Goal: Task Accomplishment & Management: Complete application form

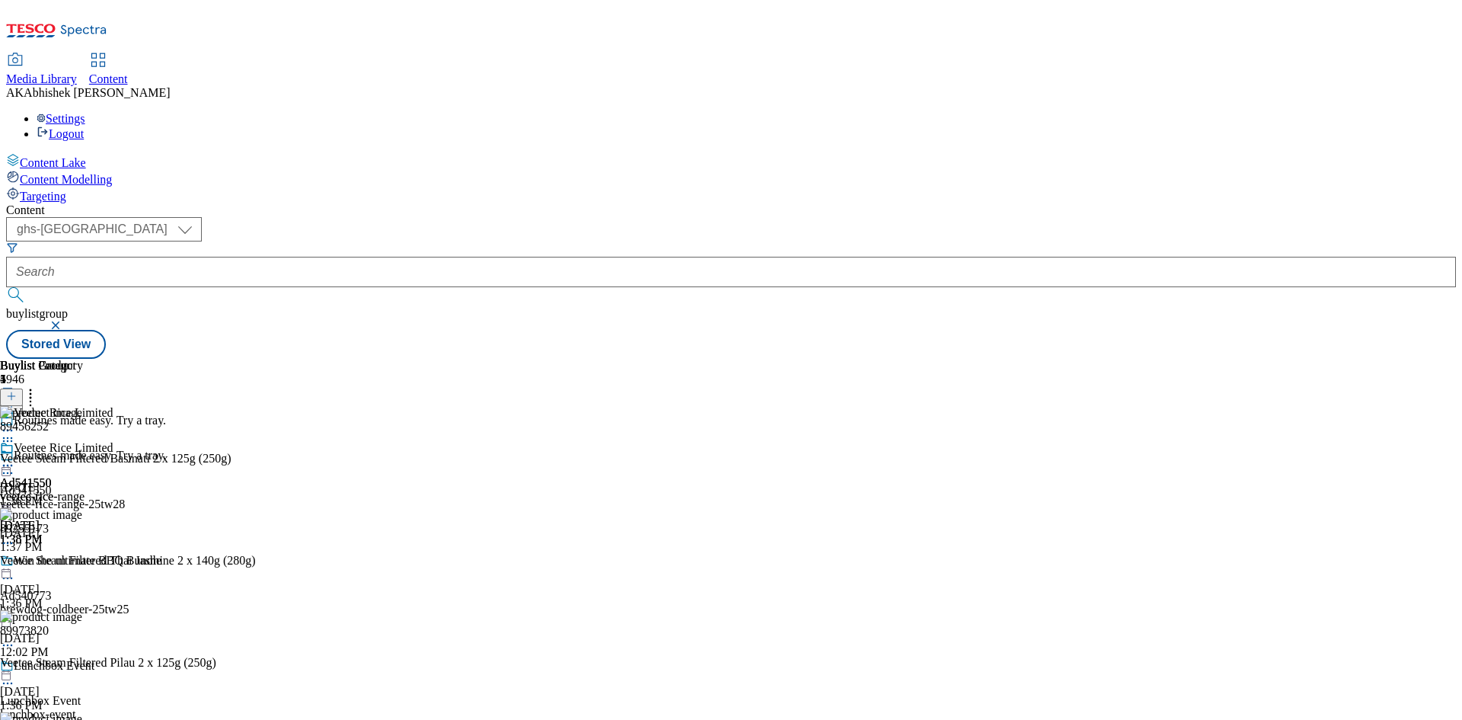
select select "ghs-[GEOGRAPHIC_DATA]"
click at [6, 287] on button "submit" at bounding box center [16, 294] width 21 height 15
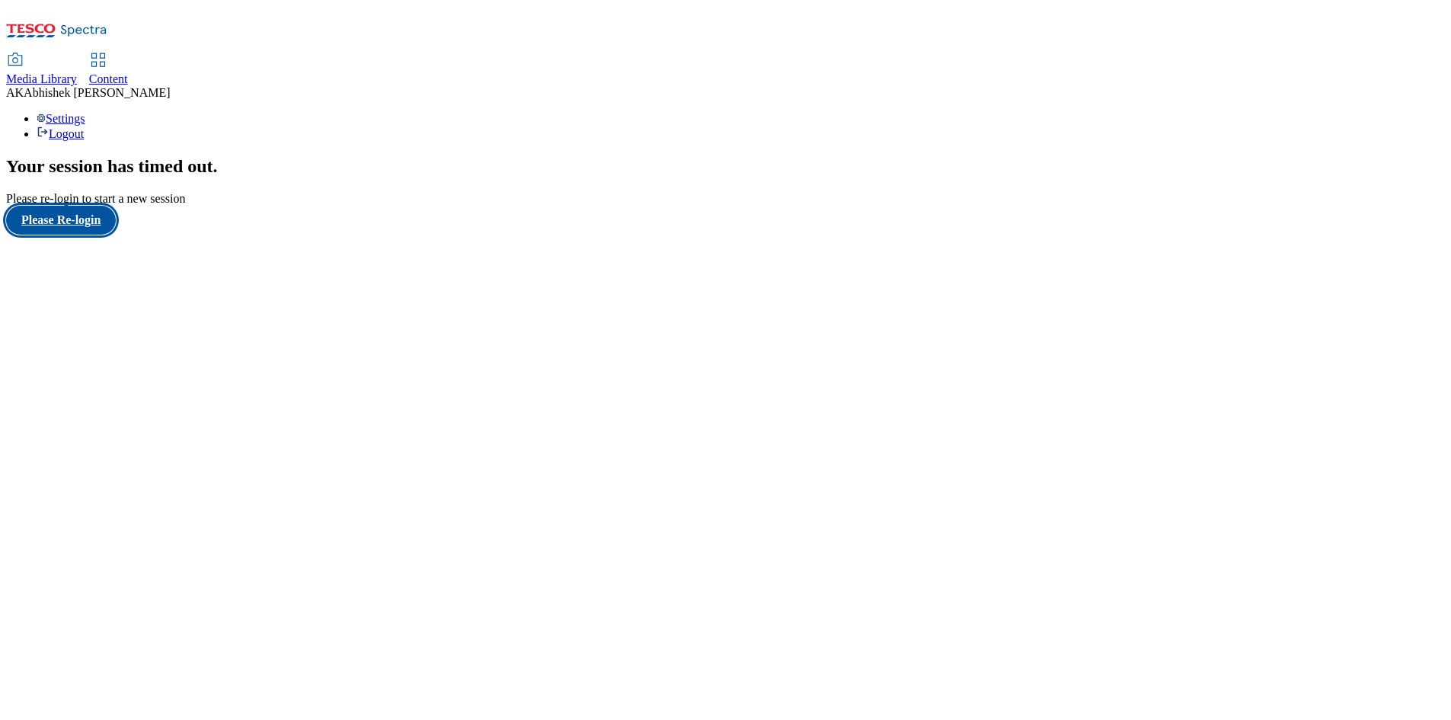
click at [104, 235] on button "Please Re-login" at bounding box center [61, 220] width 110 height 29
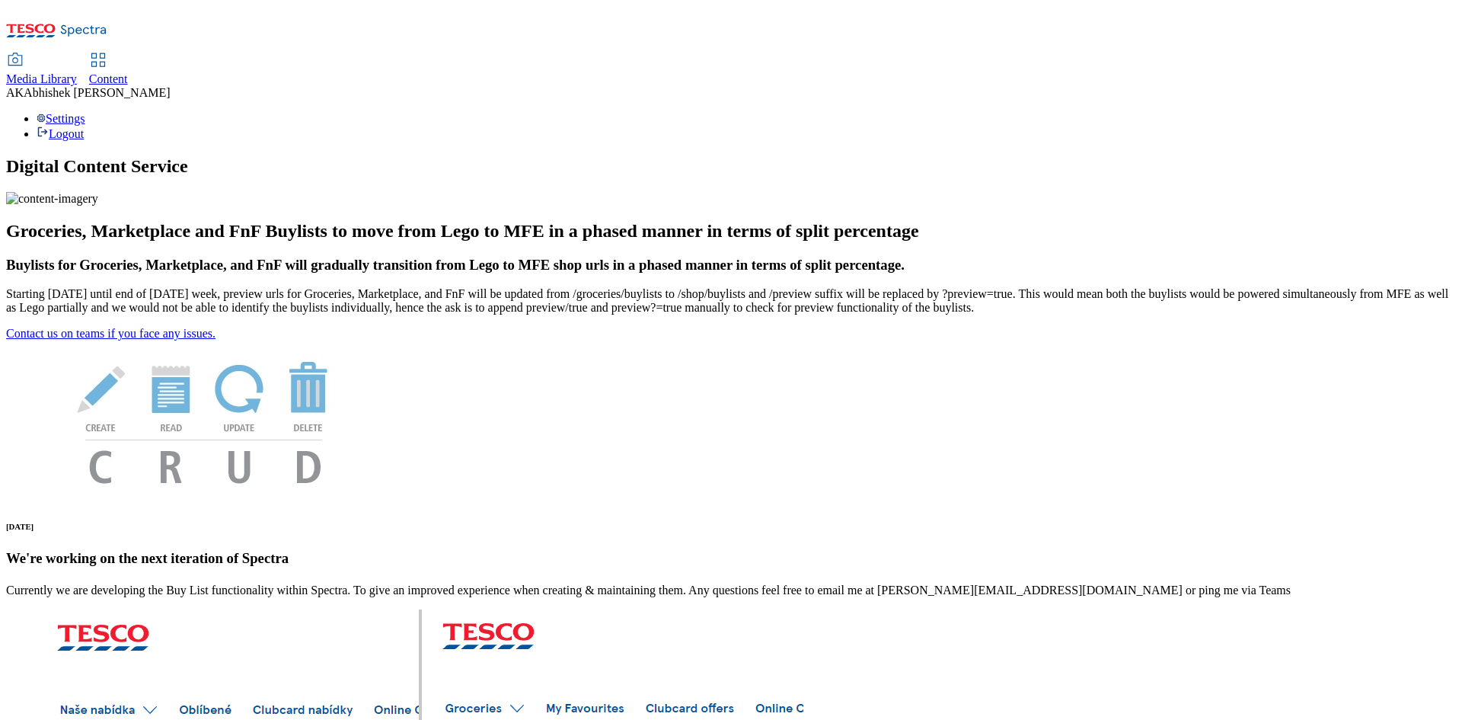
click at [358, 8] on div "Media Library Content AK Abhishek Kumar Settings Logout" at bounding box center [731, 73] width 1450 height 135
click at [128, 72] on span "Content" at bounding box center [108, 78] width 39 height 13
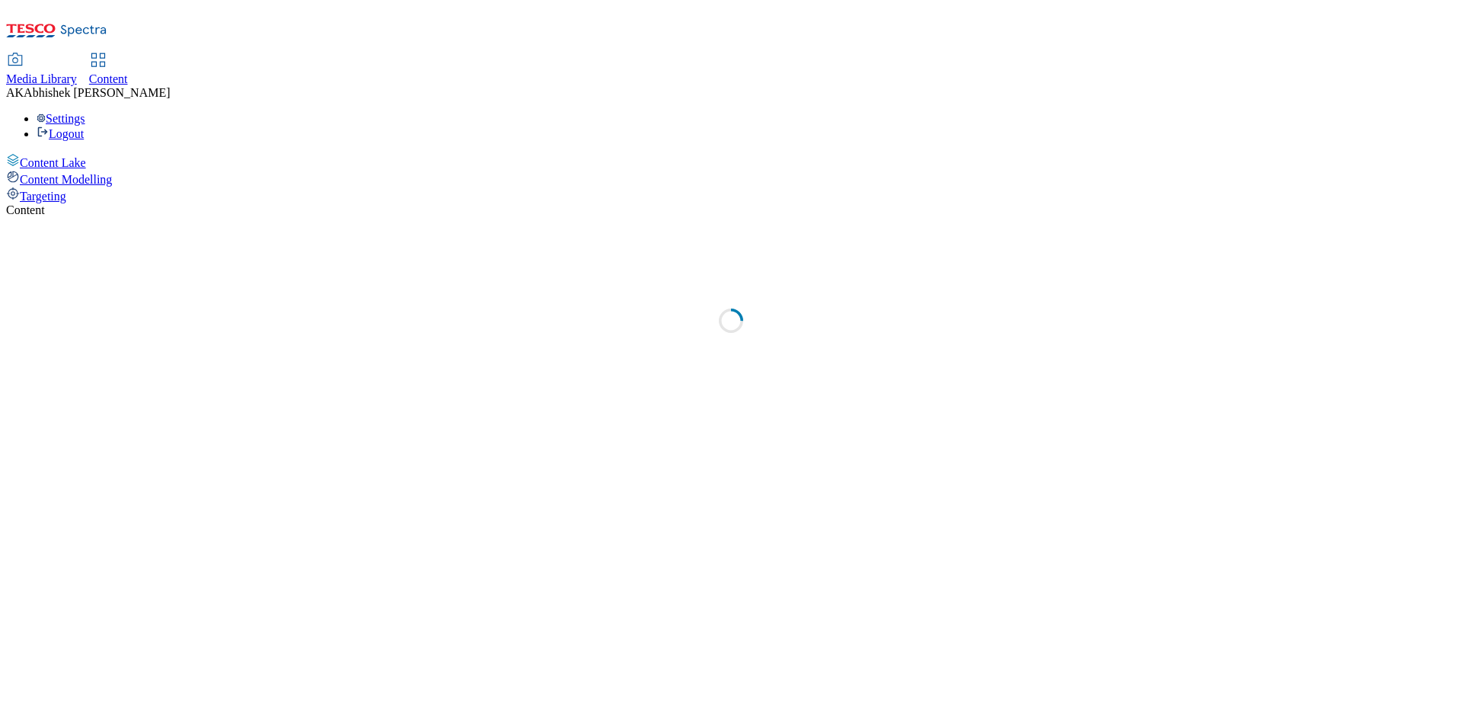
select select "ghs-[GEOGRAPHIC_DATA]"
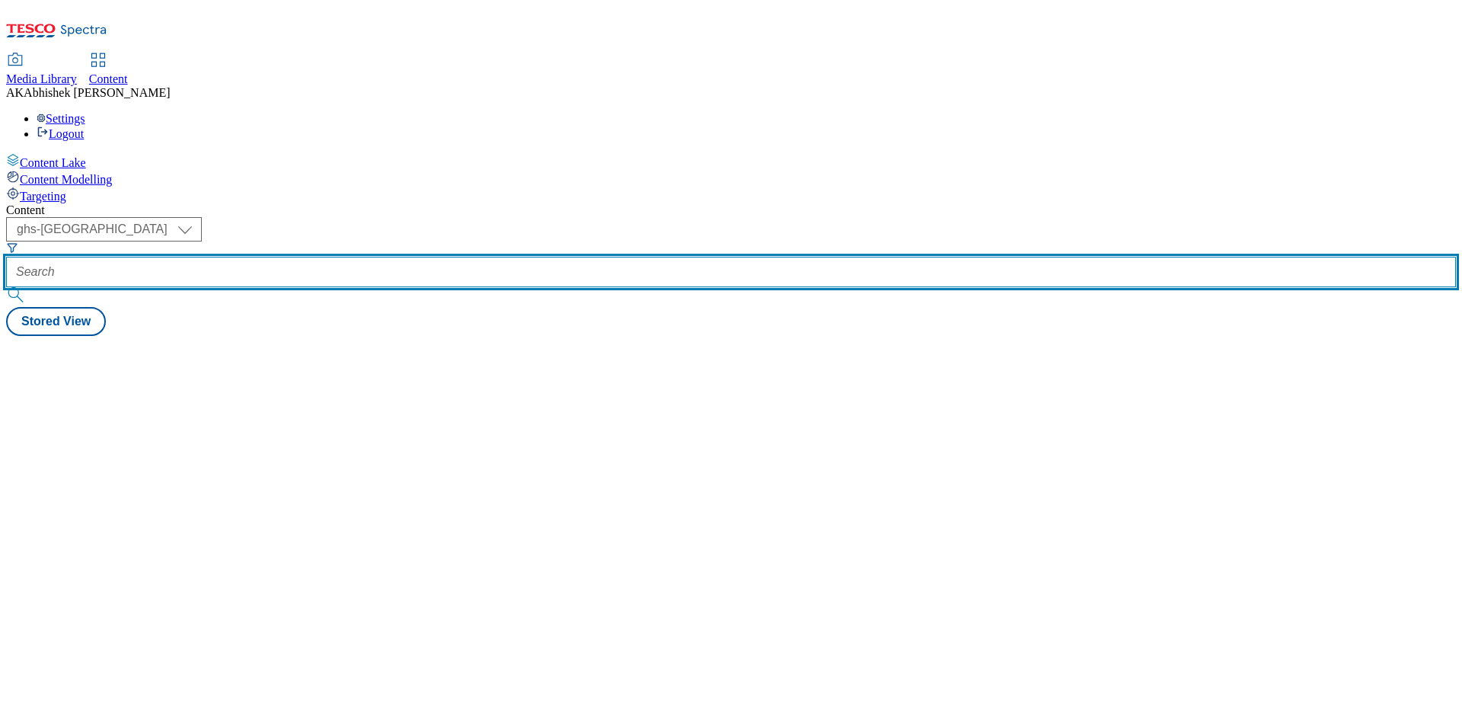
drag, startPoint x: 346, startPoint y: 117, endPoint x: 357, endPoint y: 115, distance: 10.9
click at [346, 257] on input "text" at bounding box center [731, 272] width 1450 height 30
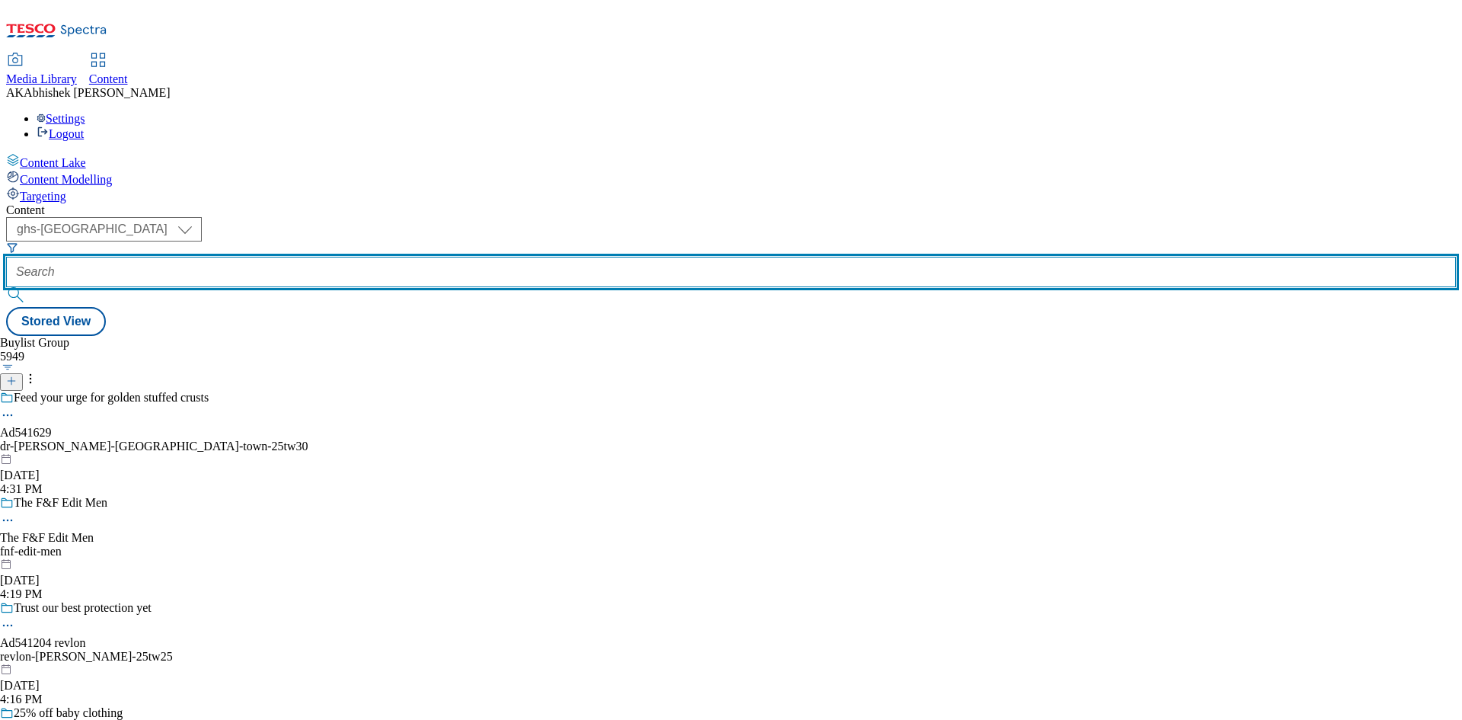
paste input "541586"
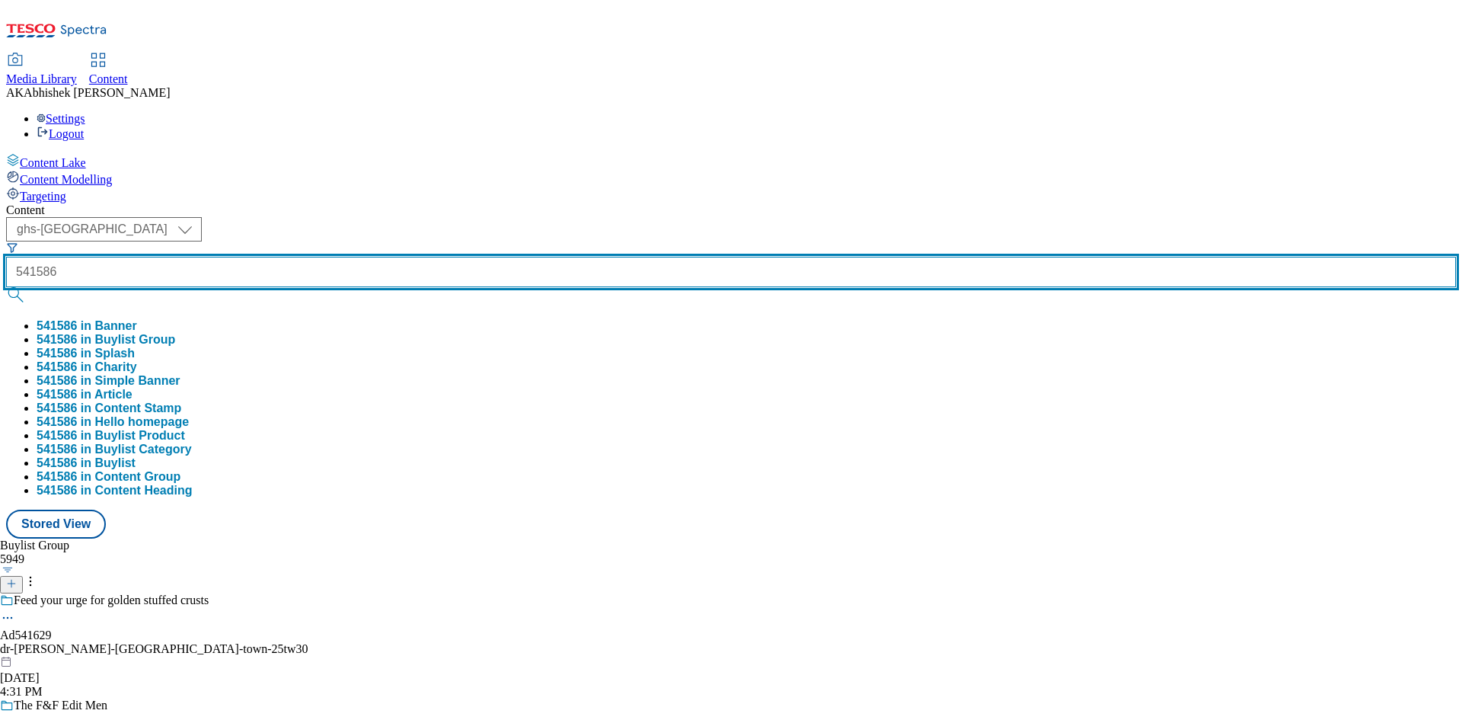
type input "541586"
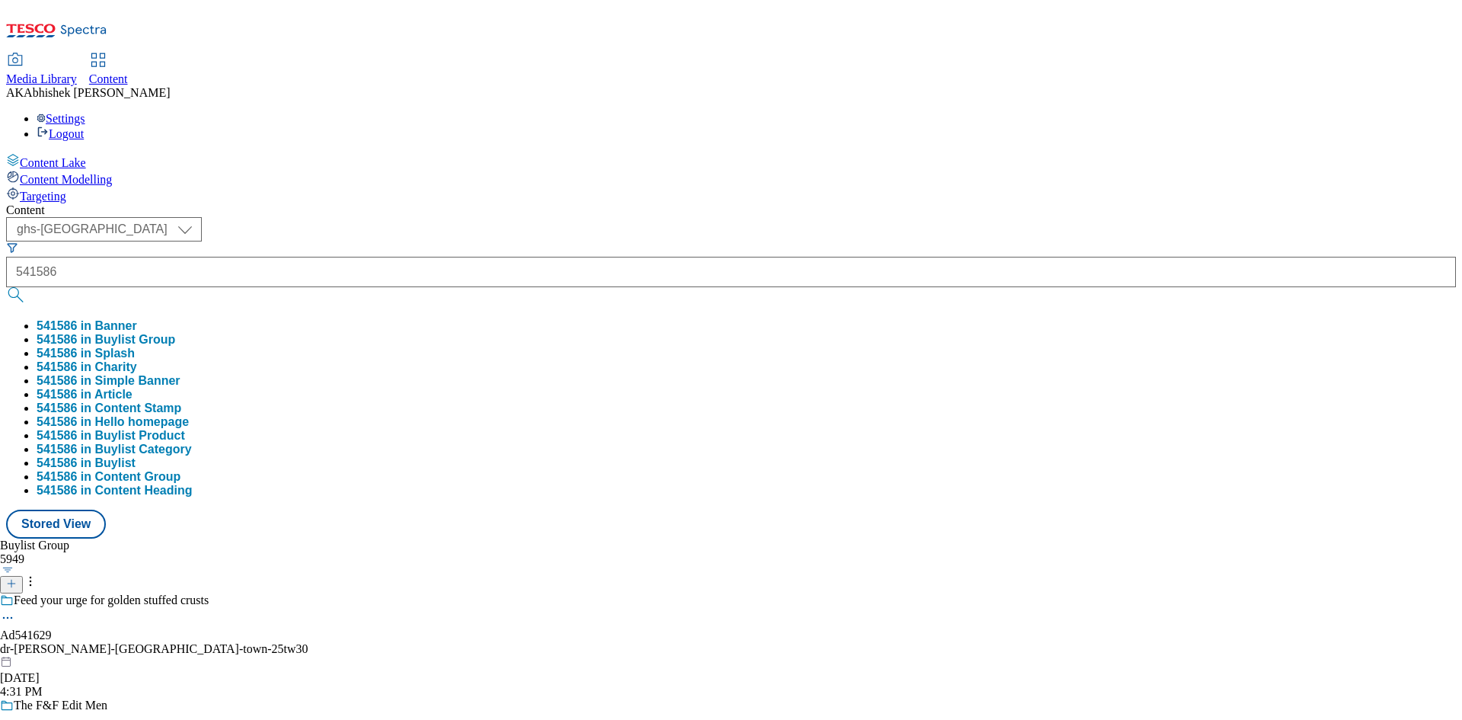
click at [517, 203] on div "Content ( optional ) ghs-roi ghs-uk ghs-uk 541586 541586 in Banner 541586 in Bu…" at bounding box center [731, 370] width 1450 height 335
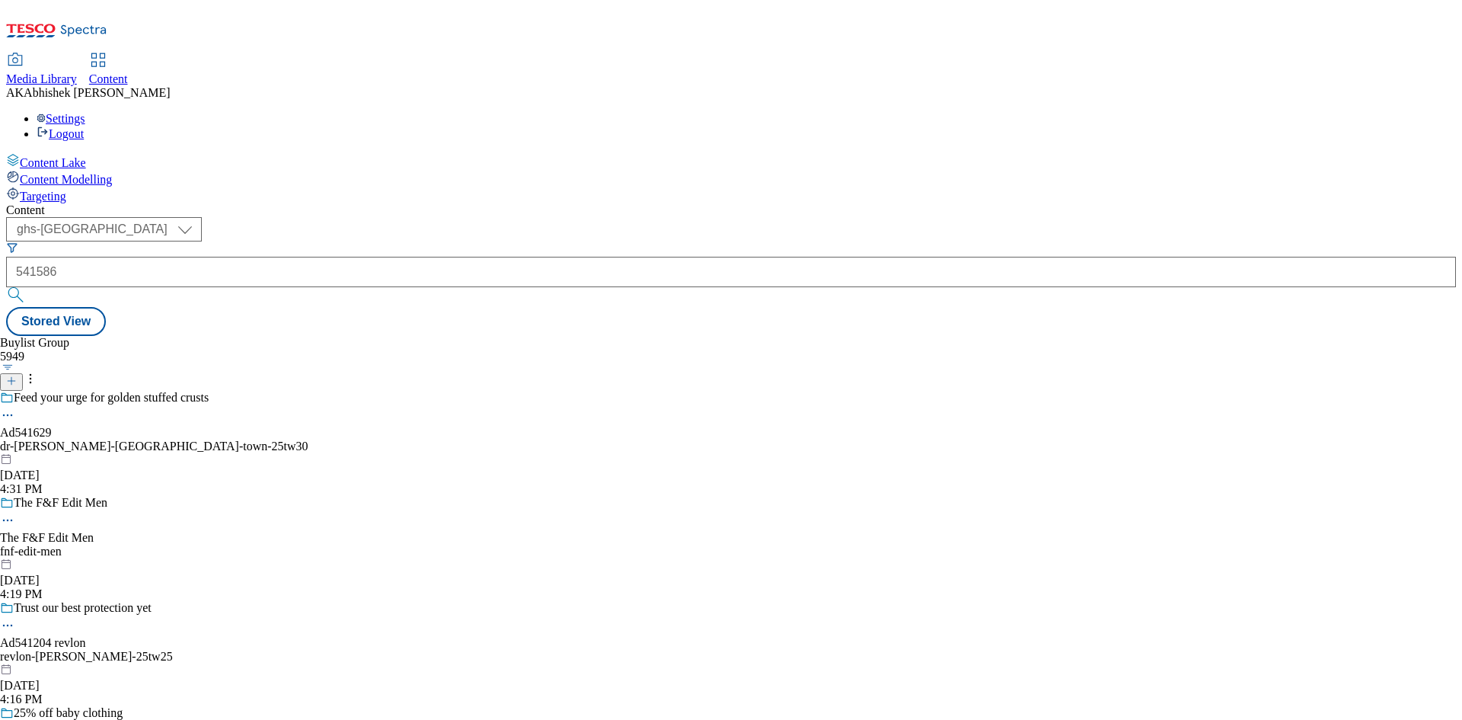
click at [17, 375] on icon at bounding box center [11, 380] width 11 height 11
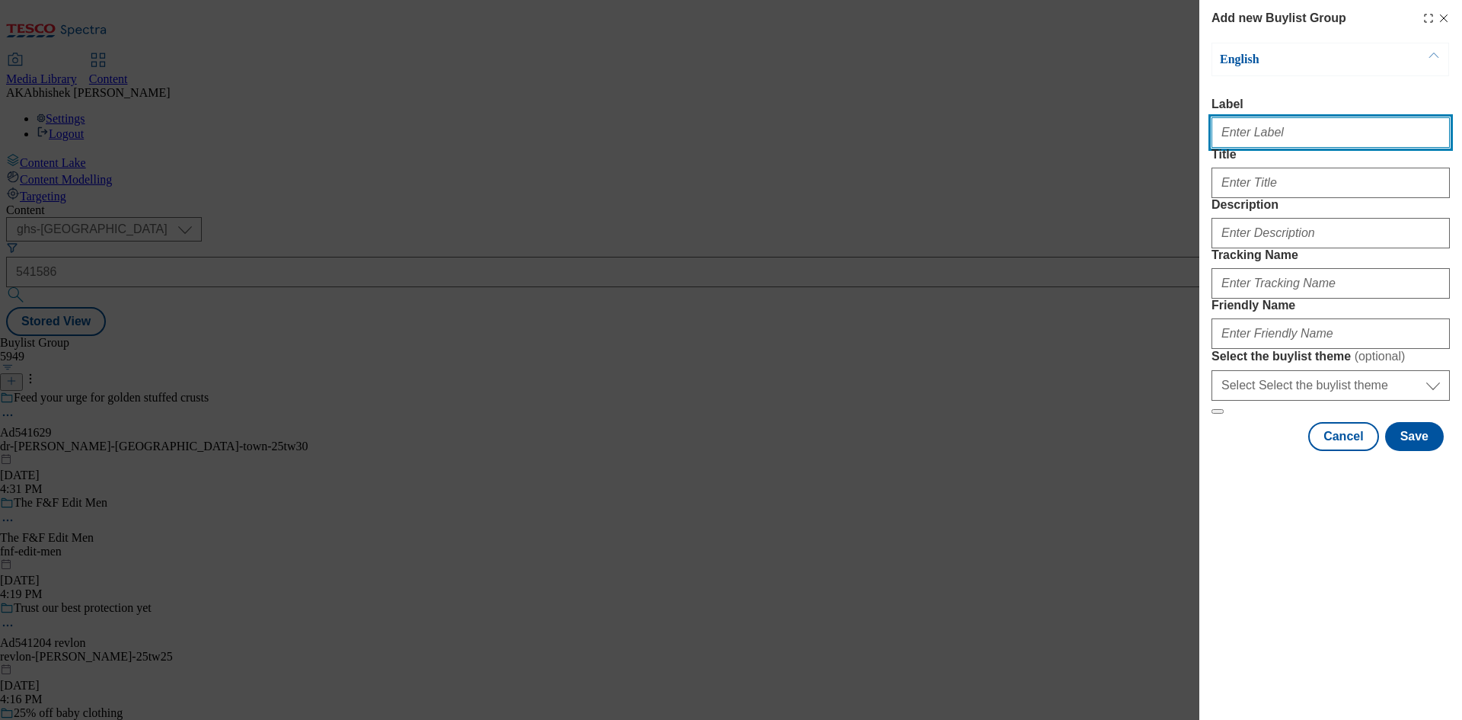
click at [1283, 144] on input "Label" at bounding box center [1330, 132] width 238 height 30
paste input "541586"
type input "Ad541586"
click at [1277, 262] on label "Tracking Name" at bounding box center [1330, 255] width 238 height 14
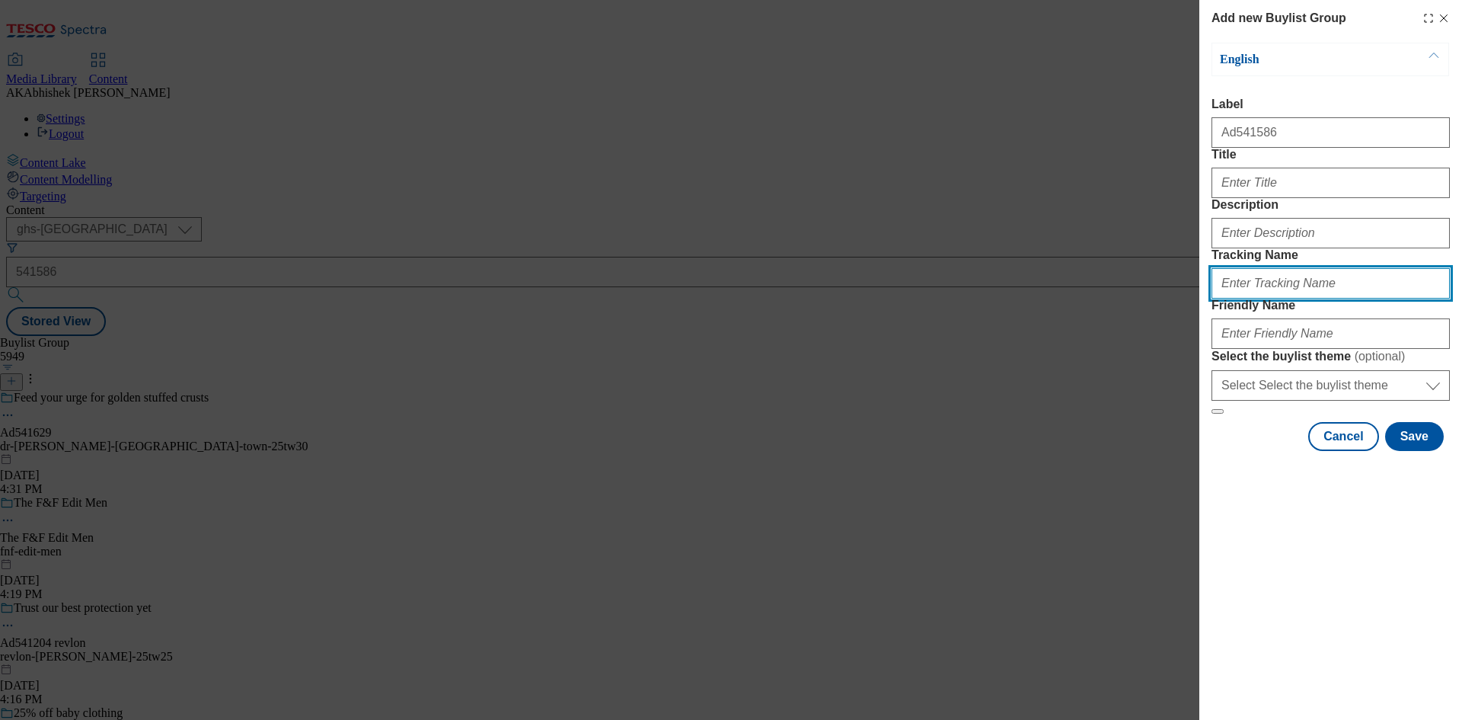
click at [1277, 298] on input "Tracking Name" at bounding box center [1330, 283] width 238 height 30
click at [1275, 298] on input "Tracking Name" at bounding box center [1330, 283] width 238 height 30
paste input "541586"
type input "DH_AD541586"
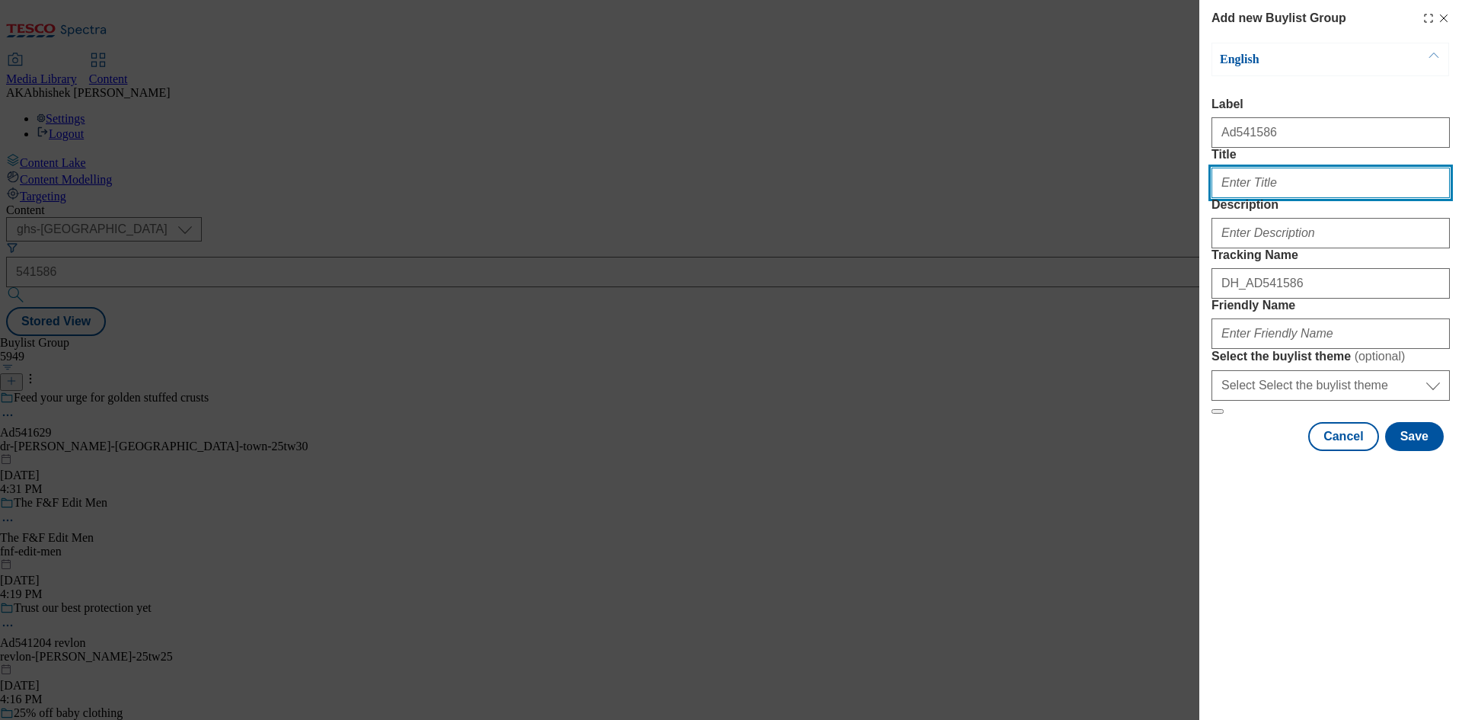
click at [1252, 198] on input "Title" at bounding box center [1330, 183] width 238 height 30
paste input "generously coated one"
type input "Our generously coated one"
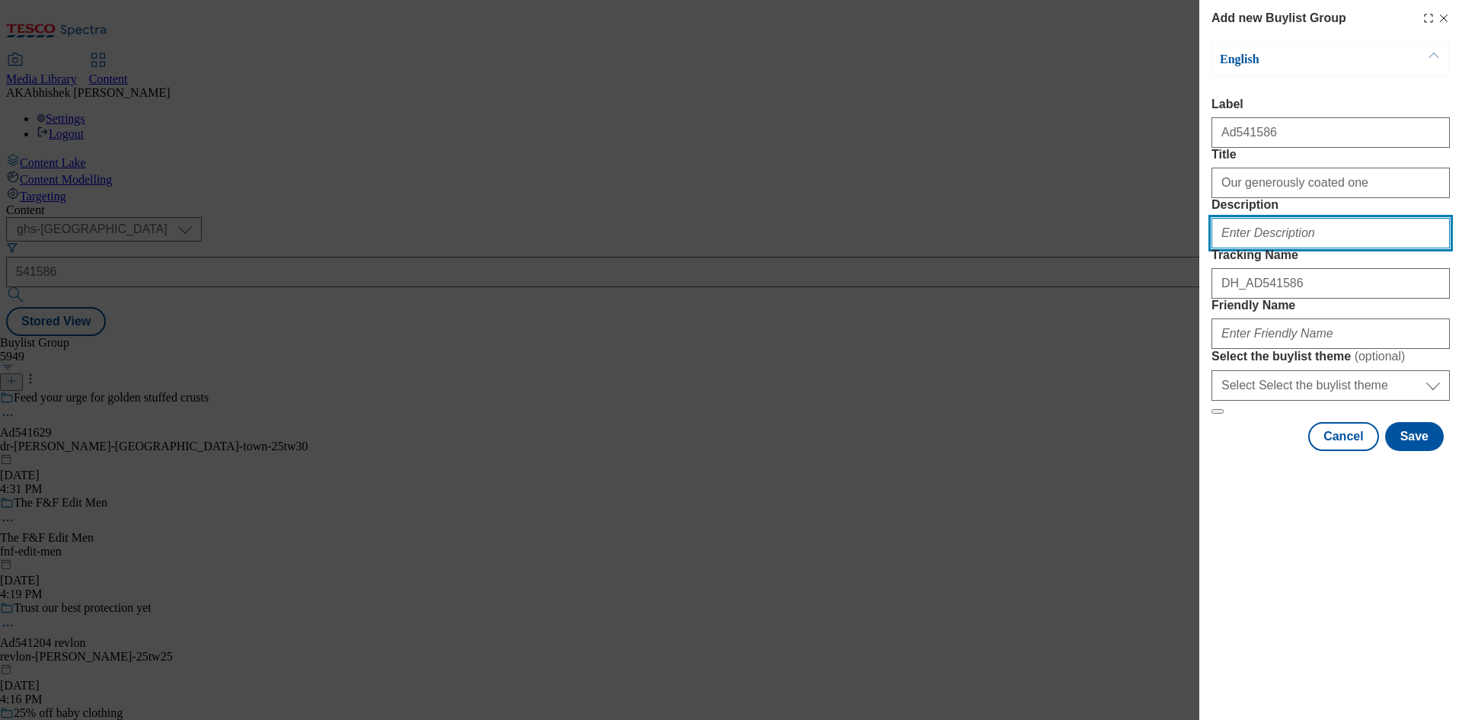
click at [1265, 248] on input "Description" at bounding box center [1330, 233] width 238 height 30
paste input "Our generously coated one"
type input "Our generously coated one"
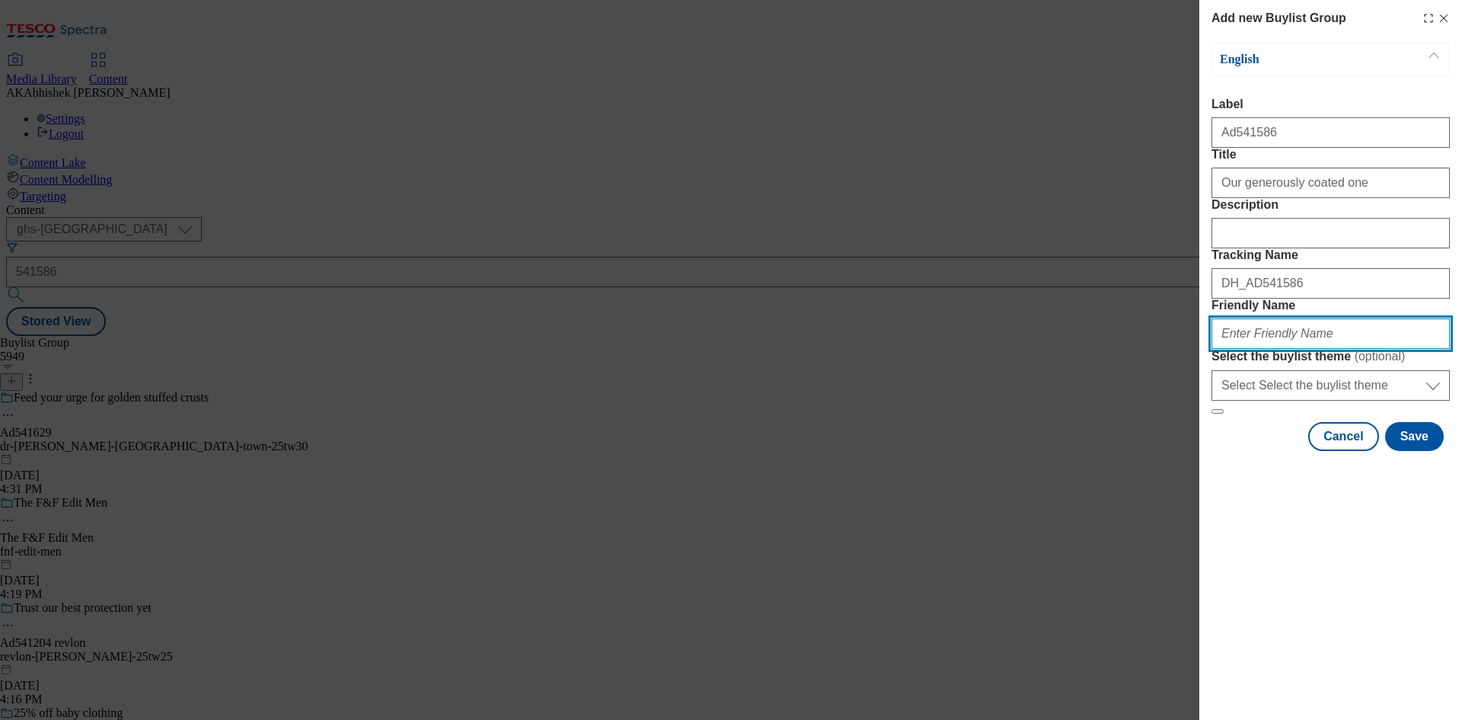
click at [1300, 349] on input "Friendly Name" at bounding box center [1330, 333] width 238 height 30
paste input "Fox’s Biscuits"
click at [1241, 349] on input "Fox’s Biscuits" at bounding box center [1330, 333] width 238 height 30
type input "foxs-biscuits-cookies-25tw29"
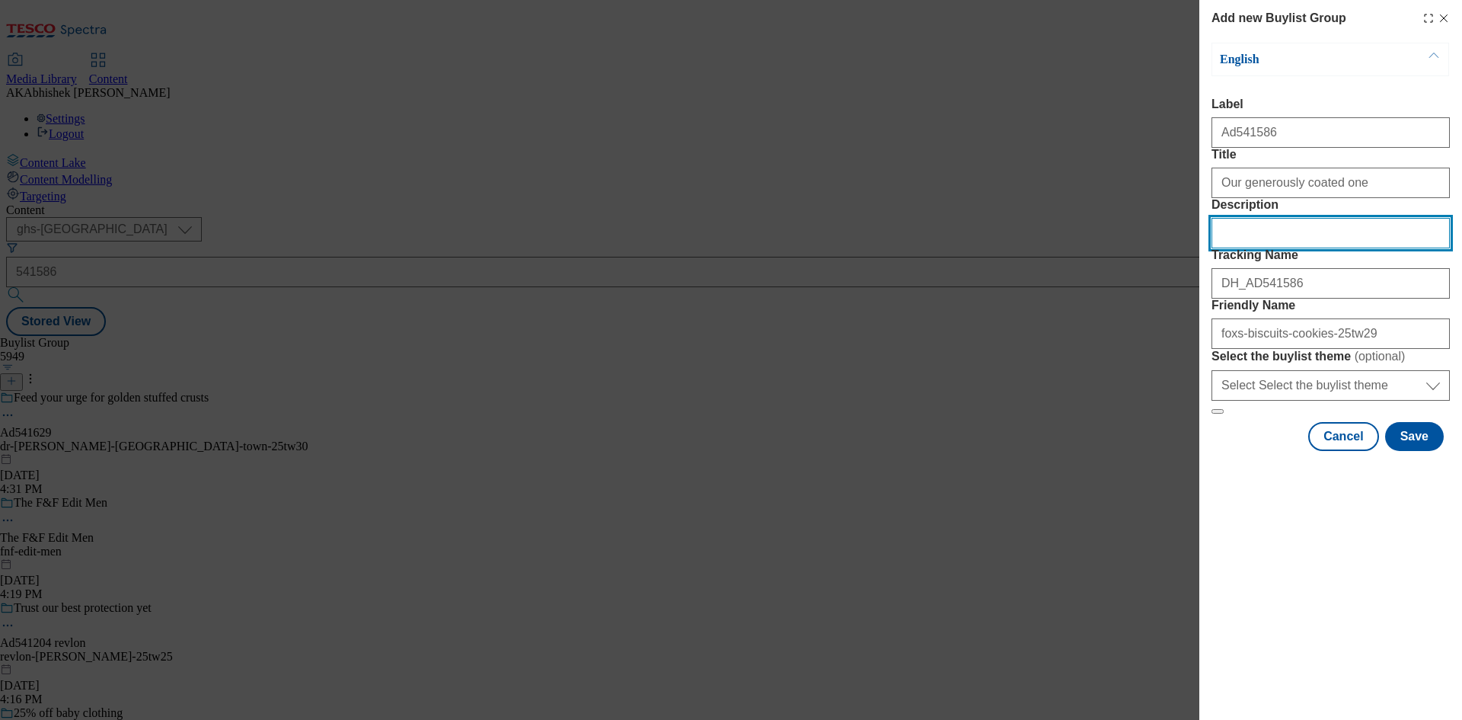
click at [1288, 248] on input "Description" at bounding box center [1330, 233] width 238 height 30
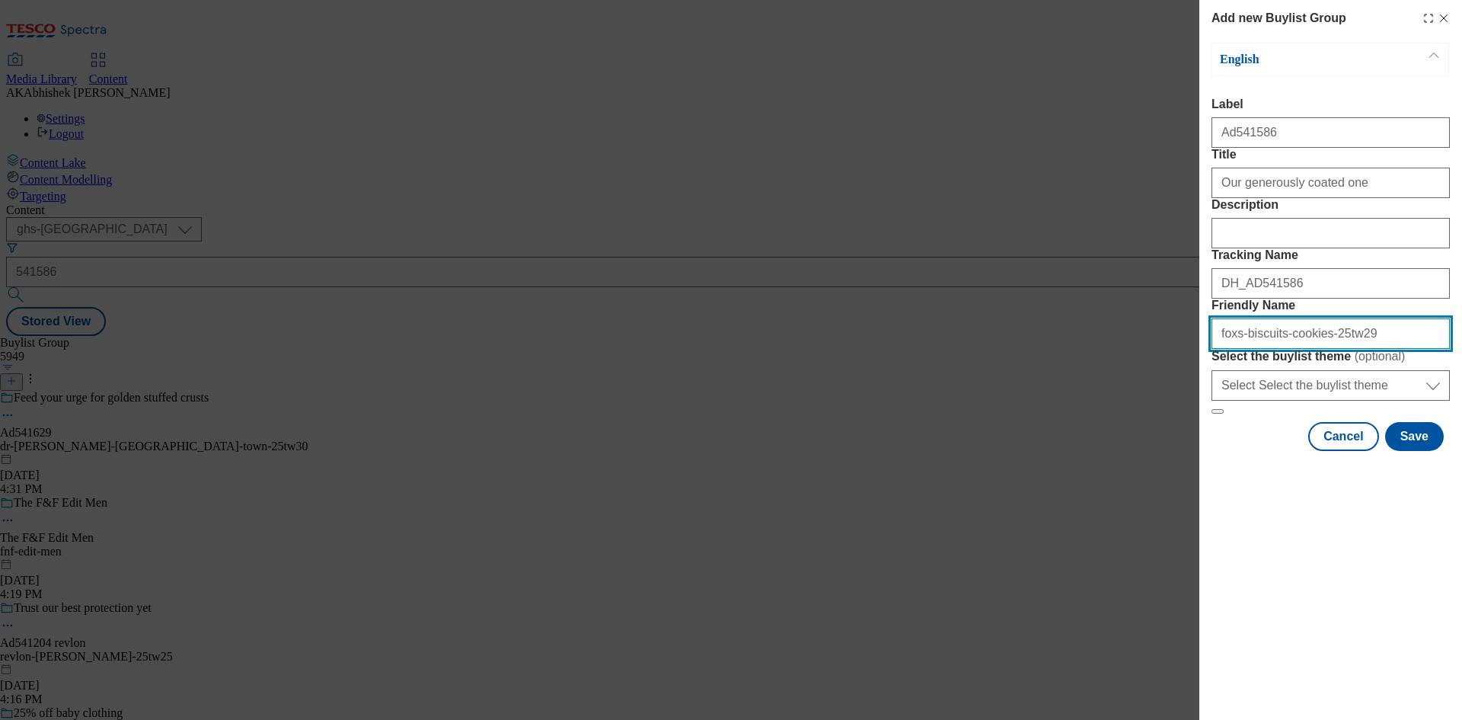
click at [1375, 349] on input "foxs-biscuits-cookies-25tw29" at bounding box center [1330, 333] width 238 height 30
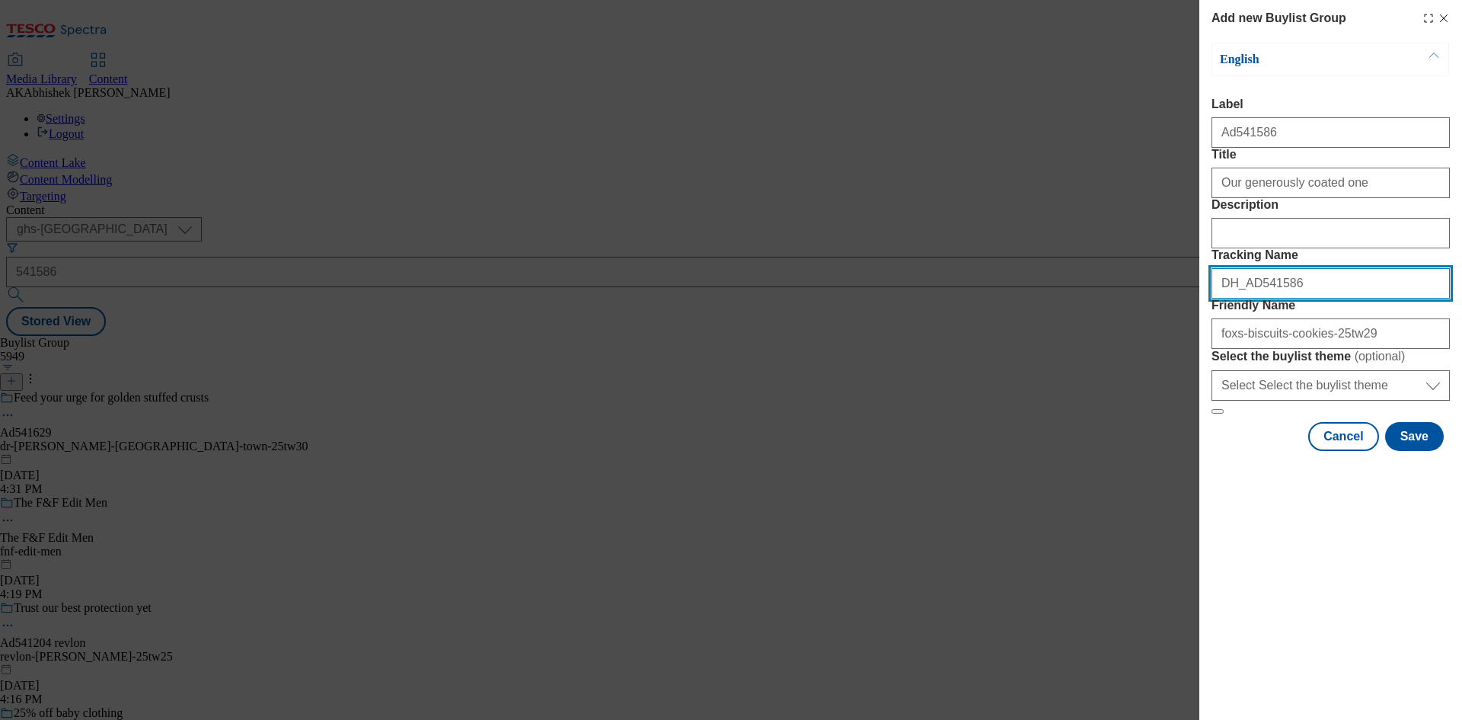
click at [1323, 298] on input "DH_AD541586" at bounding box center [1330, 283] width 238 height 30
type input "DH_AD541586"
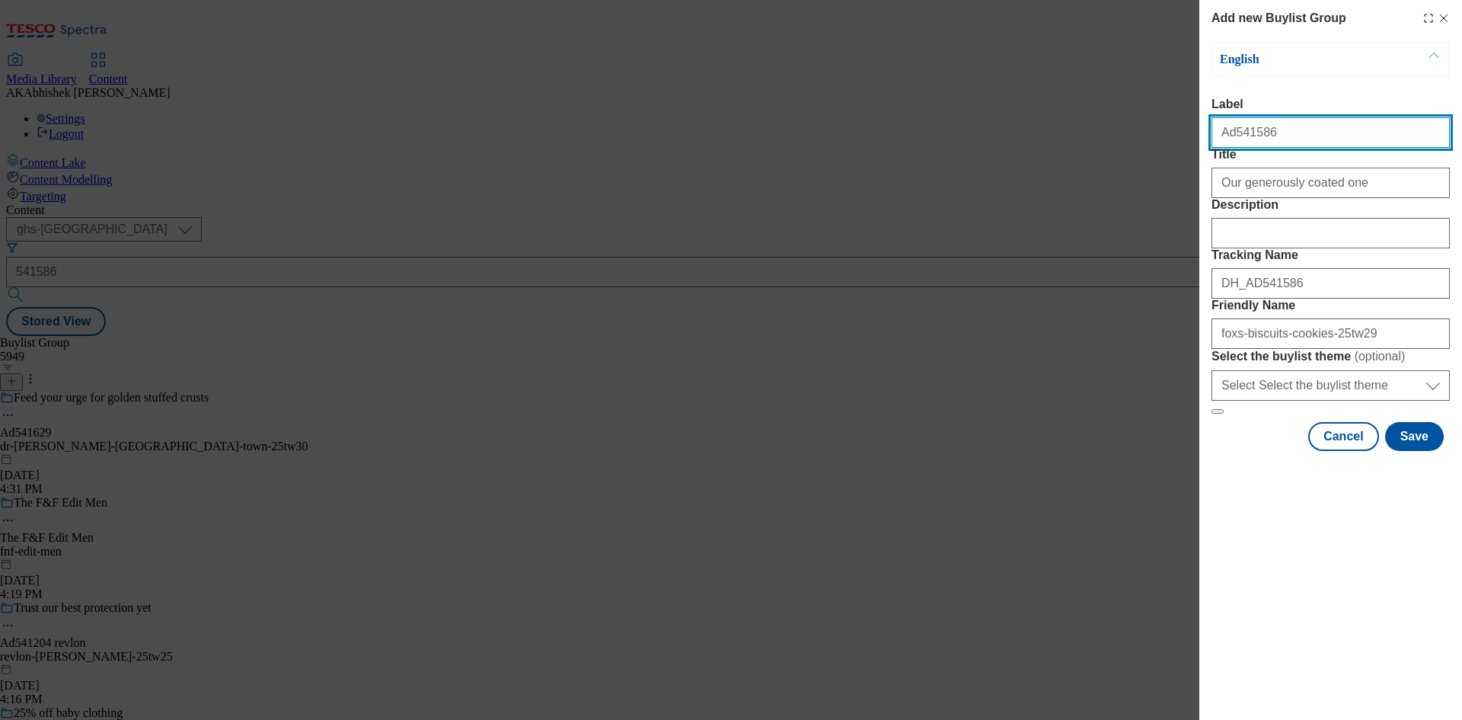
click at [1288, 126] on input "Ad541586" at bounding box center [1330, 132] width 238 height 30
type input "Ad541586"
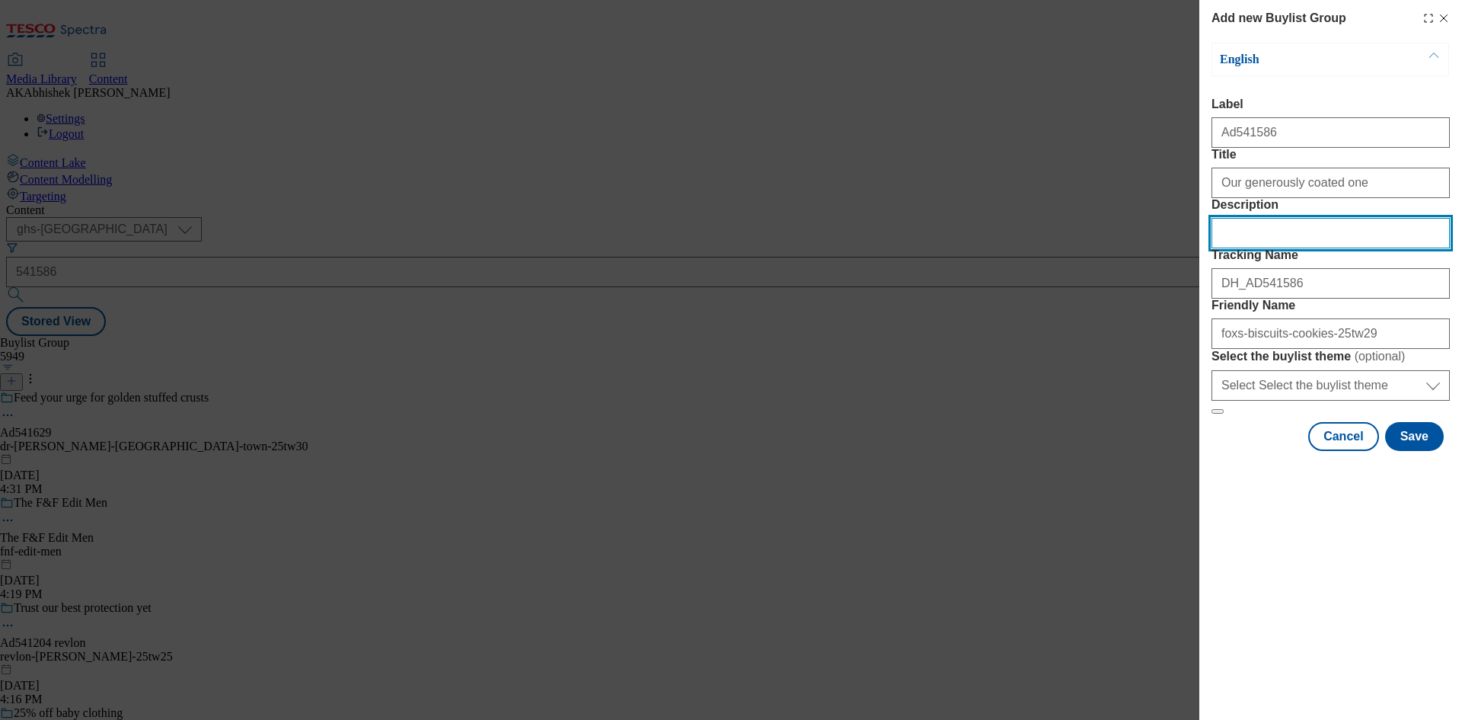
click at [1279, 248] on input "Description" at bounding box center [1330, 233] width 238 height 30
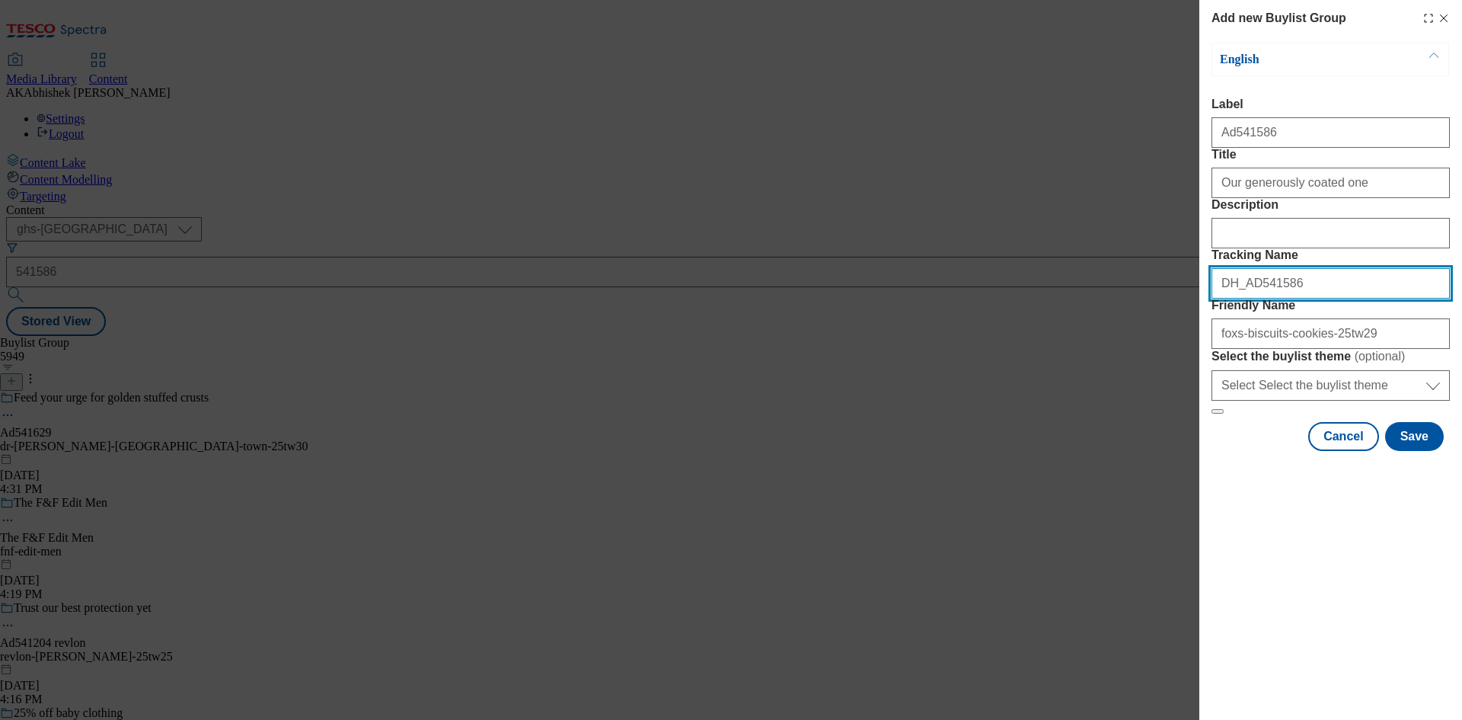
drag, startPoint x: 1262, startPoint y: 359, endPoint x: 1121, endPoint y: 344, distance: 141.7
click at [1123, 344] on div "Add new Buylist Group English Label Ad541586 Title Our generously coated one De…" at bounding box center [731, 360] width 1462 height 720
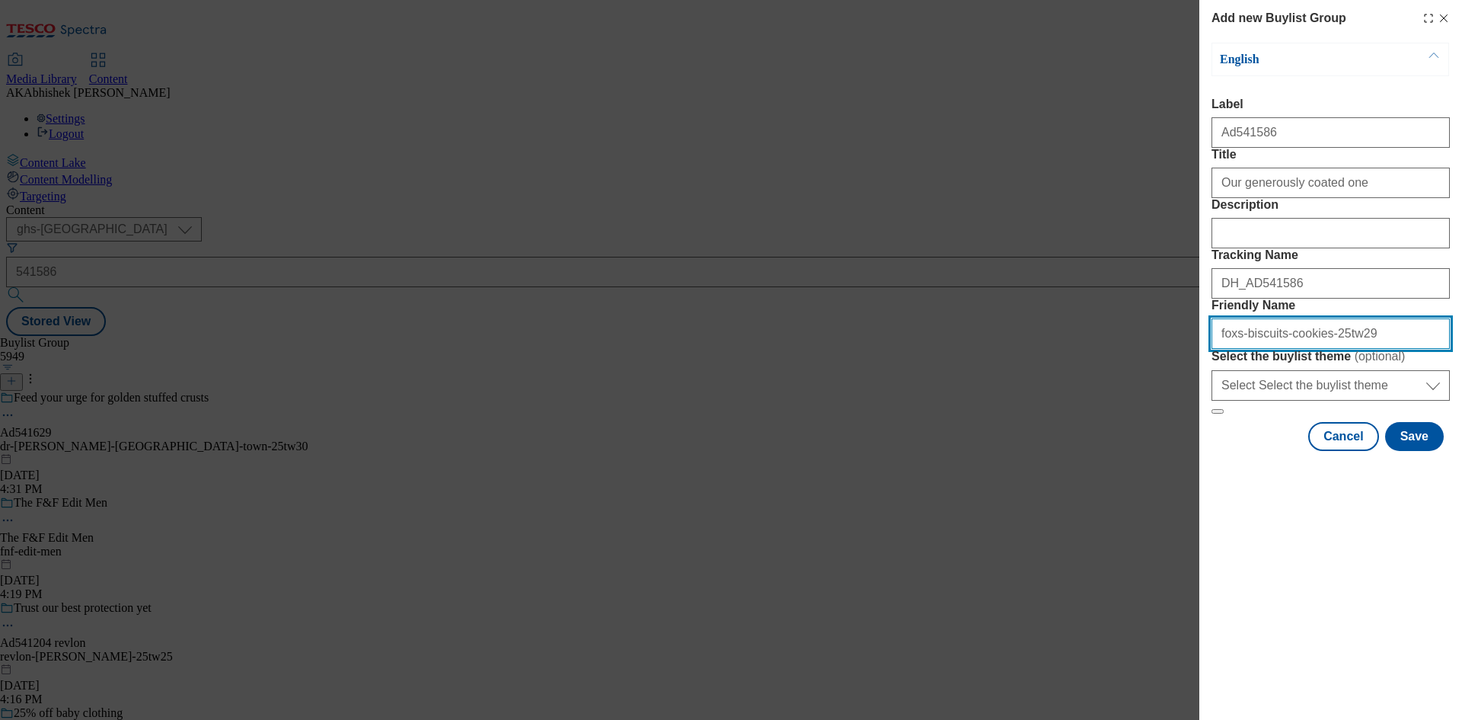
drag, startPoint x: 1354, startPoint y: 433, endPoint x: 1093, endPoint y: 400, distance: 262.6
click at [1095, 400] on div "Add new Buylist Group English Label Ad541586 Title Our generously coated one De…" at bounding box center [731, 360] width 1462 height 720
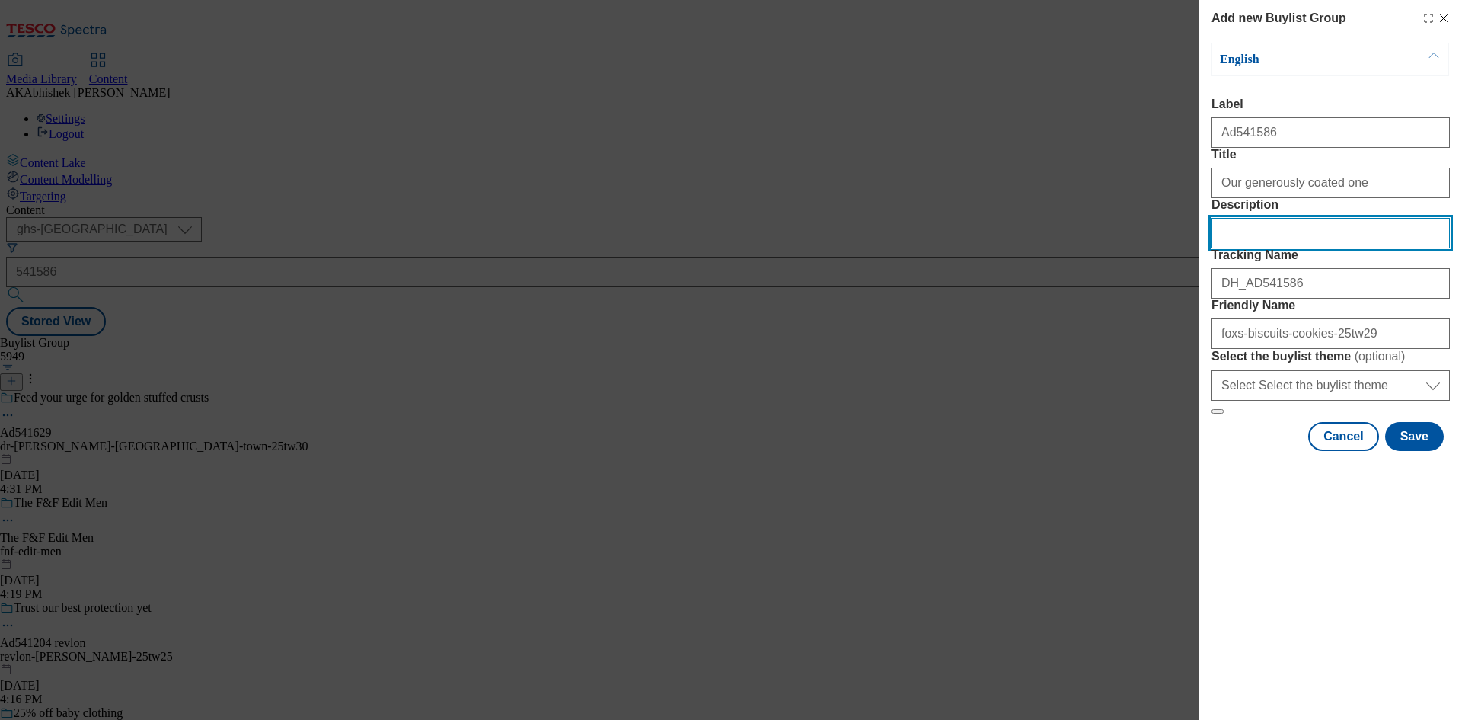
click at [1269, 248] on input "Description" at bounding box center [1330, 233] width 238 height 30
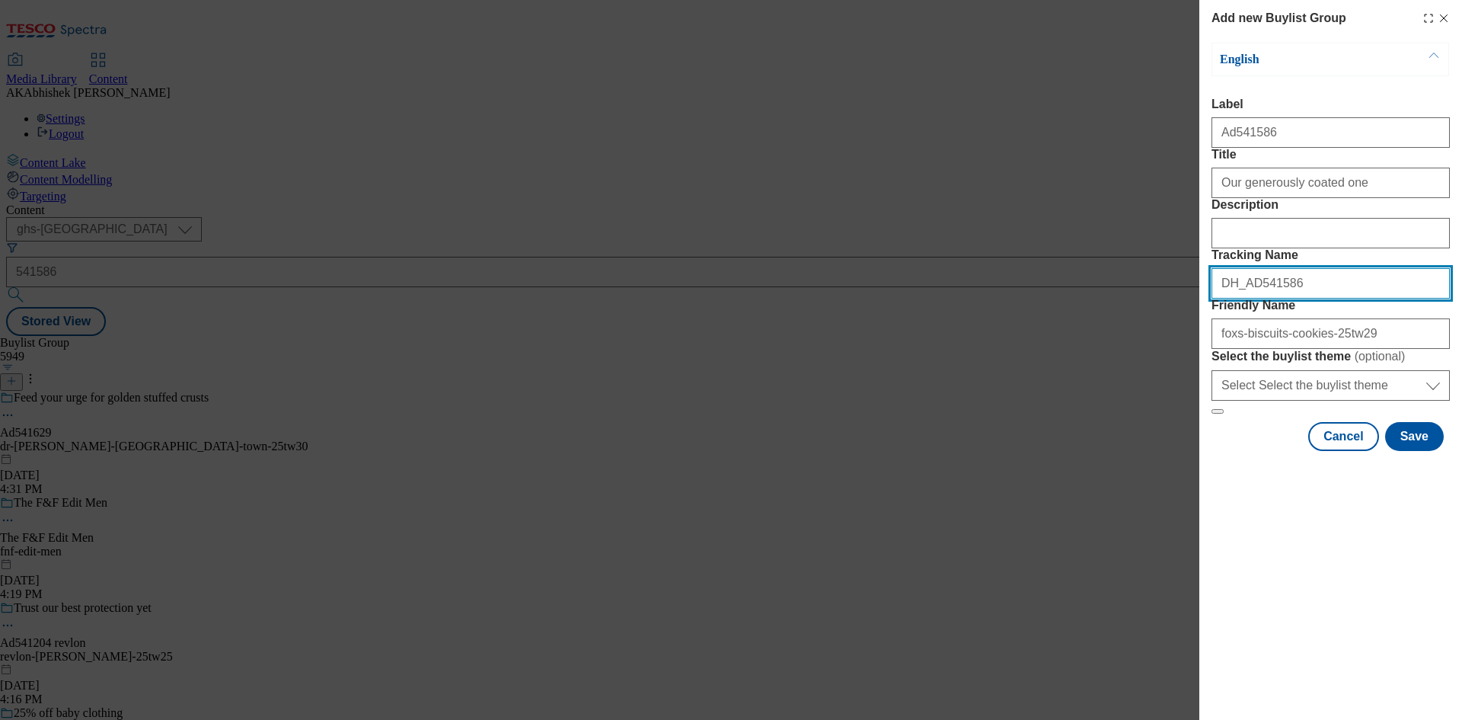
drag, startPoint x: 1309, startPoint y: 370, endPoint x: 1178, endPoint y: 355, distance: 131.9
click at [1178, 355] on div "Add new Buylist Group English Label Ad541586 Title Our generously coated one De…" at bounding box center [731, 360] width 1462 height 720
click at [1417, 451] on button "Save" at bounding box center [1414, 436] width 59 height 29
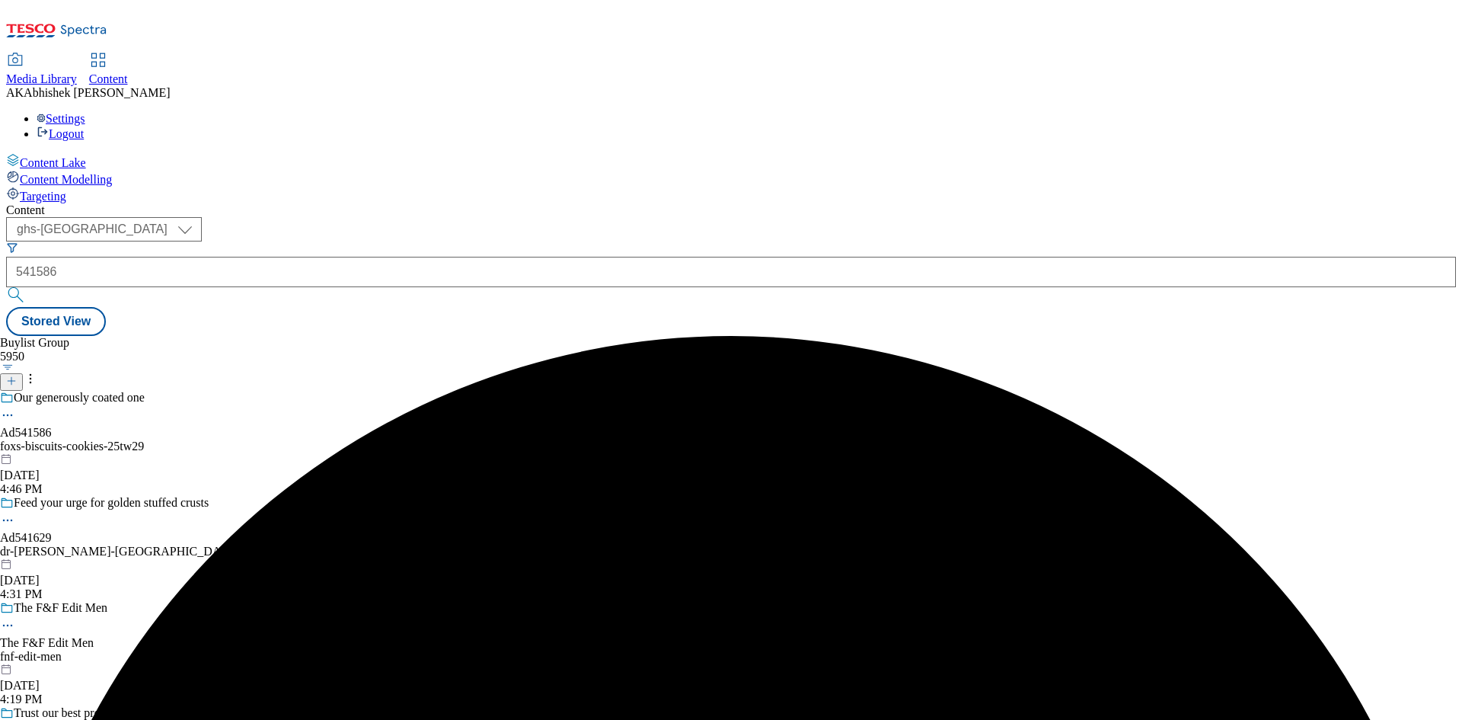
click at [308, 439] on div "foxs-biscuits-cookies-25tw29" at bounding box center [154, 446] width 308 height 14
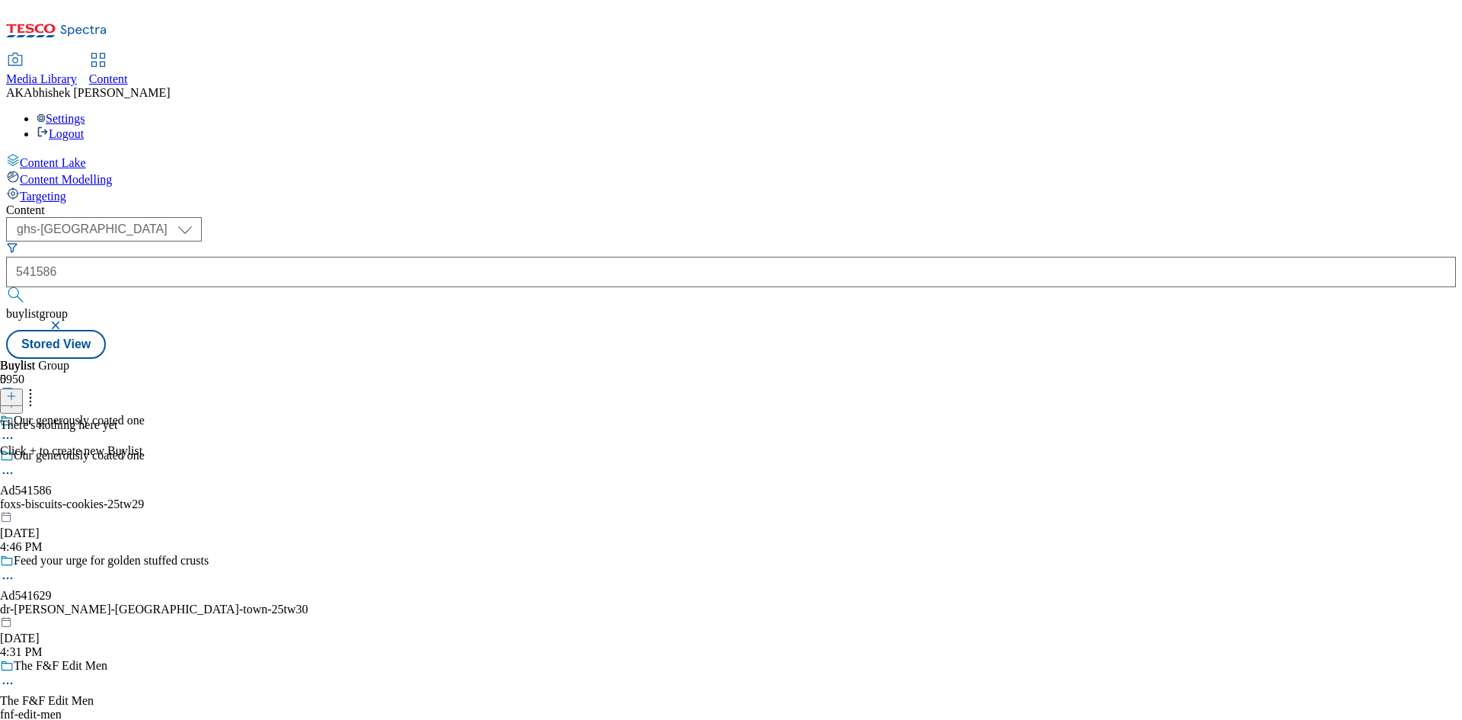
click at [38, 386] on icon at bounding box center [30, 393] width 15 height 15
click at [23, 388] on button at bounding box center [11, 397] width 23 height 18
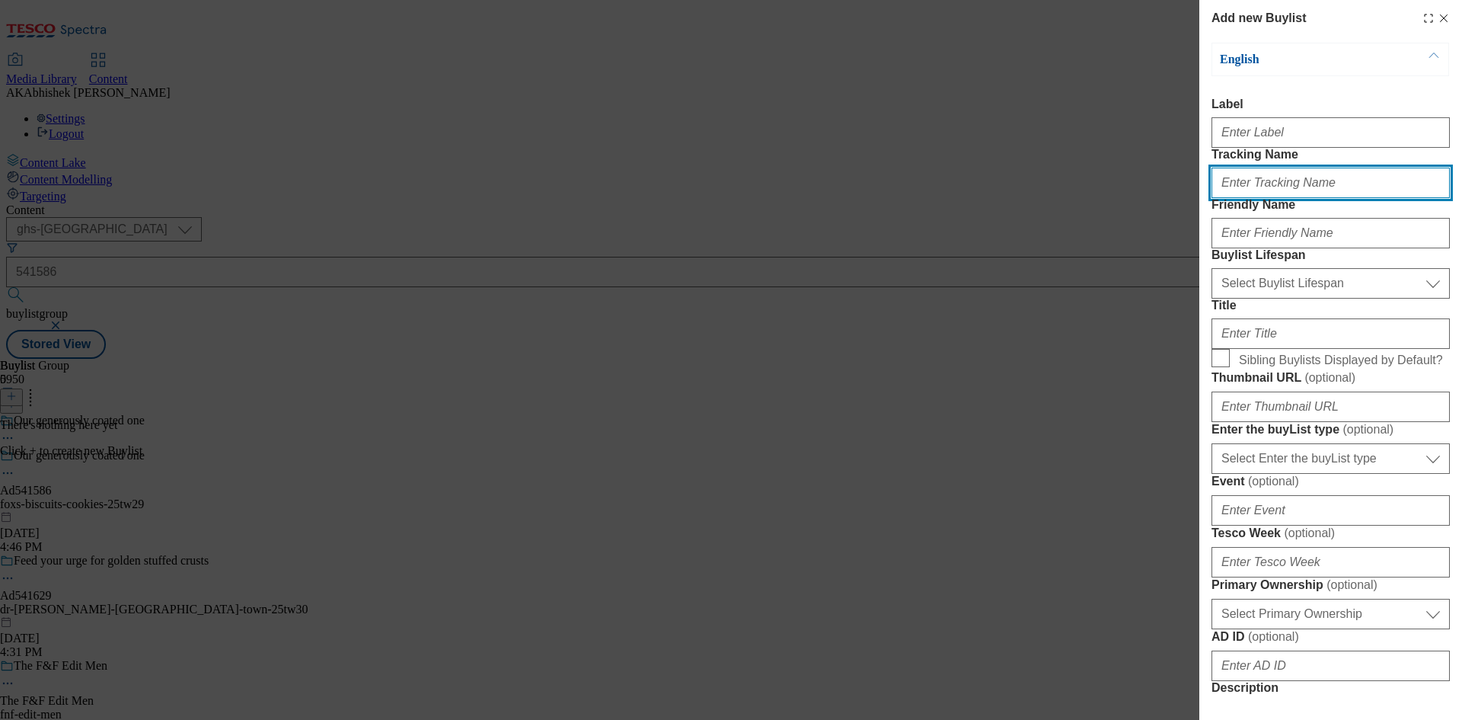
click at [1275, 198] on input "Tracking Name" at bounding box center [1330, 183] width 238 height 30
paste input "DH_AD541586"
click at [1248, 198] on input "DH_AD541586" at bounding box center [1330, 183] width 238 height 30
type input "DH_AD541586"
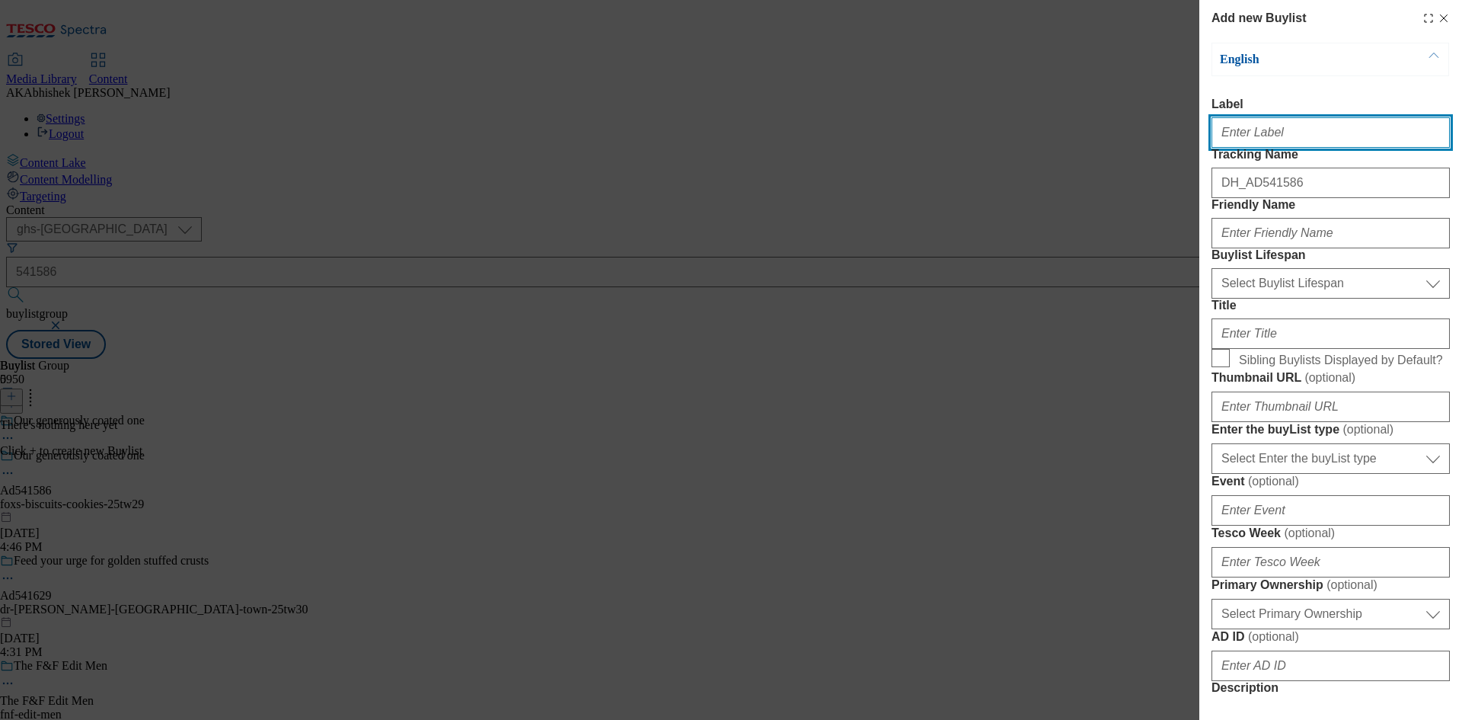
click at [1272, 140] on input "Label" at bounding box center [1330, 132] width 238 height 30
paste input "541586"
type input "Ad541586"
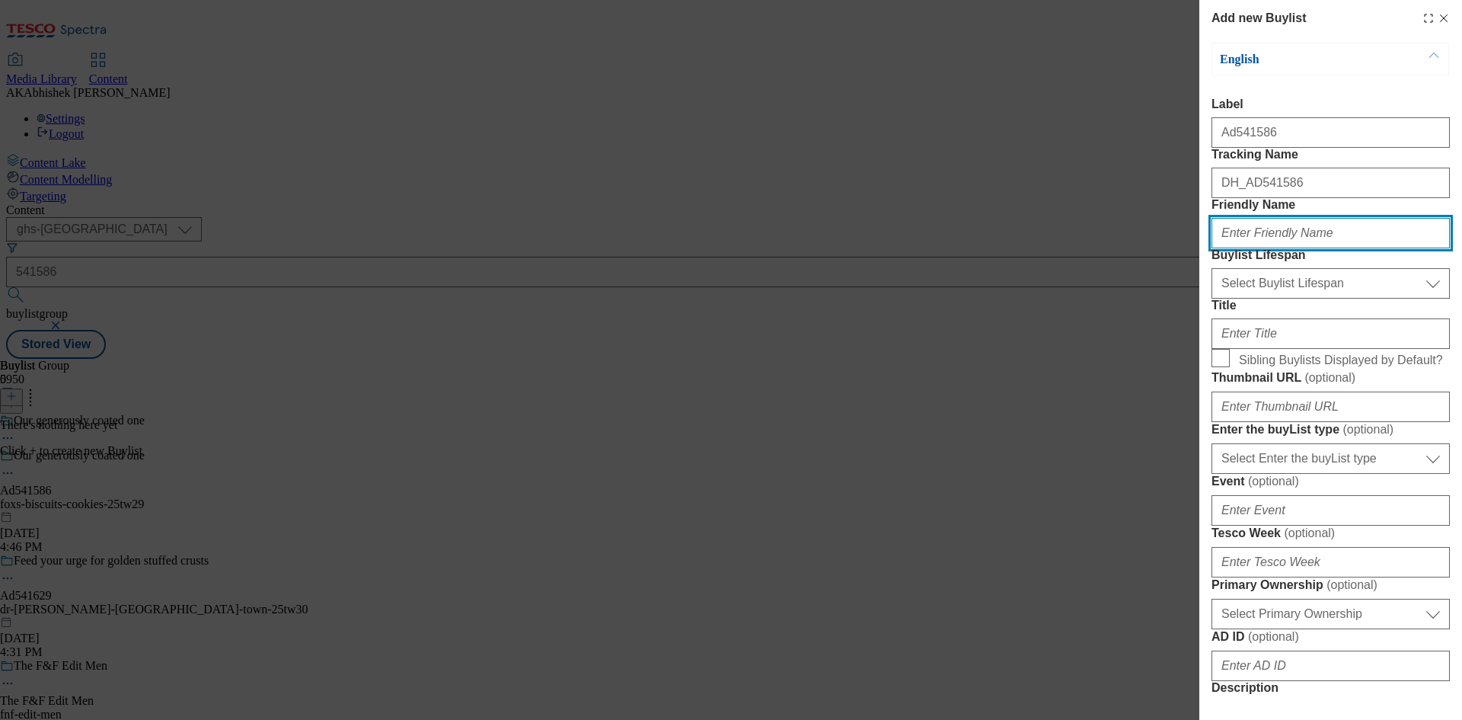
paste input "foxs-biscuits"
type input "foxs-biscuits"
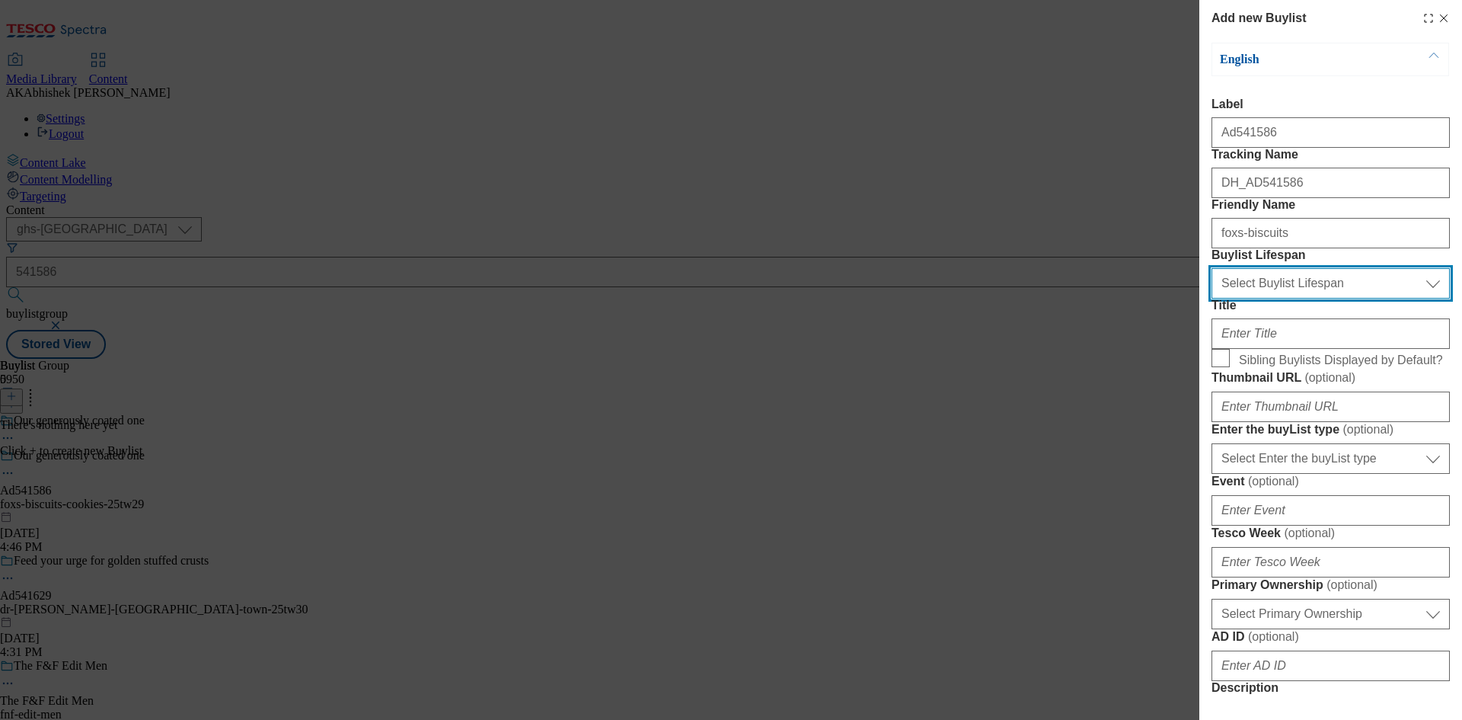
click at [1299, 298] on select "Select Buylist Lifespan evergreen seasonal tactical" at bounding box center [1330, 283] width 238 height 30
select select "tactical"
click at [1211, 298] on select "Select Buylist Lifespan evergreen seasonal tactical" at bounding box center [1330, 283] width 238 height 30
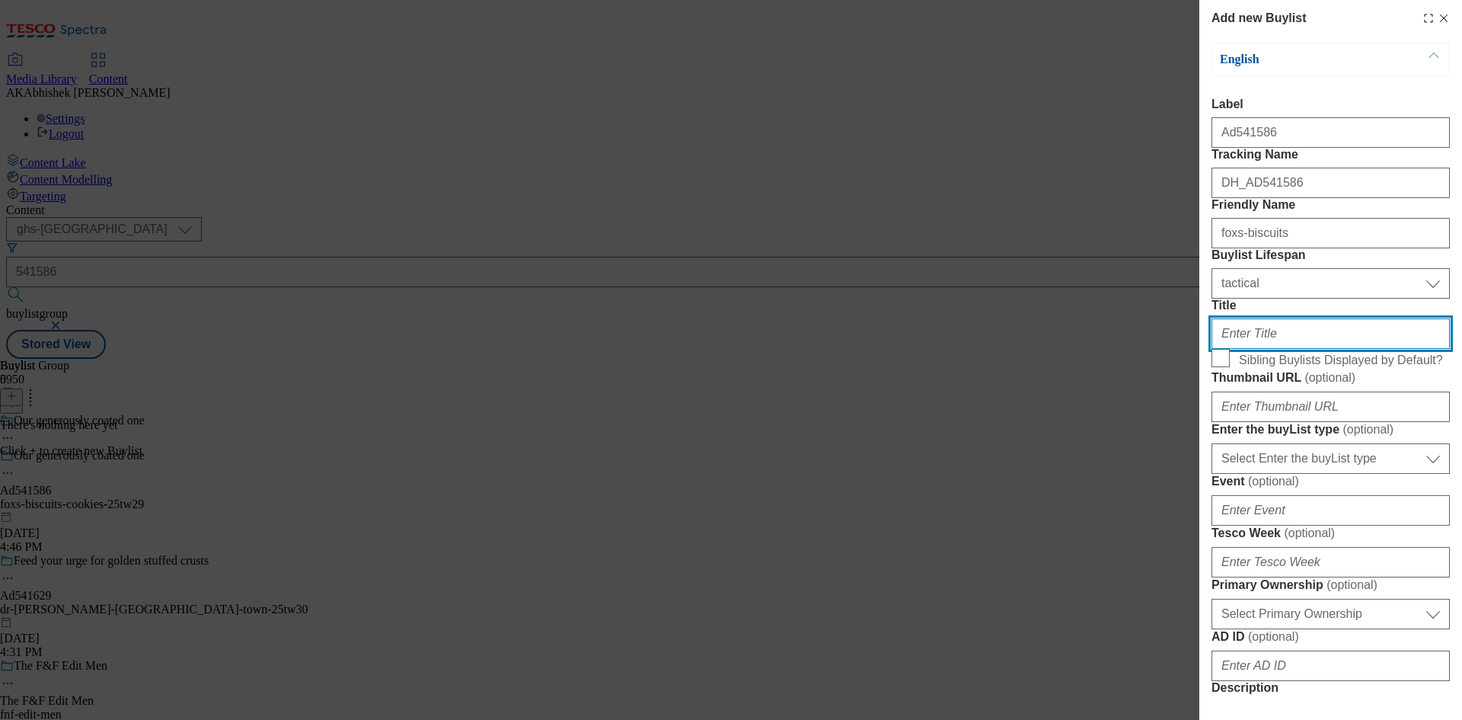
click at [1307, 349] on input "Title" at bounding box center [1330, 333] width 238 height 30
paste input "How fabulous. How Fox's Chocolatey"
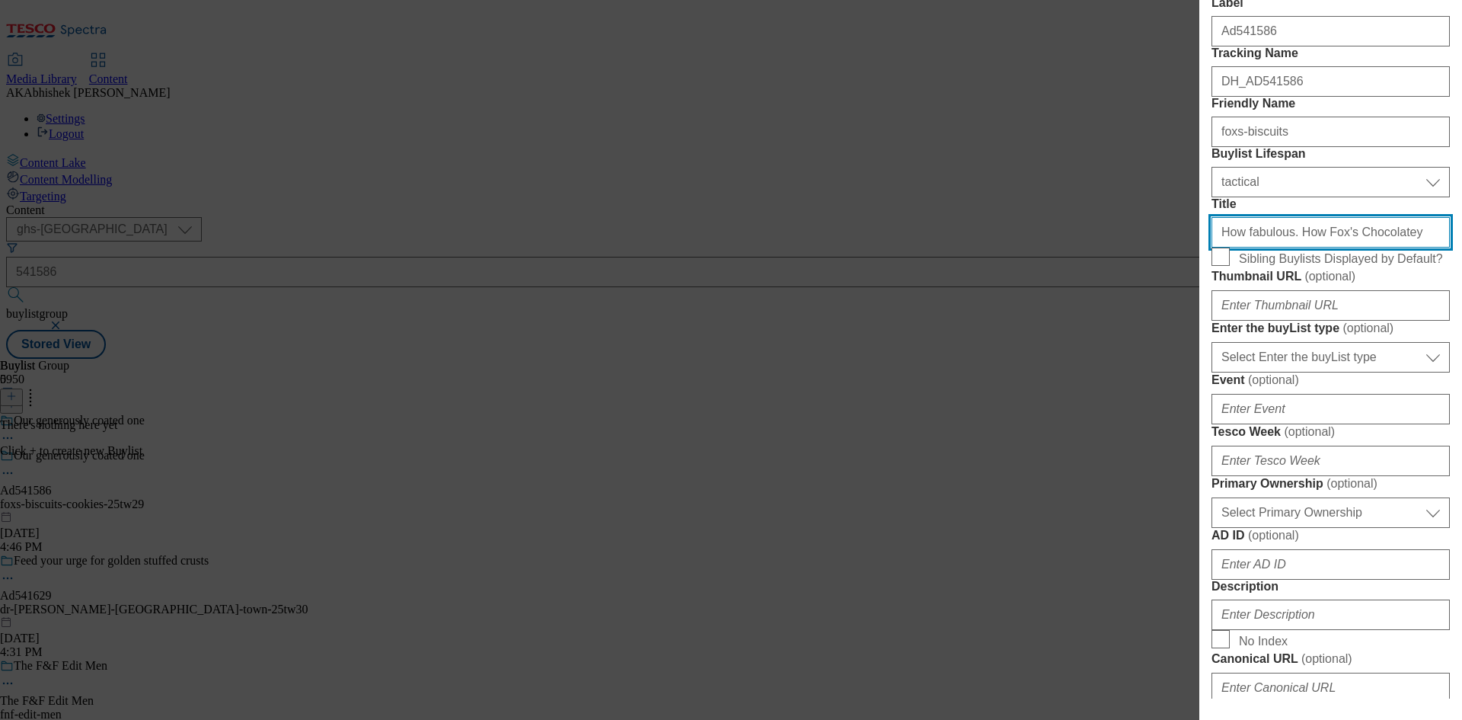
scroll to position [228, 0]
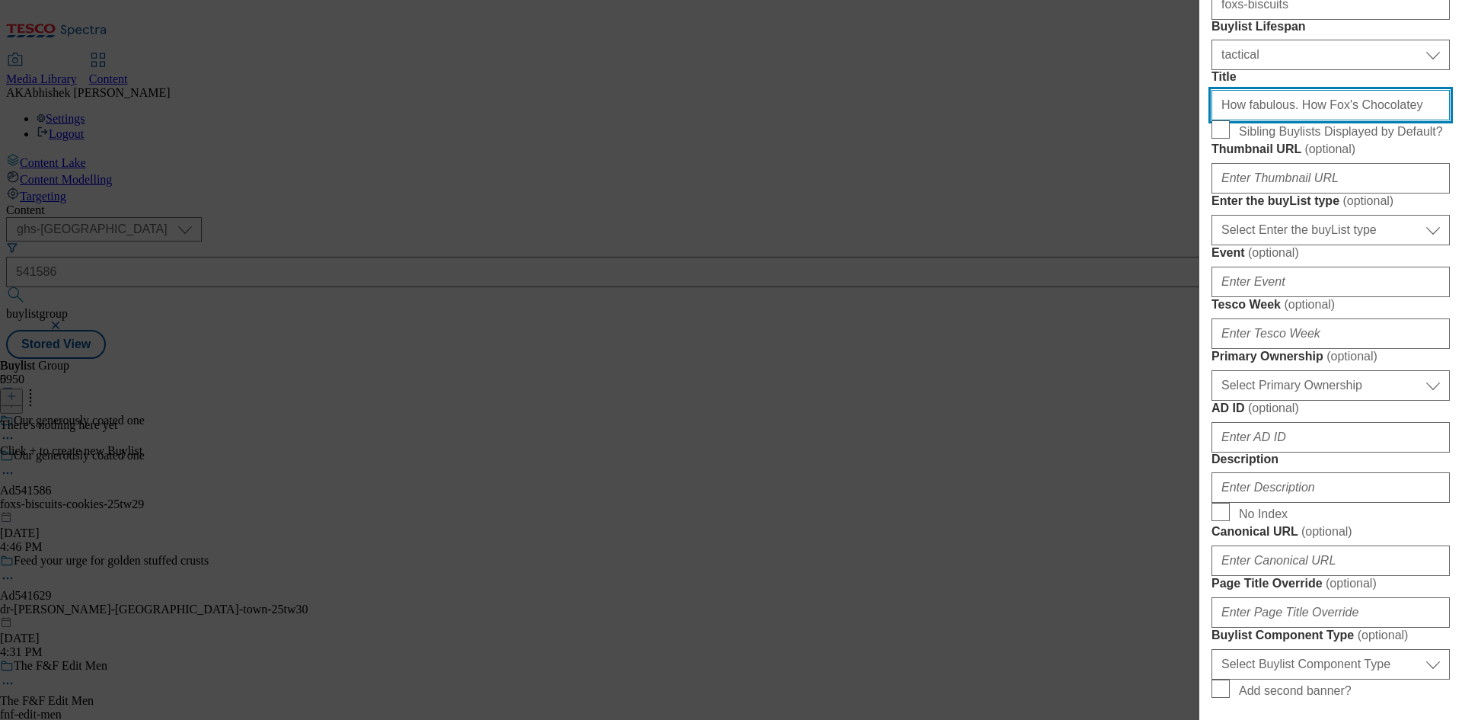
type input "How fabulous. How Fox's Chocolatey"
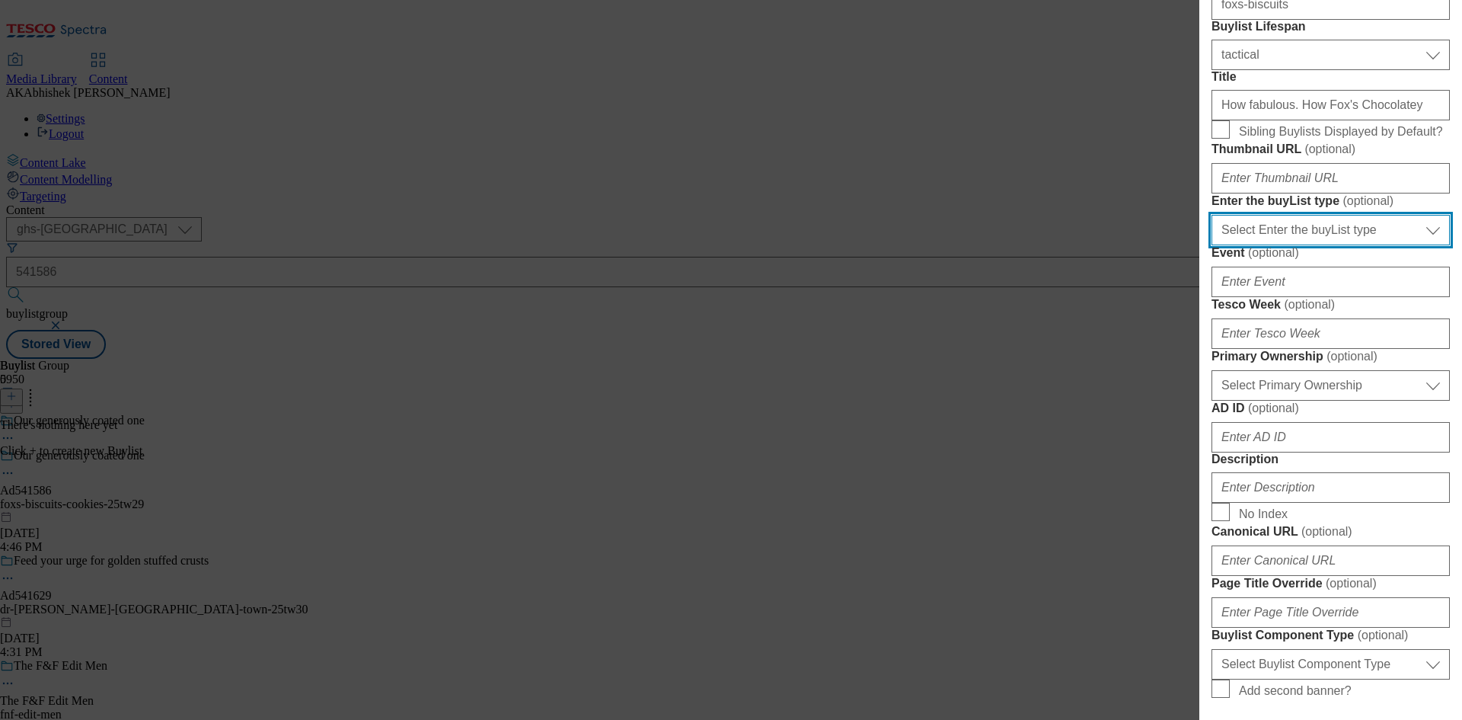
click at [1278, 245] on select "Select Enter the buyList type event supplier funded long term >4 weeks supplier…" at bounding box center [1330, 230] width 238 height 30
select select "supplier funded short term 1-3 weeks"
click at [1211, 245] on select "Select Enter the buyList type event supplier funded long term >4 weeks supplier…" at bounding box center [1330, 230] width 238 height 30
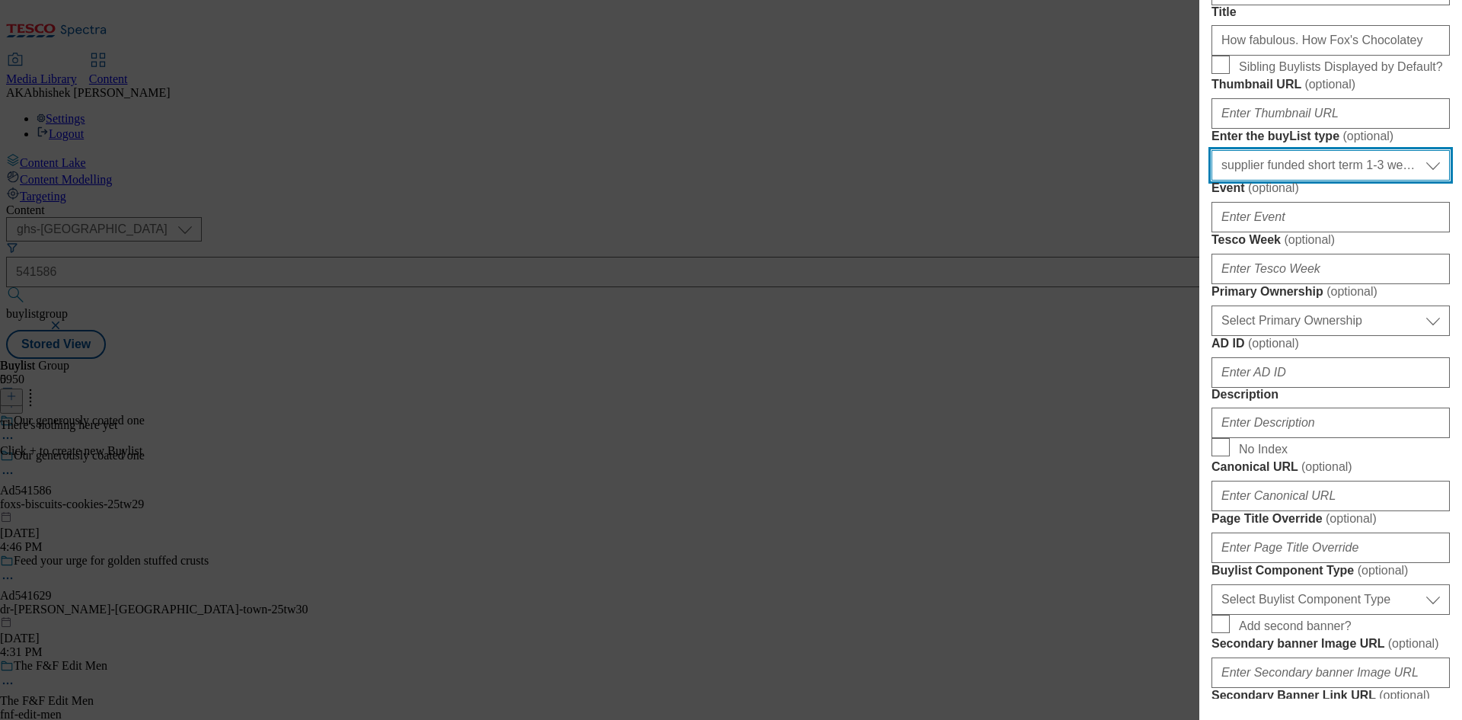
scroll to position [381, 0]
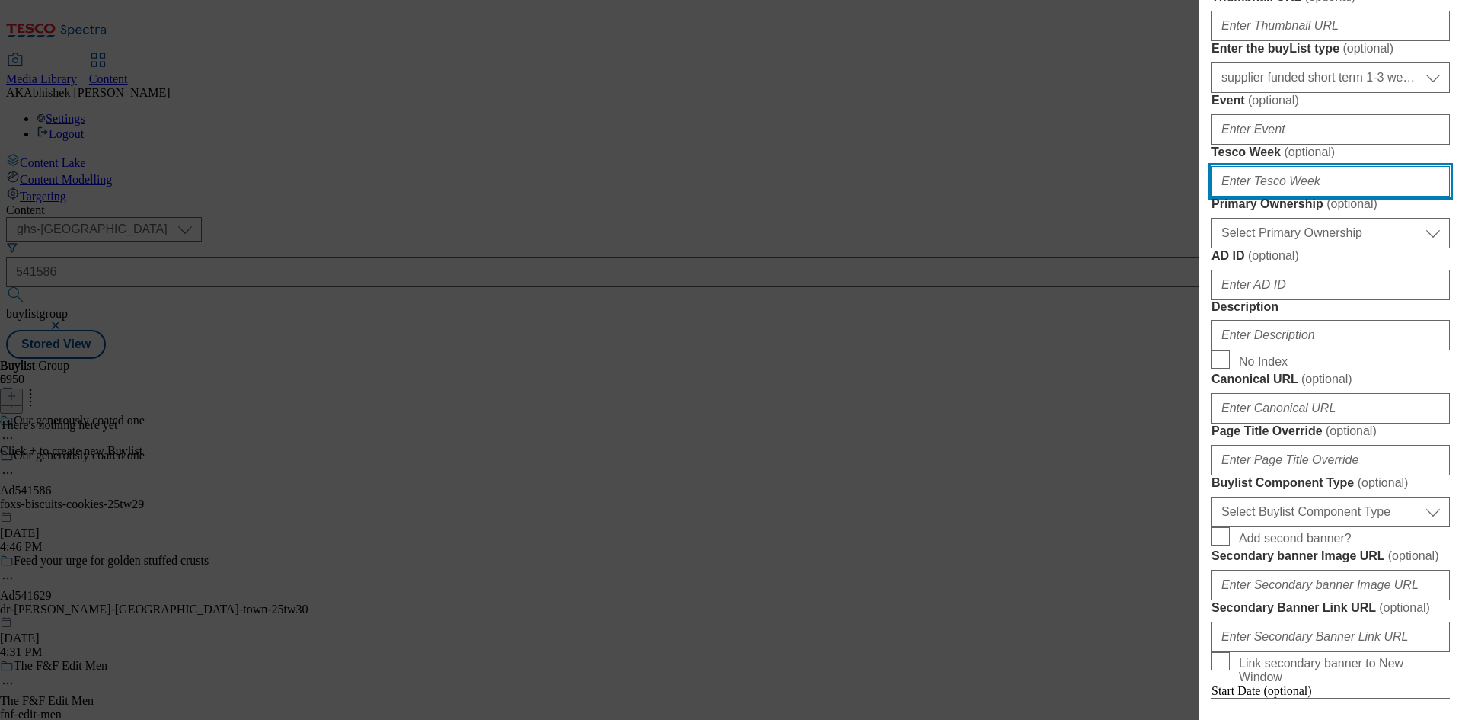
click at [1256, 196] on input "Tesco Week ( optional )" at bounding box center [1330, 181] width 238 height 30
type input "29"
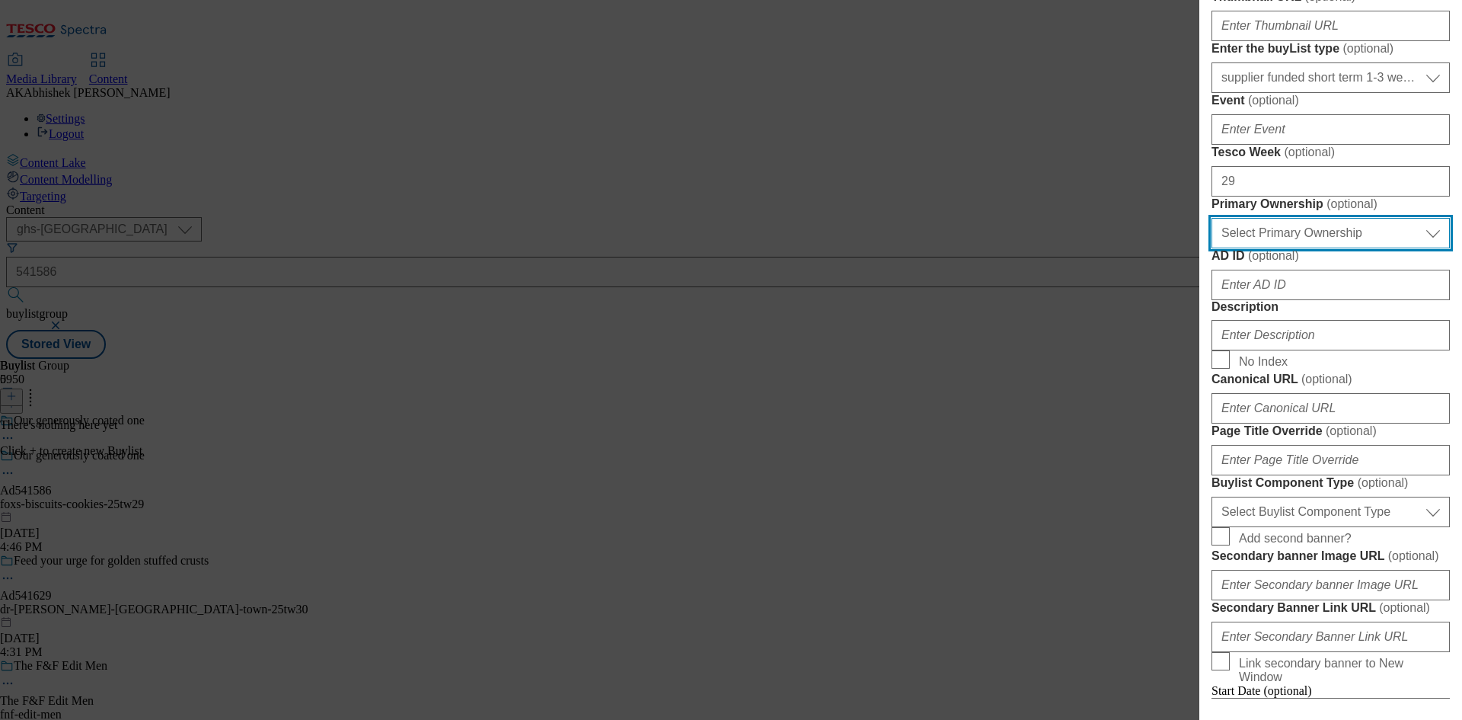
click at [1248, 248] on select "Select Primary Ownership tesco dunnhumby" at bounding box center [1330, 233] width 238 height 30
select select "dunnhumby"
click at [1211, 248] on select "Select Primary Ownership tesco dunnhumby" at bounding box center [1330, 233] width 238 height 30
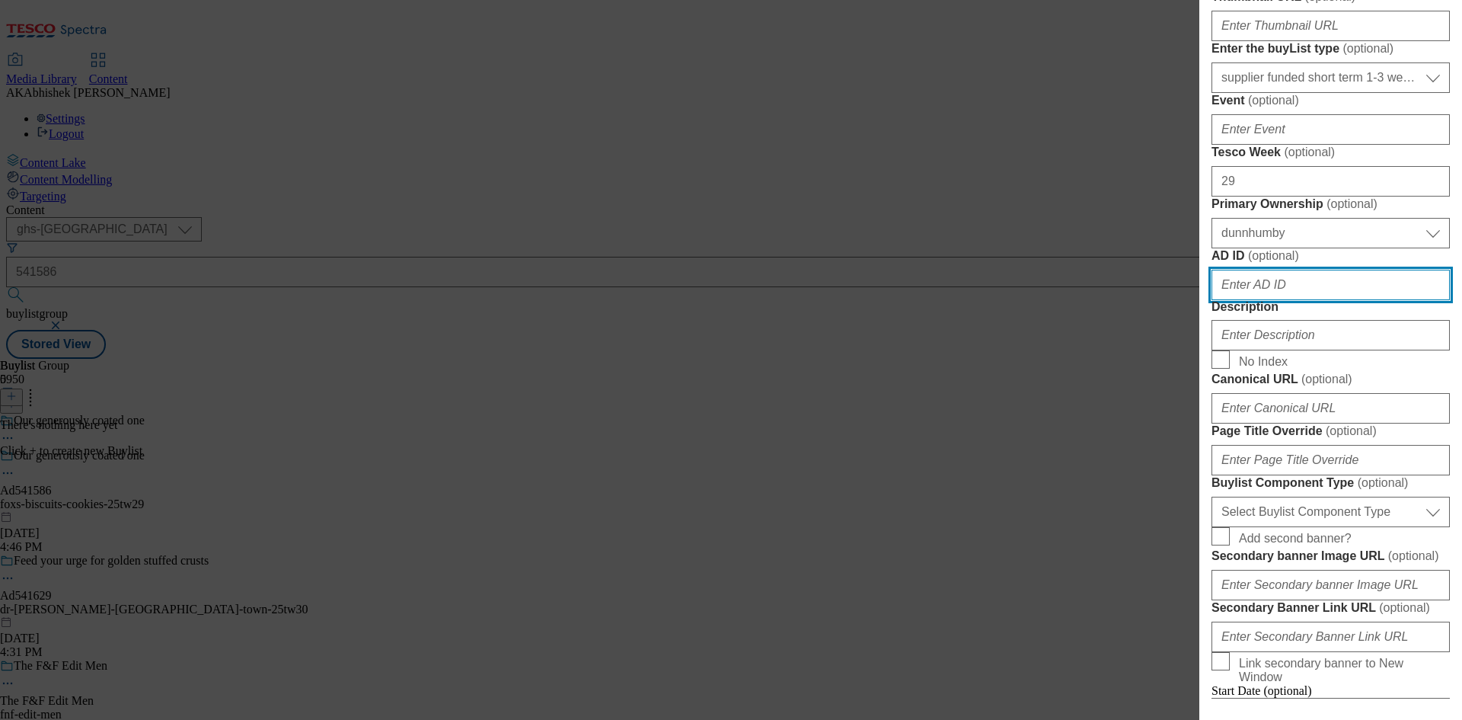
click at [1317, 300] on input "AD ID ( optional )" at bounding box center [1330, 285] width 238 height 30
paste input "How fabulous. How Fox's Chocolatey"
type input "How fabulous. How Fox's Chocolatey"
paste input "541586"
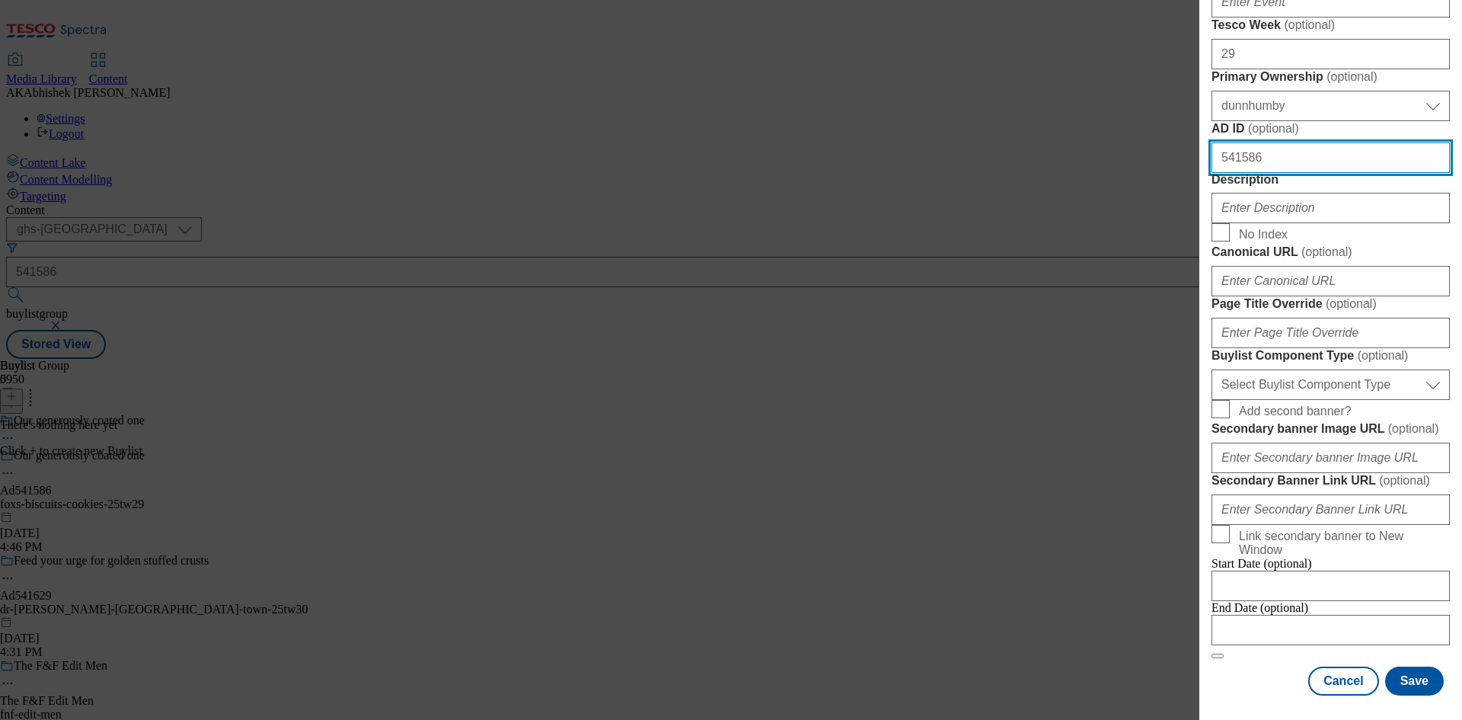
scroll to position [609, 0]
type input "541586"
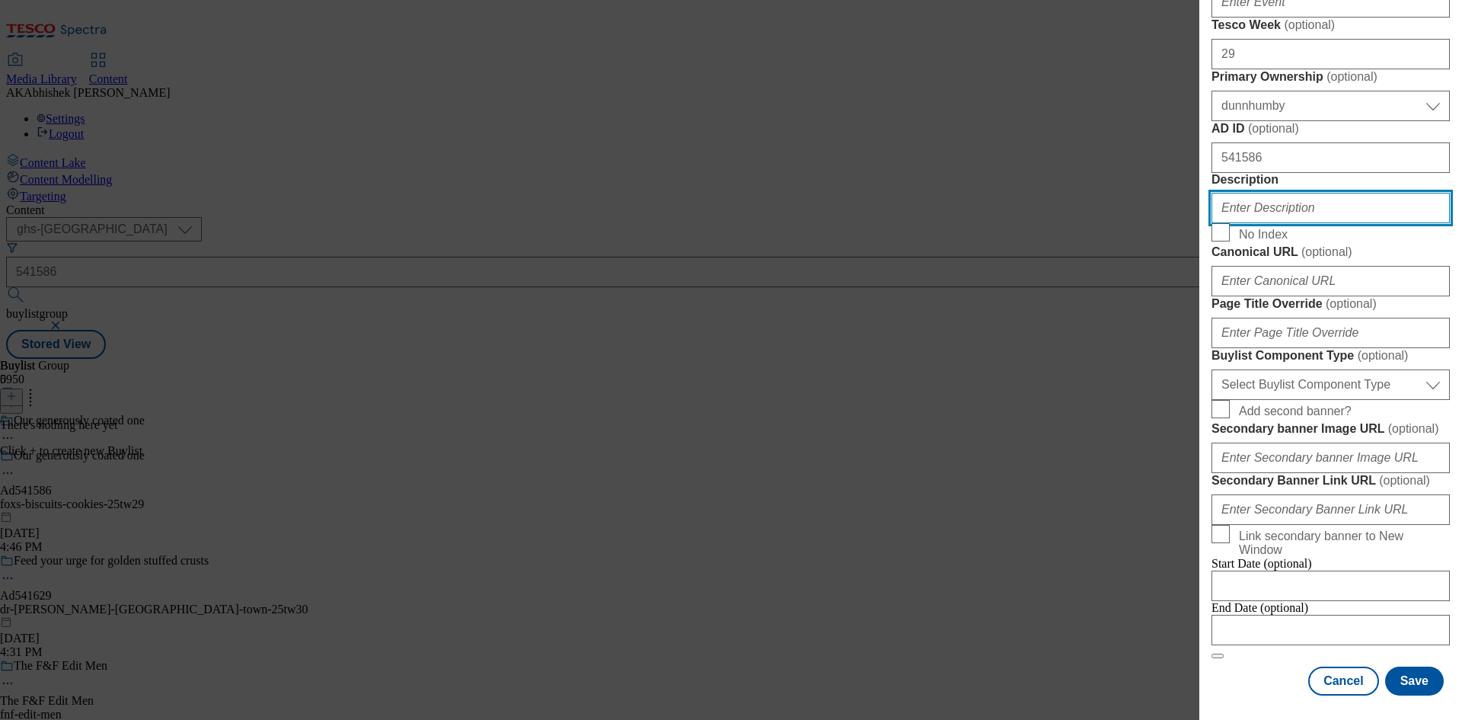
drag, startPoint x: 1256, startPoint y: 400, endPoint x: 1294, endPoint y: 430, distance: 48.8
click at [1257, 223] on input "Description" at bounding box center [1330, 208] width 238 height 30
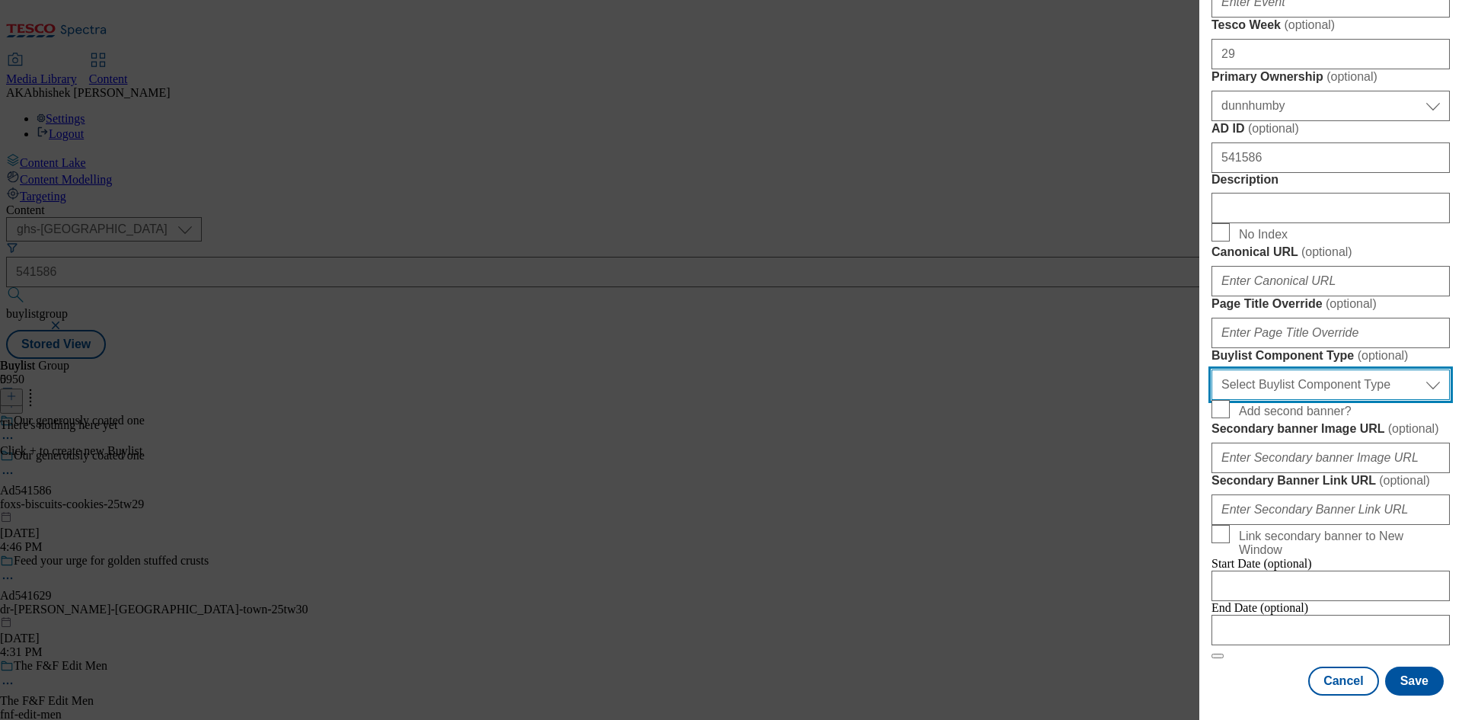
click at [1315, 400] on select "Select Buylist Component Type Banner Competition Header Meal" at bounding box center [1330, 384] width 238 height 30
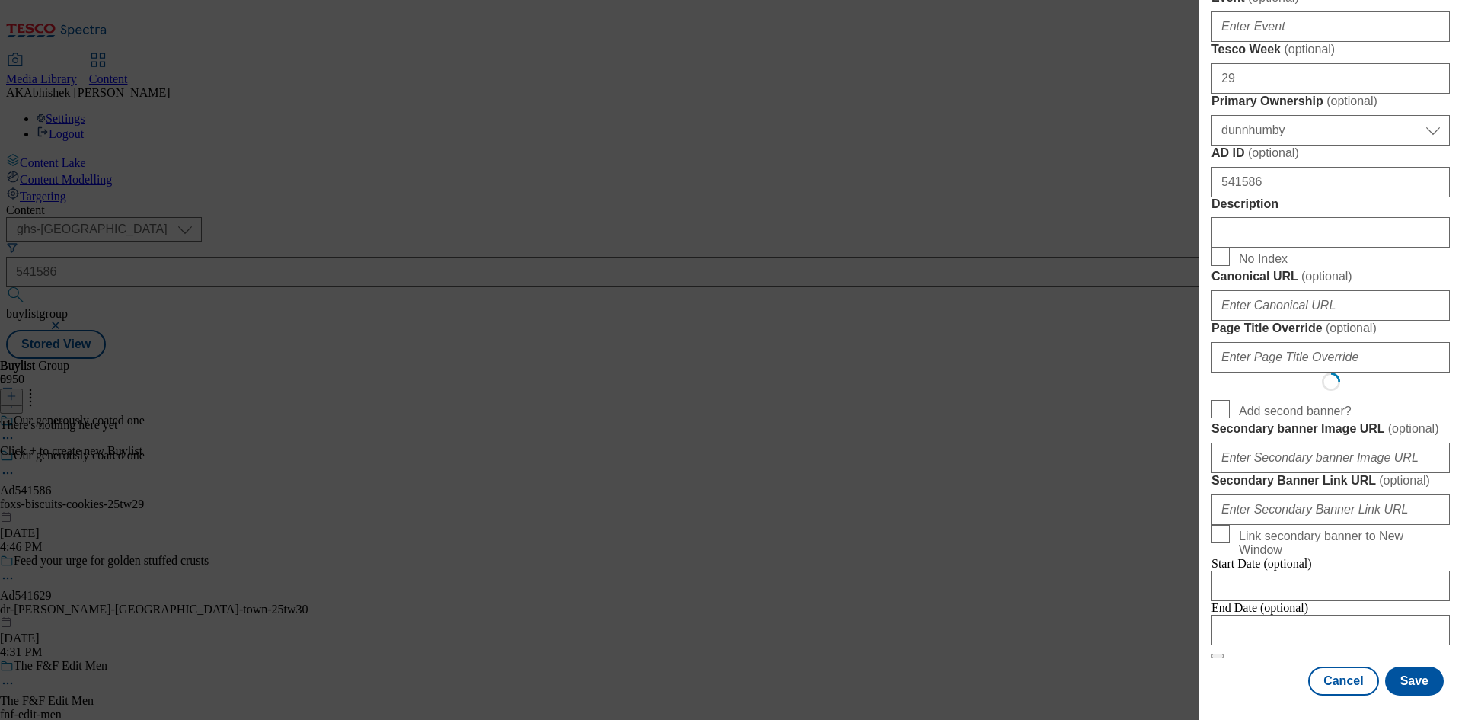
scroll to position [0, 0]
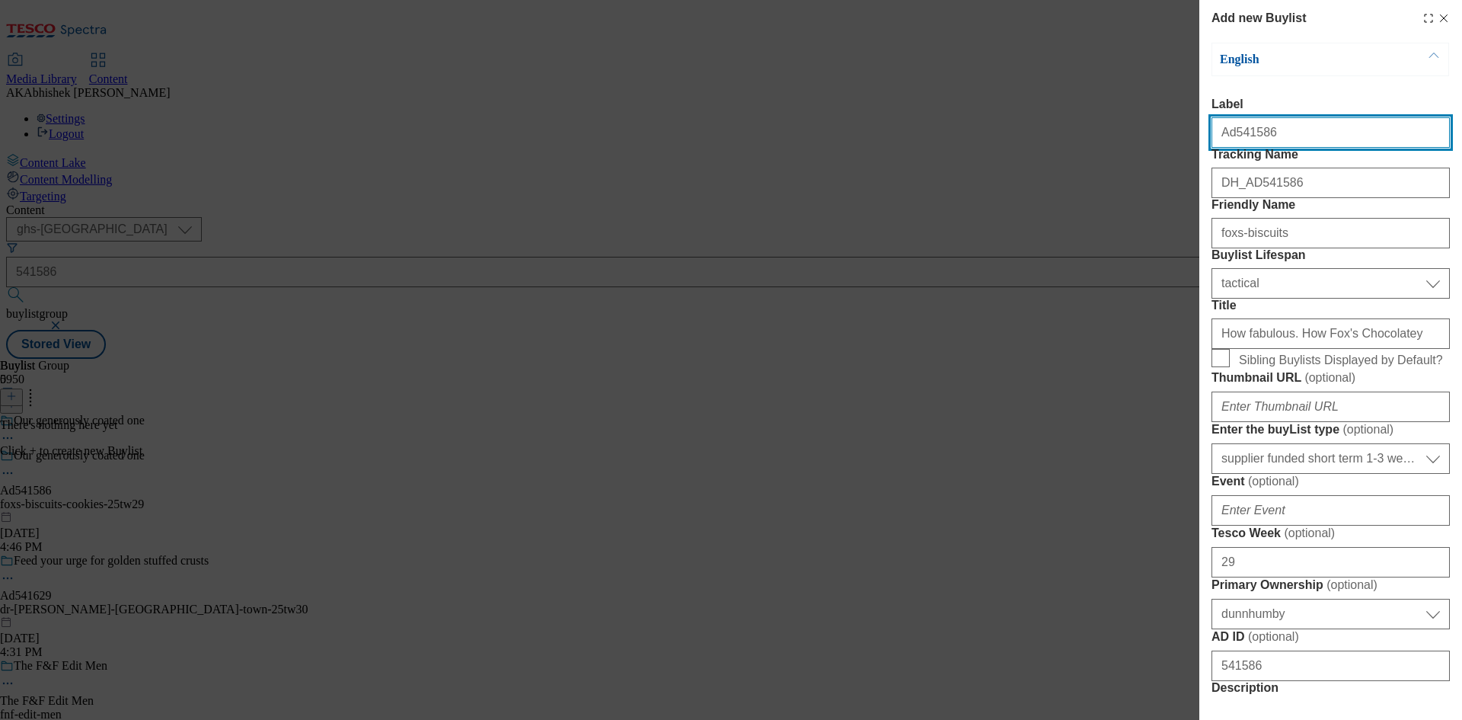
select select "Banner"
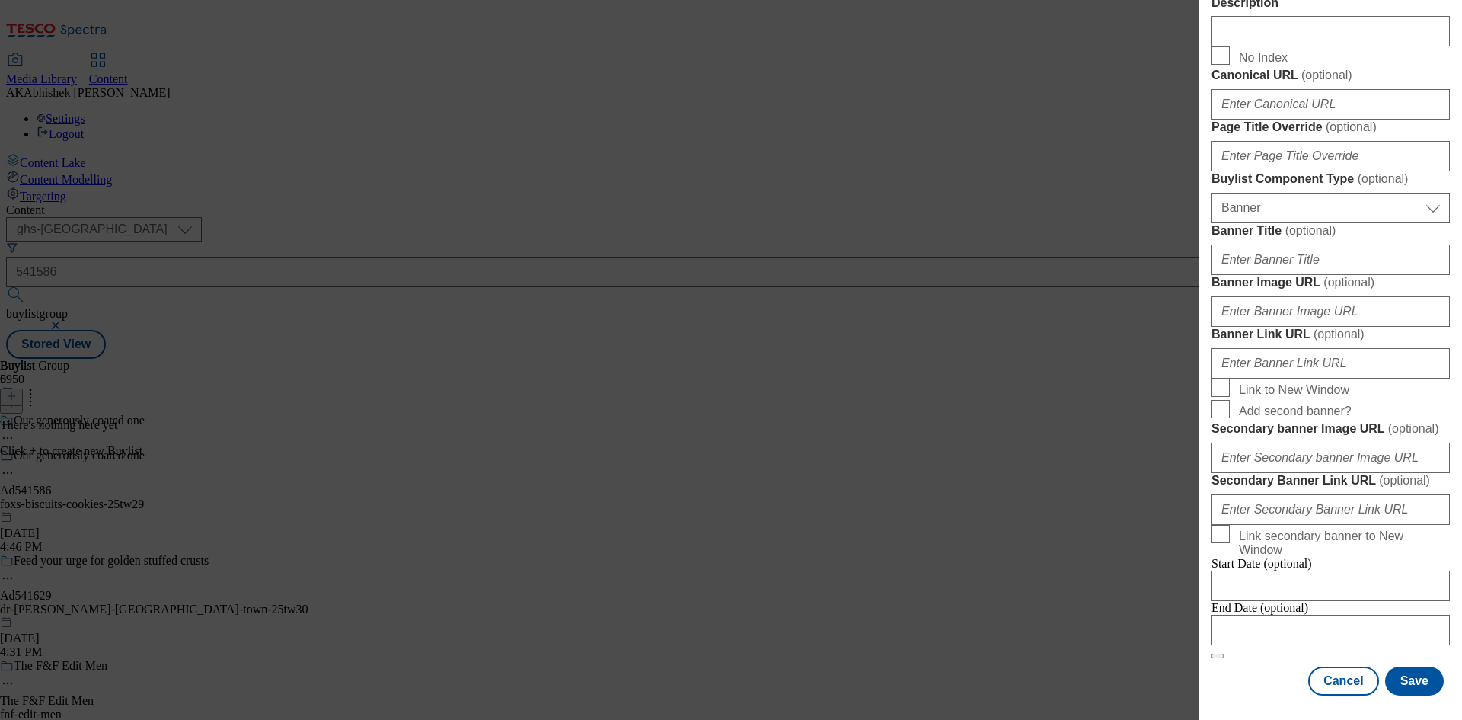
scroll to position [1335, 0]
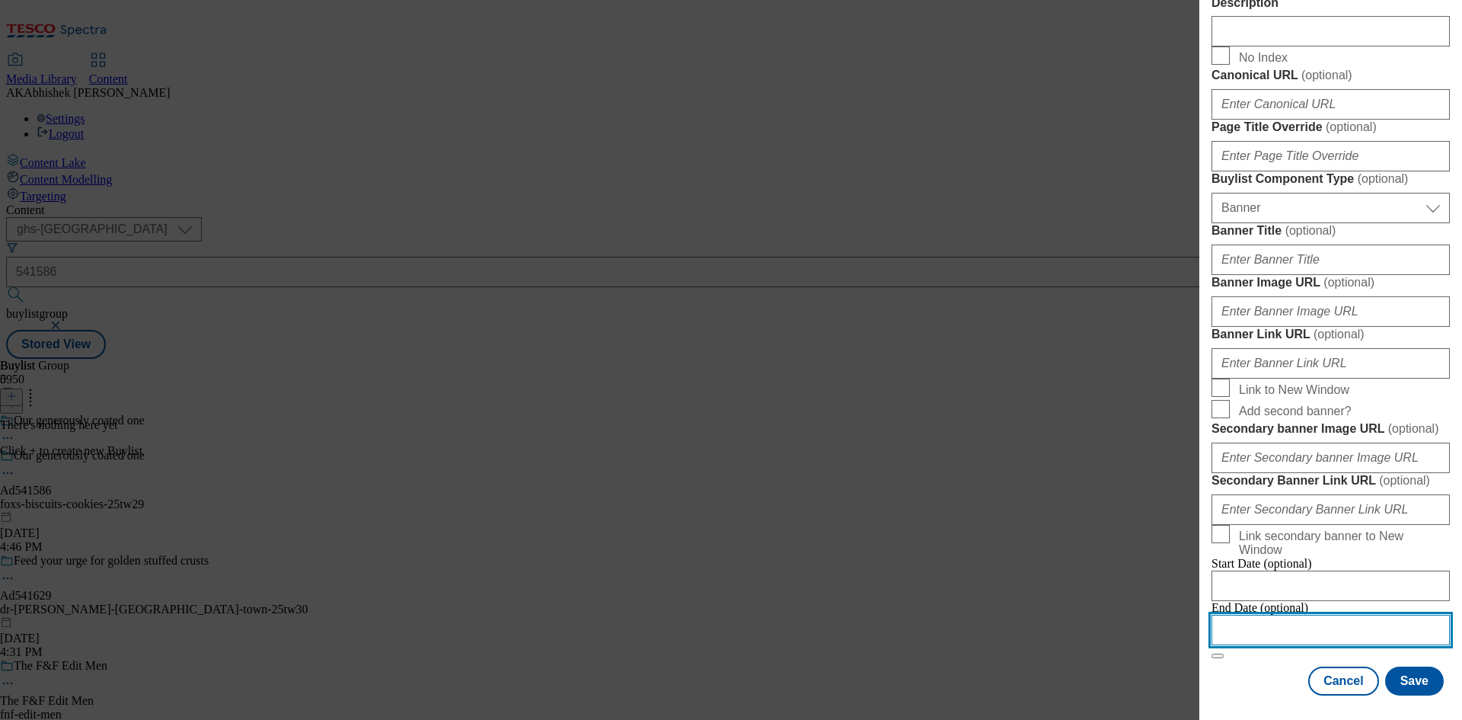
click at [1275, 615] on input "Modal" at bounding box center [1330, 630] width 238 height 30
select select "2025"
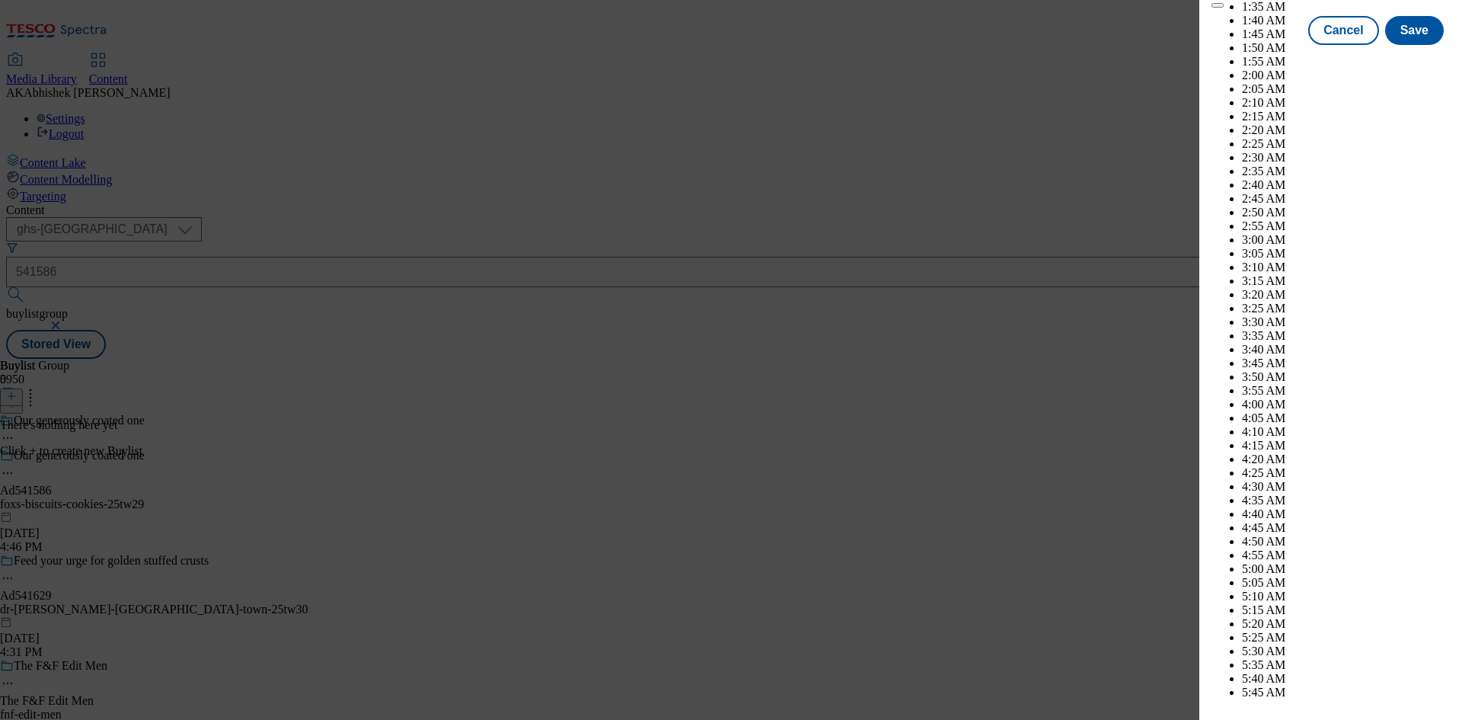
scroll to position [5653, 0]
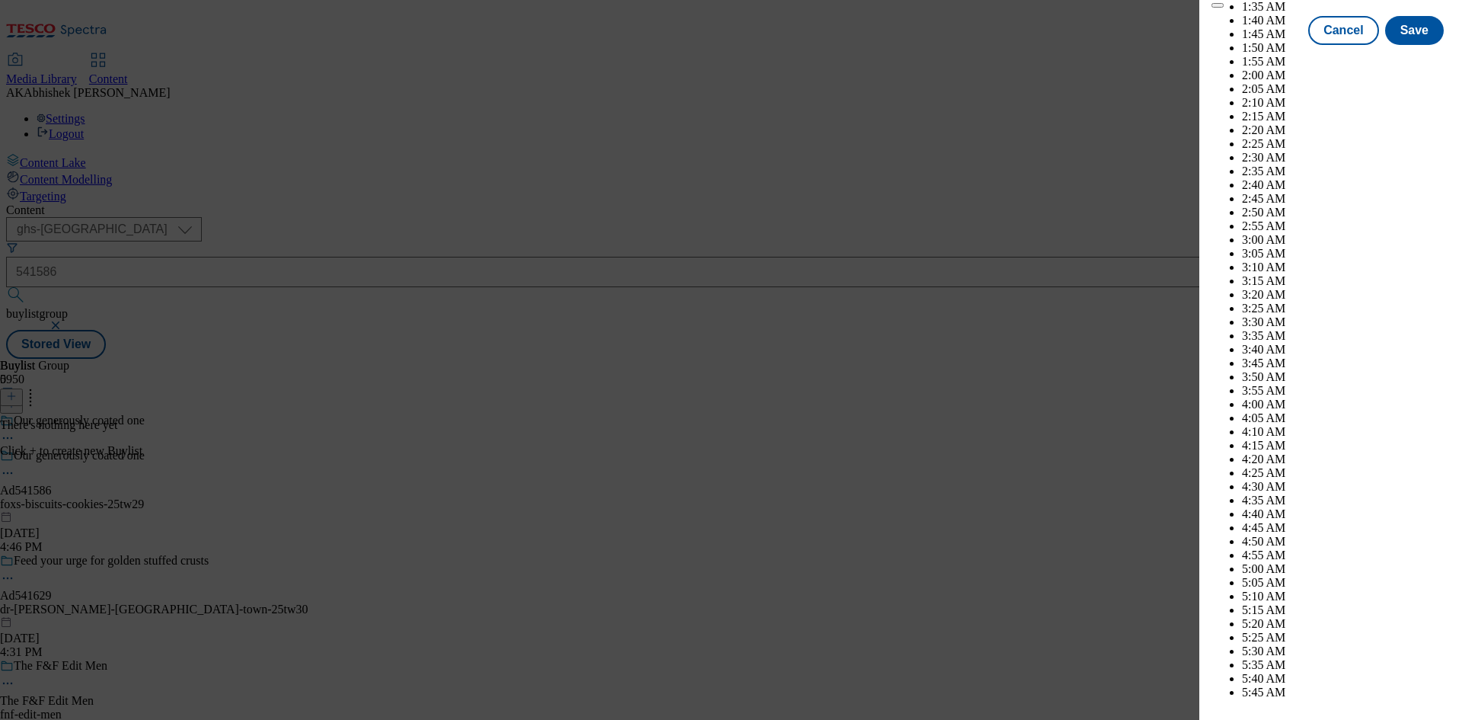
select select "December"
click at [1403, 59] on button "Save" at bounding box center [1414, 44] width 59 height 29
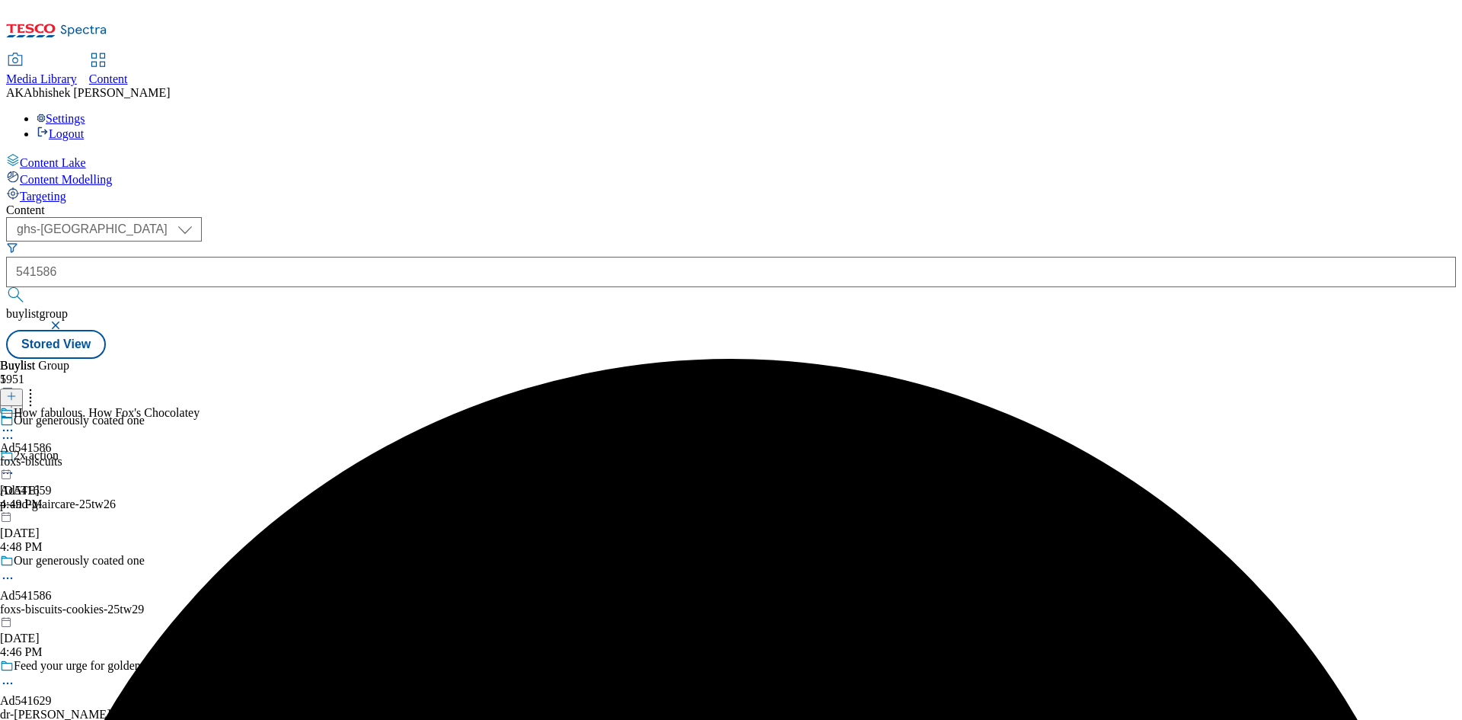
click at [200, 455] on div "foxs-biscuits" at bounding box center [100, 462] width 200 height 14
click at [23, 388] on button at bounding box center [11, 397] width 23 height 18
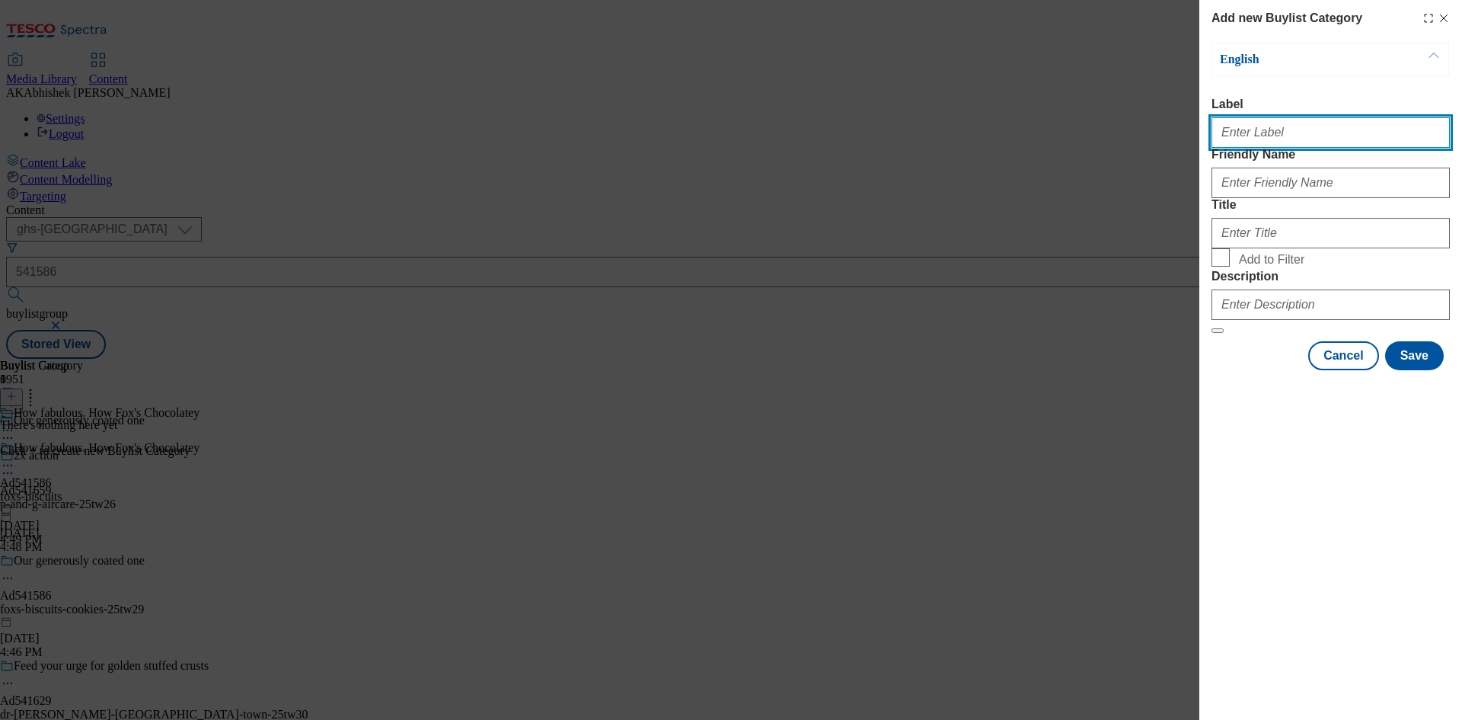
click at [1237, 126] on input "Label" at bounding box center [1330, 132] width 238 height 30
paste input "541586"
type input "Ad541586"
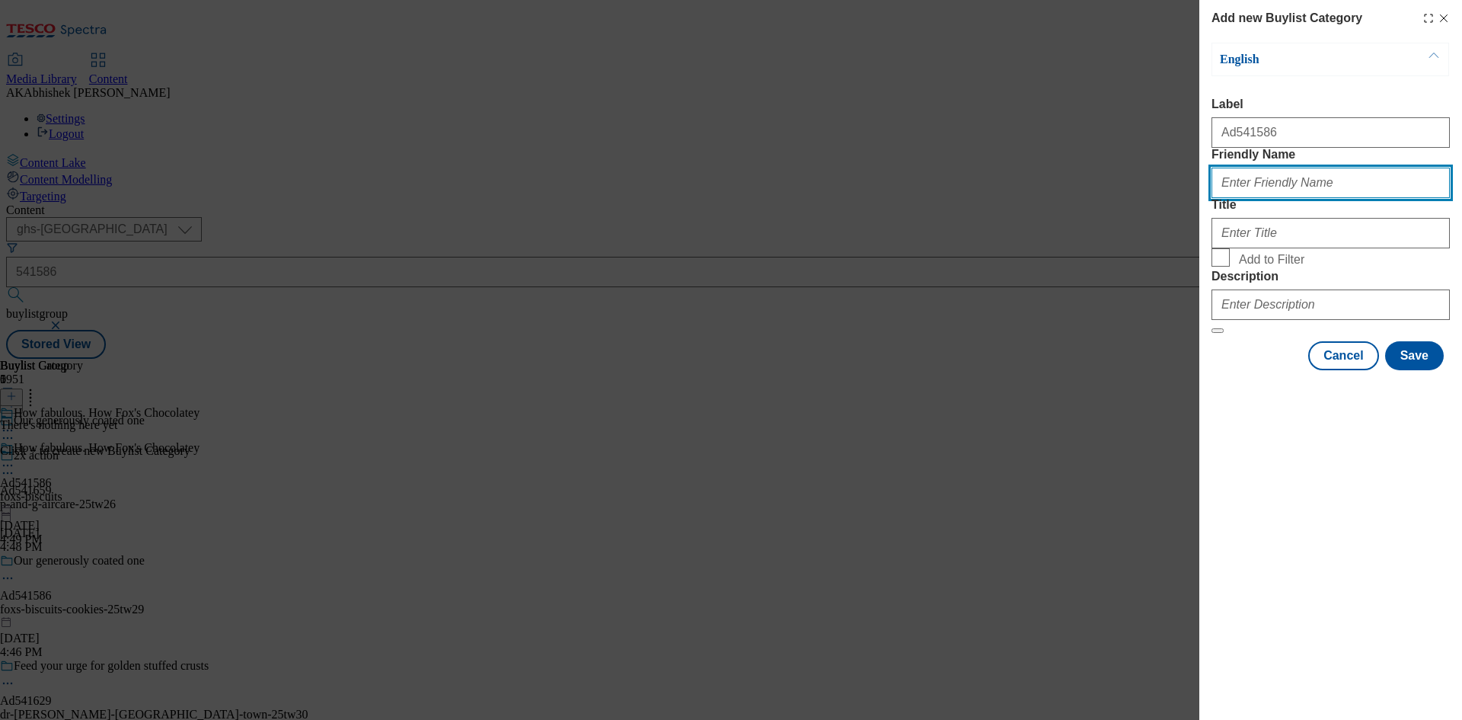
paste input "foxs-biscuits-cookies"
type input "foxs-biscuits-cookies"
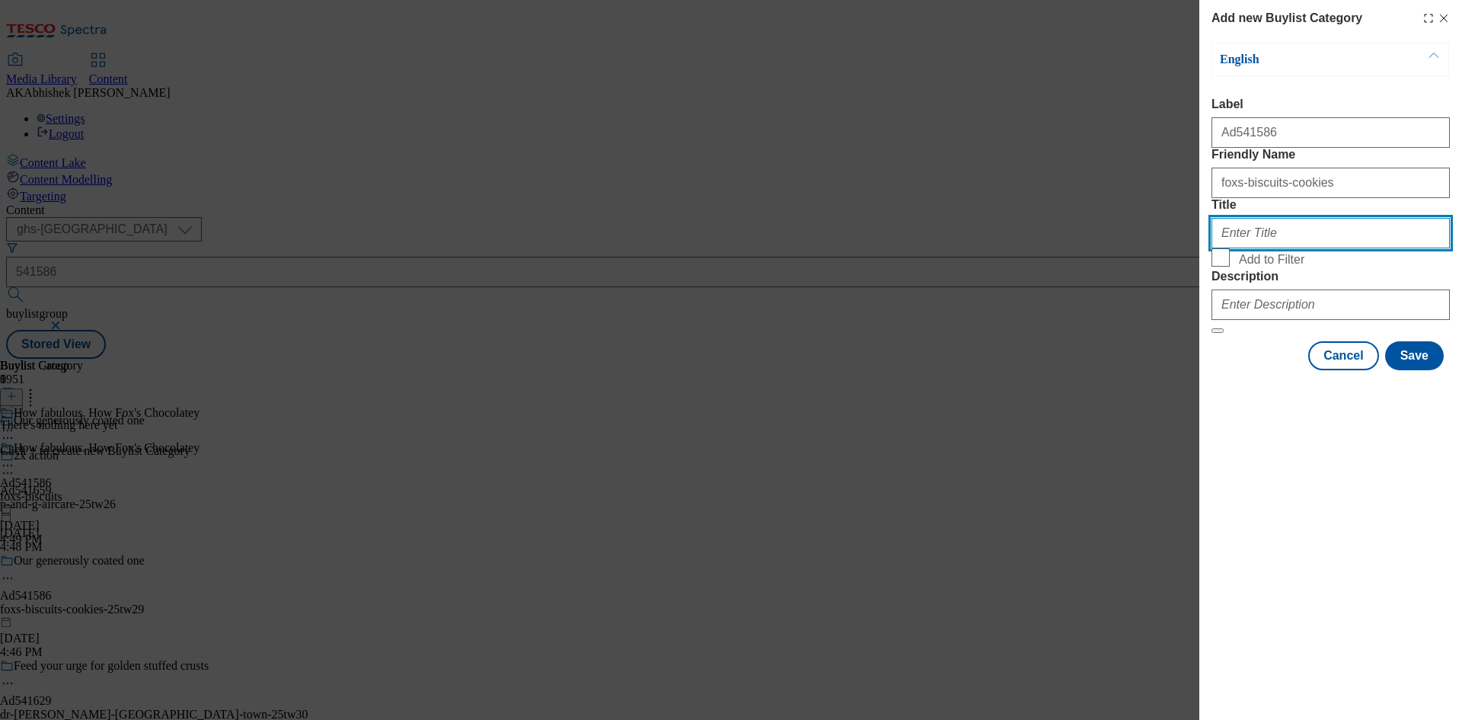
click at [1278, 248] on input "Title" at bounding box center [1330, 233] width 238 height 30
paste input "Fox’s Biscuits"
type input "Fox’s Biscuits"
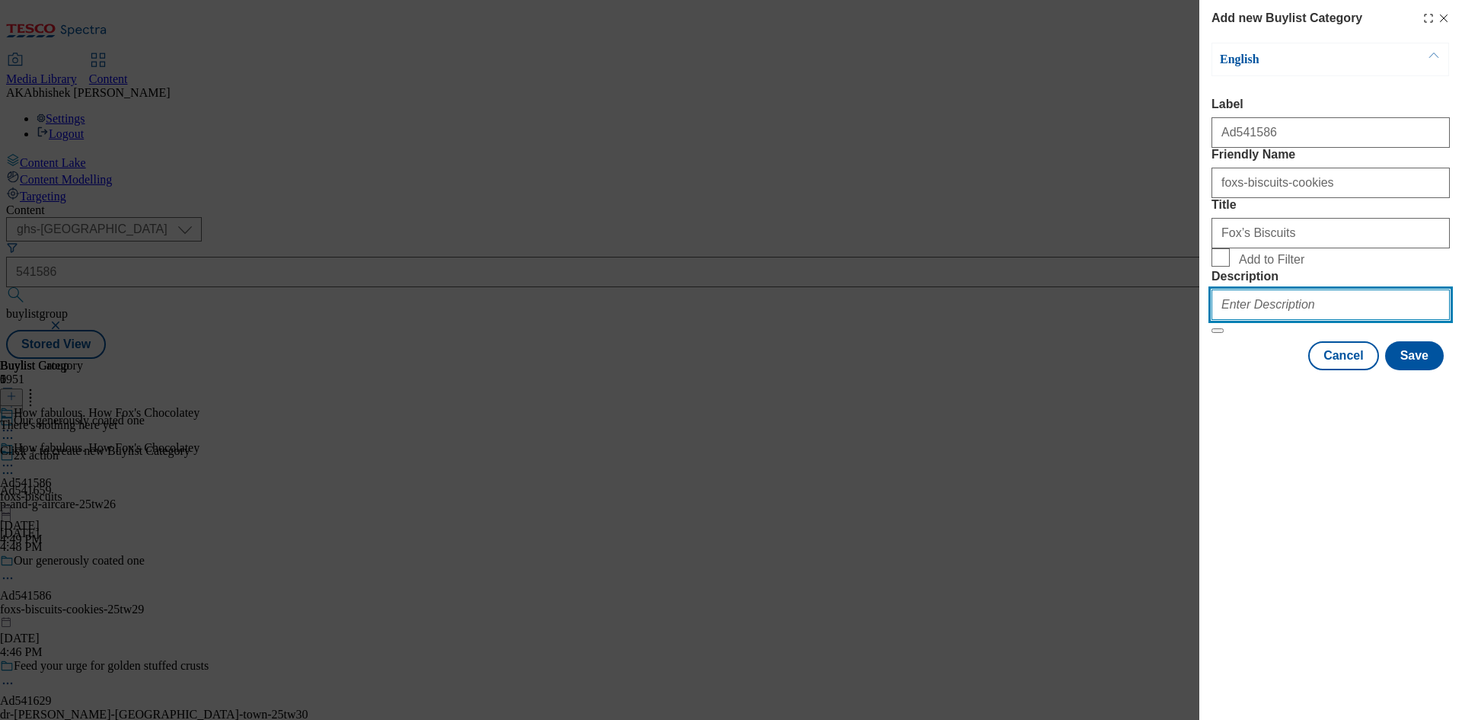
click at [1318, 320] on input "Description" at bounding box center [1330, 304] width 238 height 30
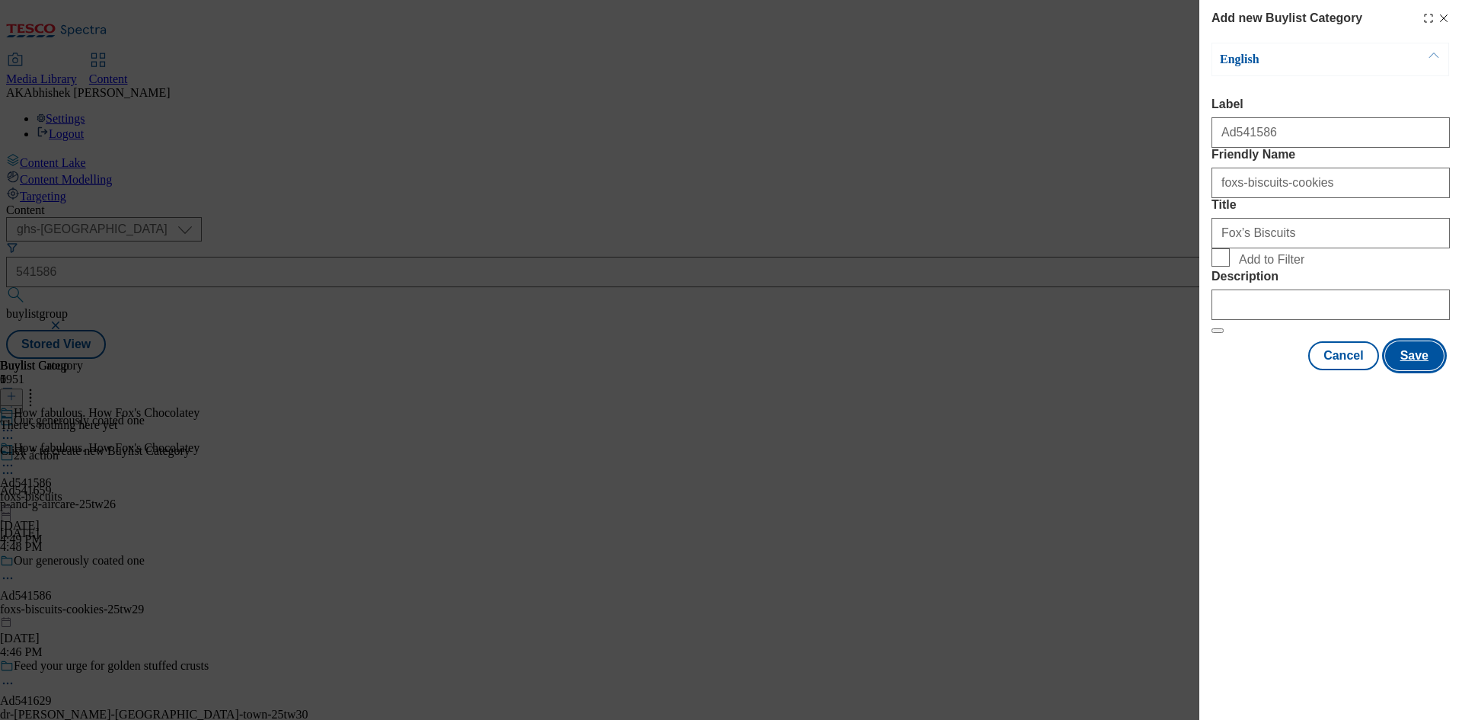
click at [1410, 370] on button "Save" at bounding box center [1414, 355] width 59 height 29
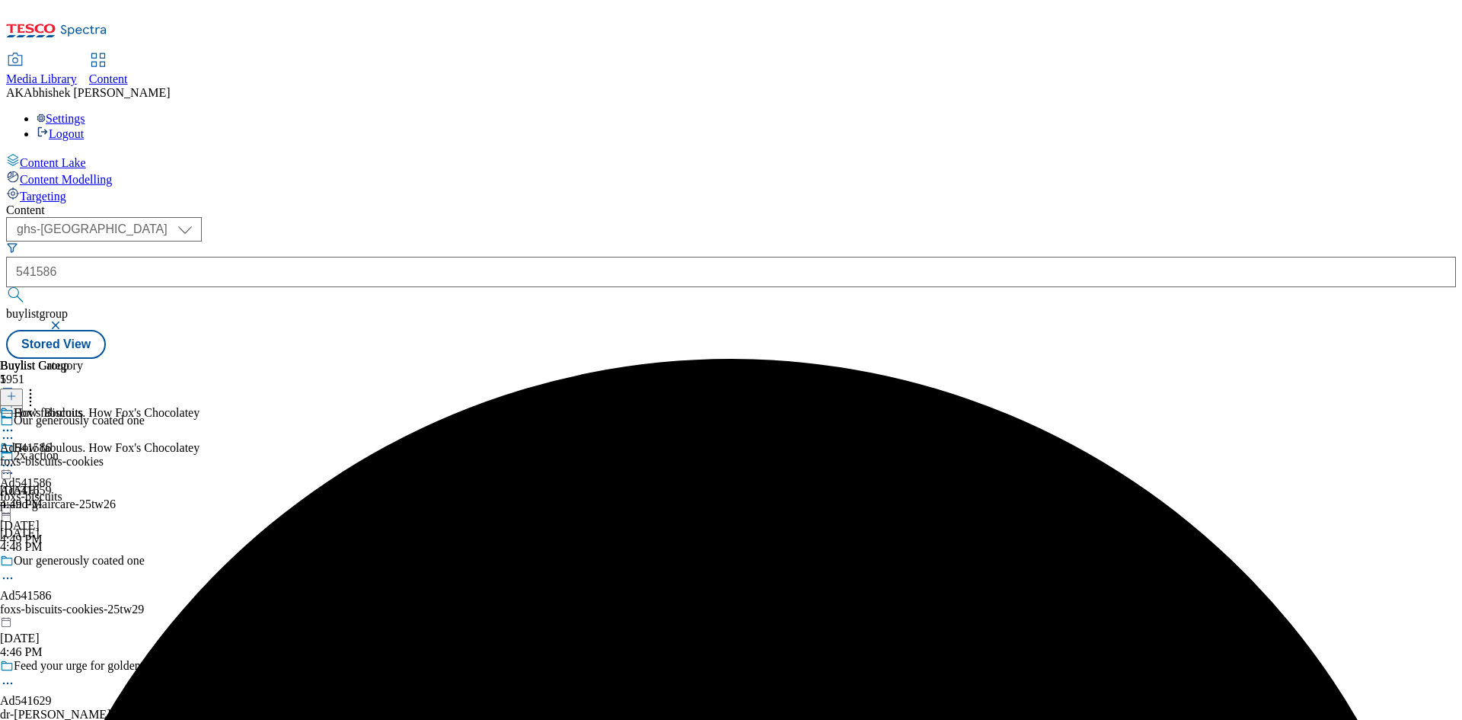
click at [104, 455] on div "foxs-biscuits-cookies" at bounding box center [52, 462] width 104 height 14
click at [17, 391] on icon at bounding box center [11, 396] width 11 height 11
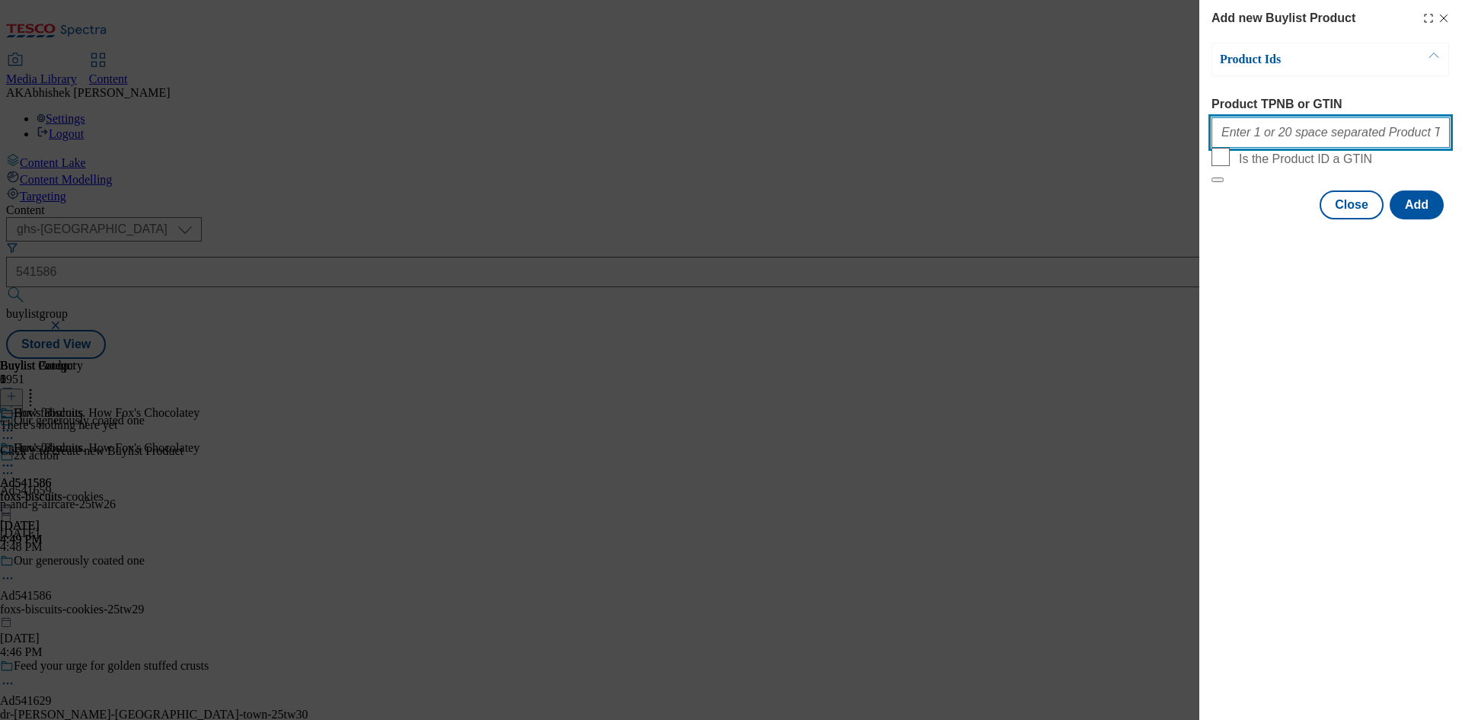
click at [1270, 134] on input "Product TPNB or GTIN" at bounding box center [1330, 132] width 238 height 30
paste input "87895466 92973597 87796422 92123642 91263045 58183650 89439175 93157871 9233176…"
type input "87895466 92973597 87796422 92123642 91263045 58183650 89439175 93157871 9233176…"
drag, startPoint x: 1404, startPoint y: 237, endPoint x: 1422, endPoint y: 245, distance: 19.4
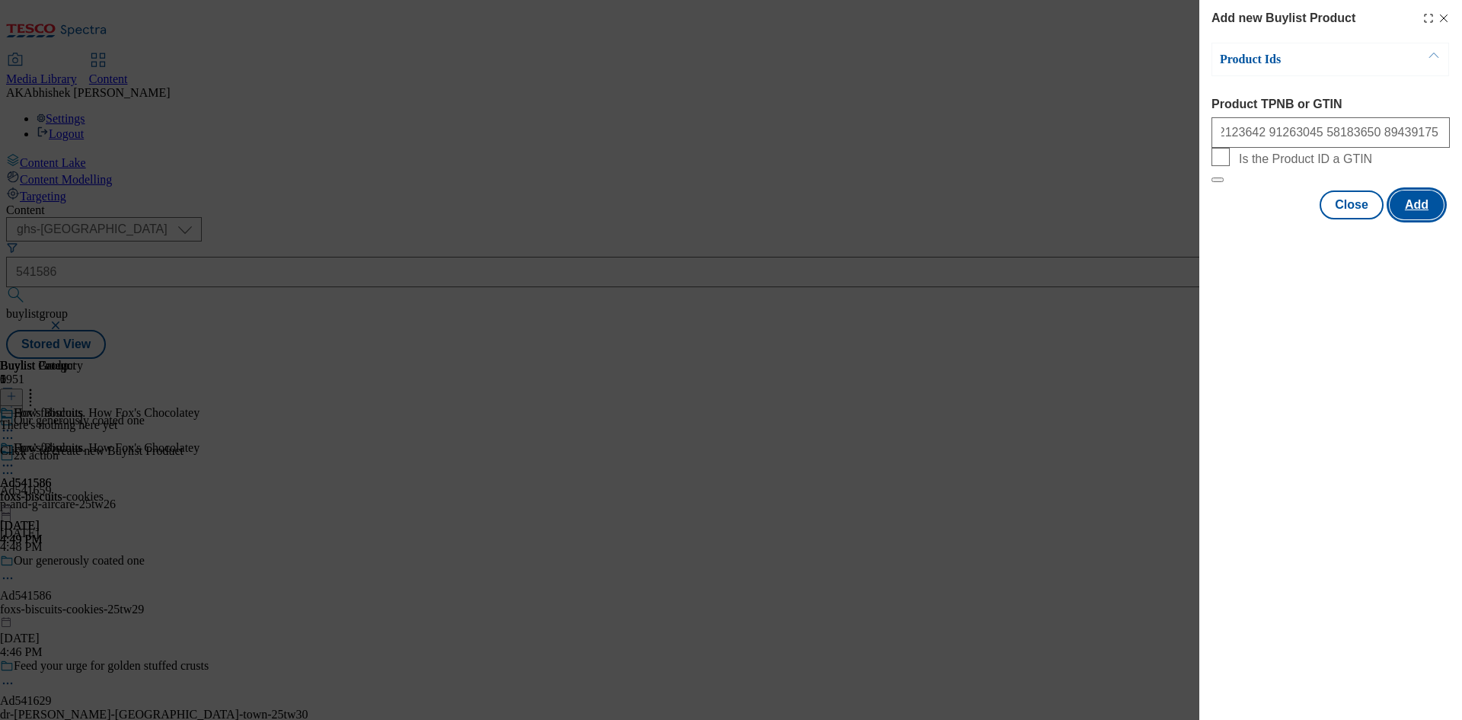
click at [1404, 219] on button "Add" at bounding box center [1417, 204] width 54 height 29
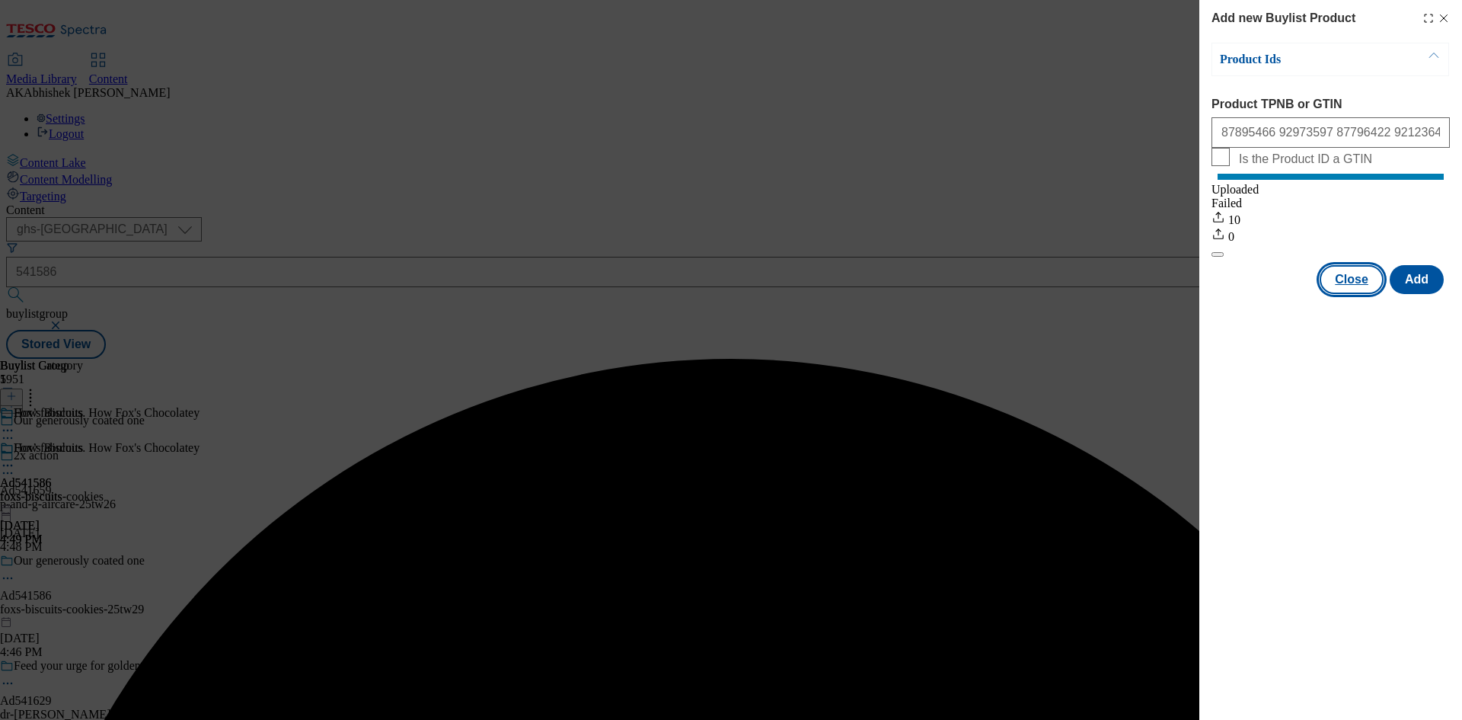
click at [1361, 294] on button "Close" at bounding box center [1352, 279] width 64 height 29
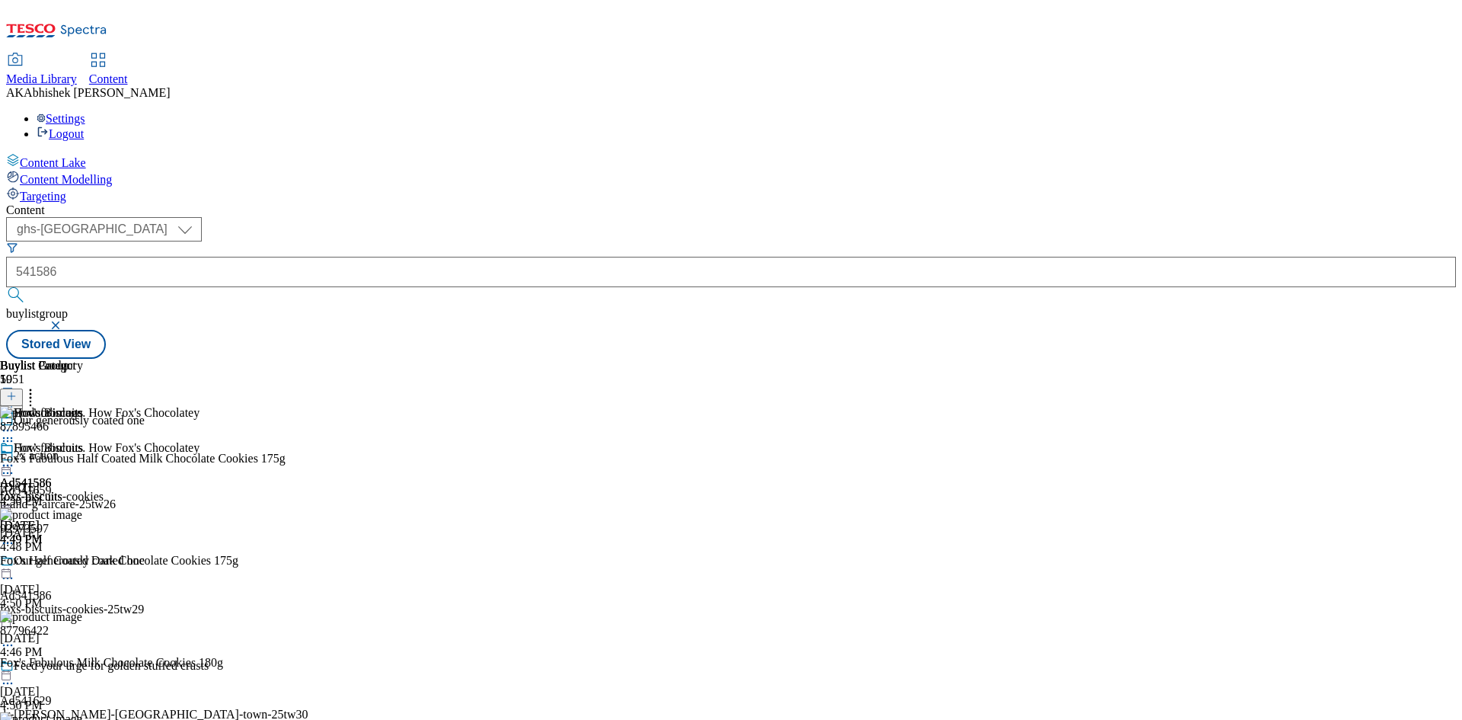
click at [15, 458] on icon at bounding box center [7, 465] width 15 height 15
click at [83, 562] on span "Preview" at bounding box center [65, 567] width 36 height 11
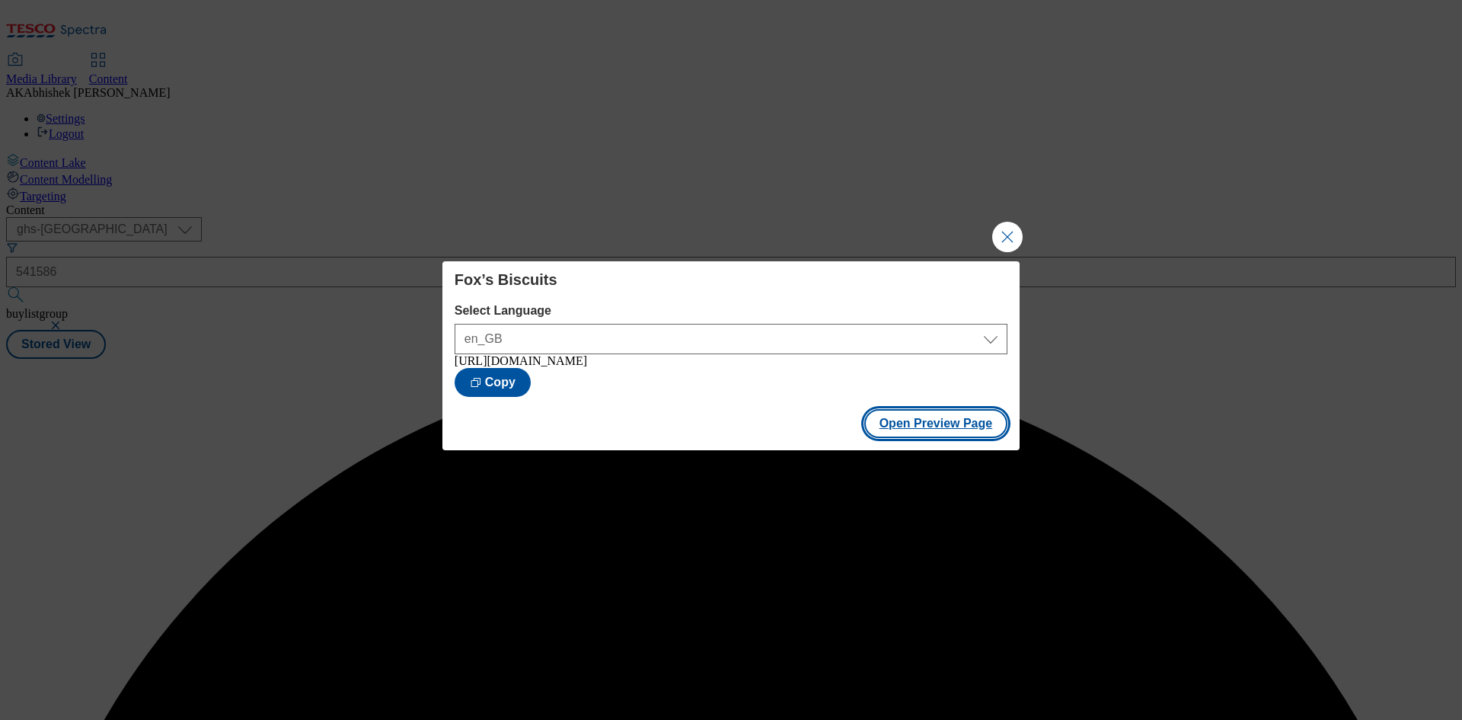
click at [918, 429] on button "Open Preview Page" at bounding box center [936, 423] width 144 height 29
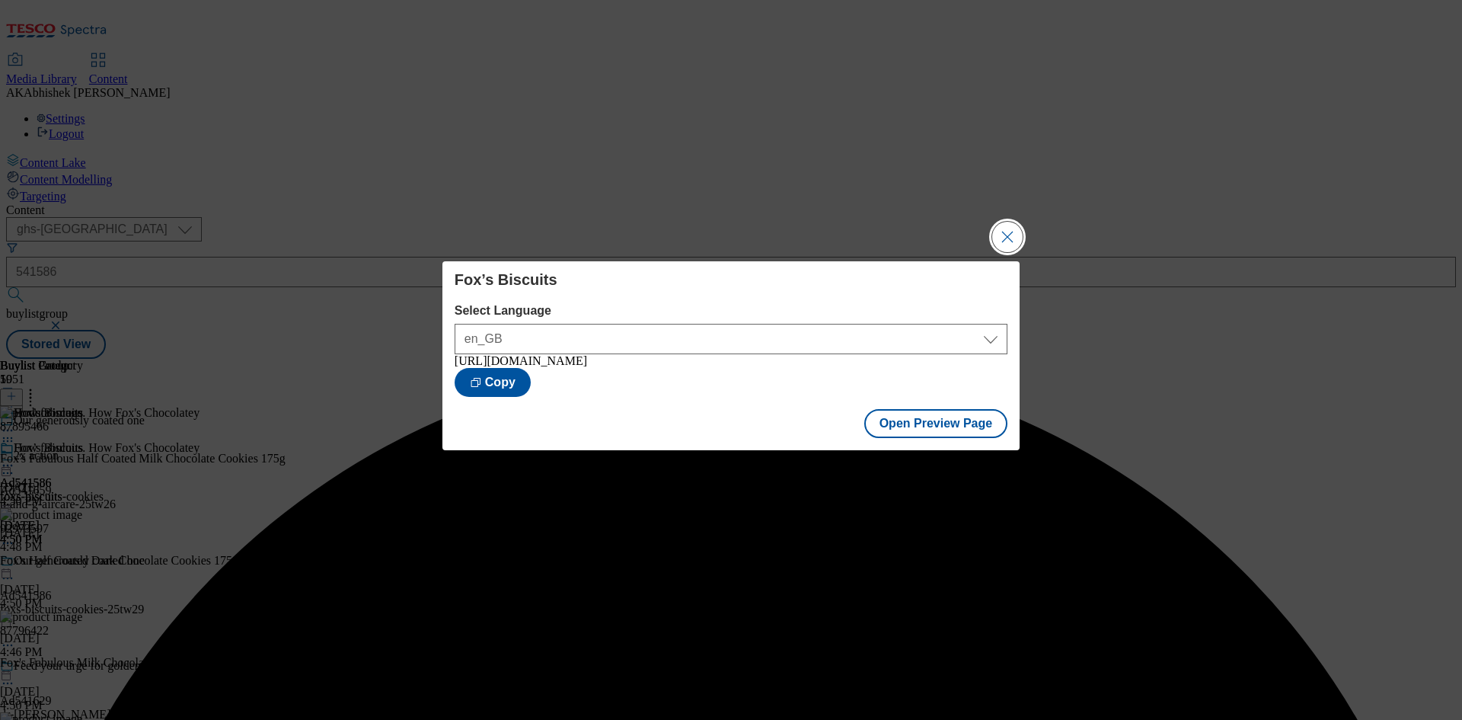
click at [1020, 232] on button "Close Modal" at bounding box center [1007, 237] width 30 height 30
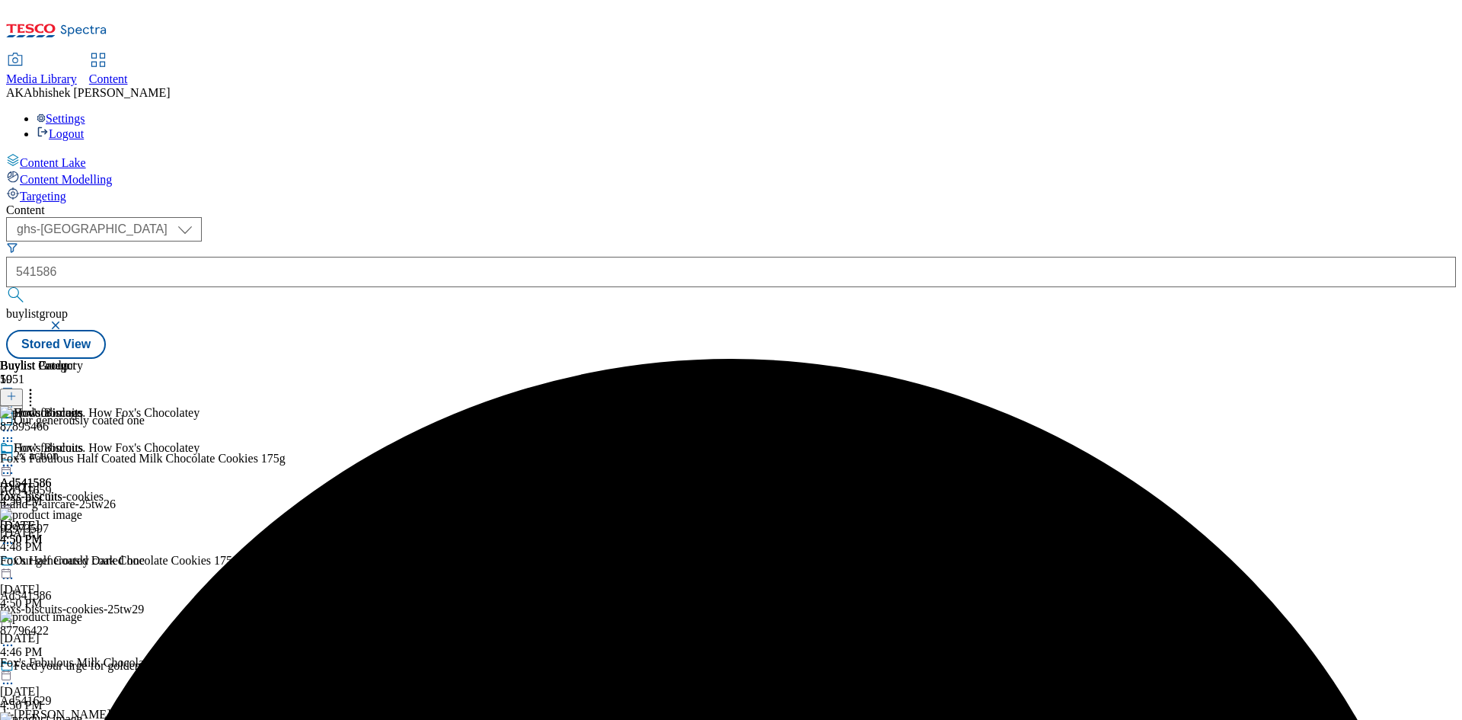
click at [15, 458] on icon at bounding box center [7, 465] width 15 height 15
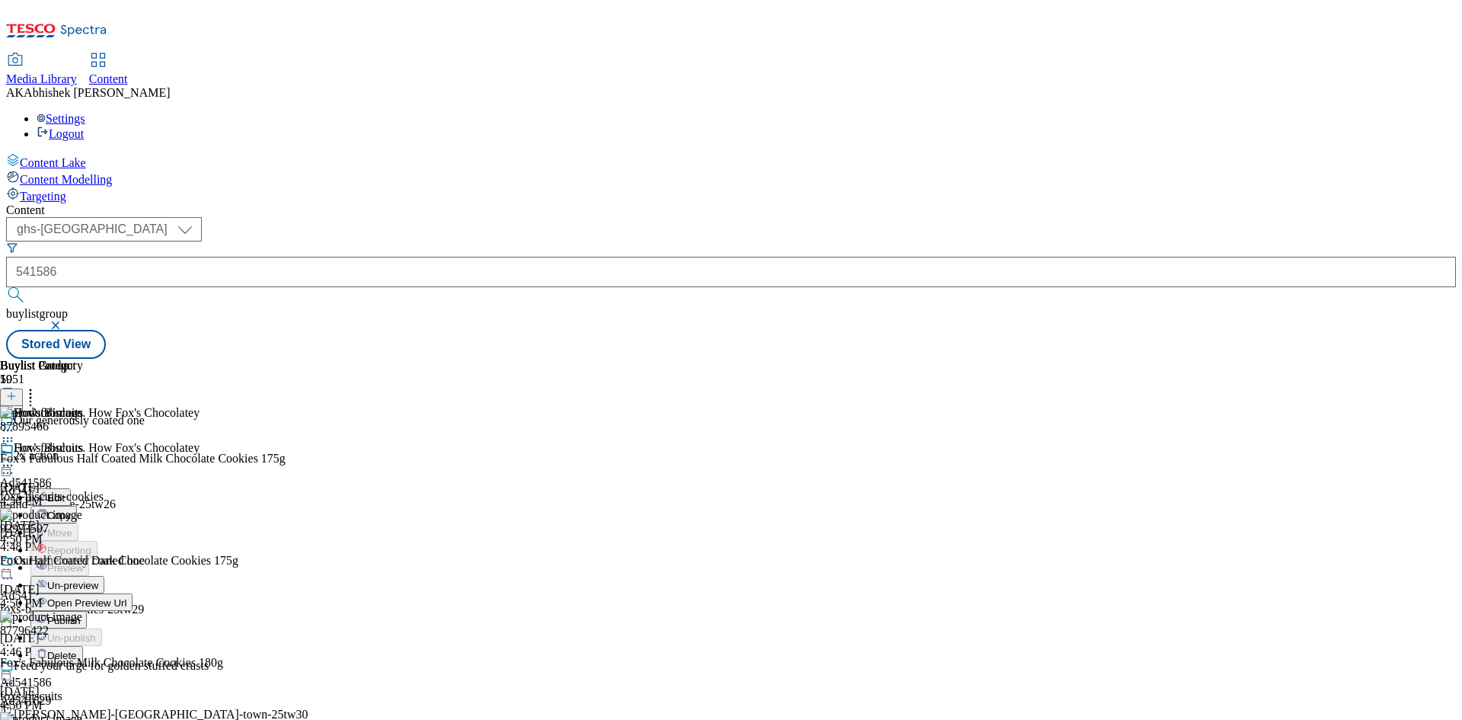
click at [15, 570] on icon at bounding box center [7, 577] width 15 height 15
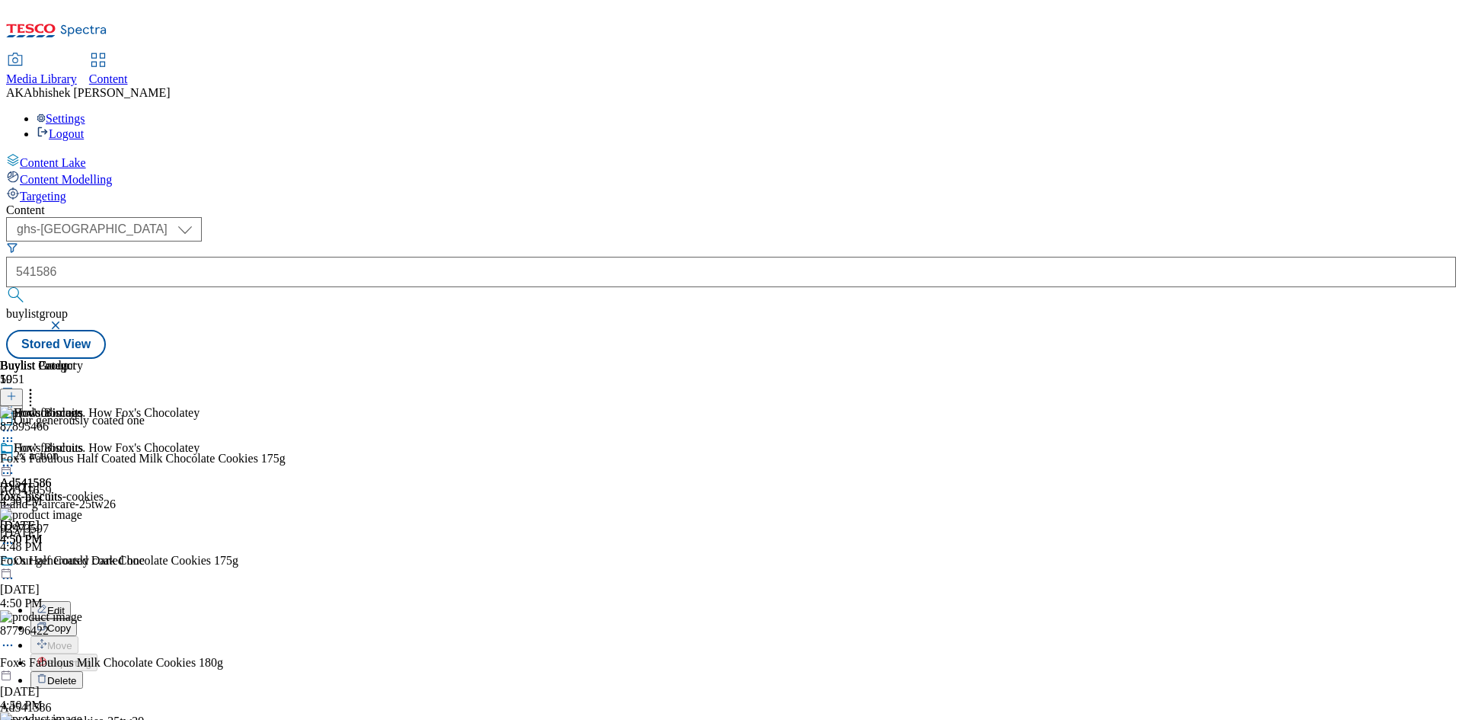
click at [71, 601] on button "Edit" at bounding box center [50, 610] width 40 height 18
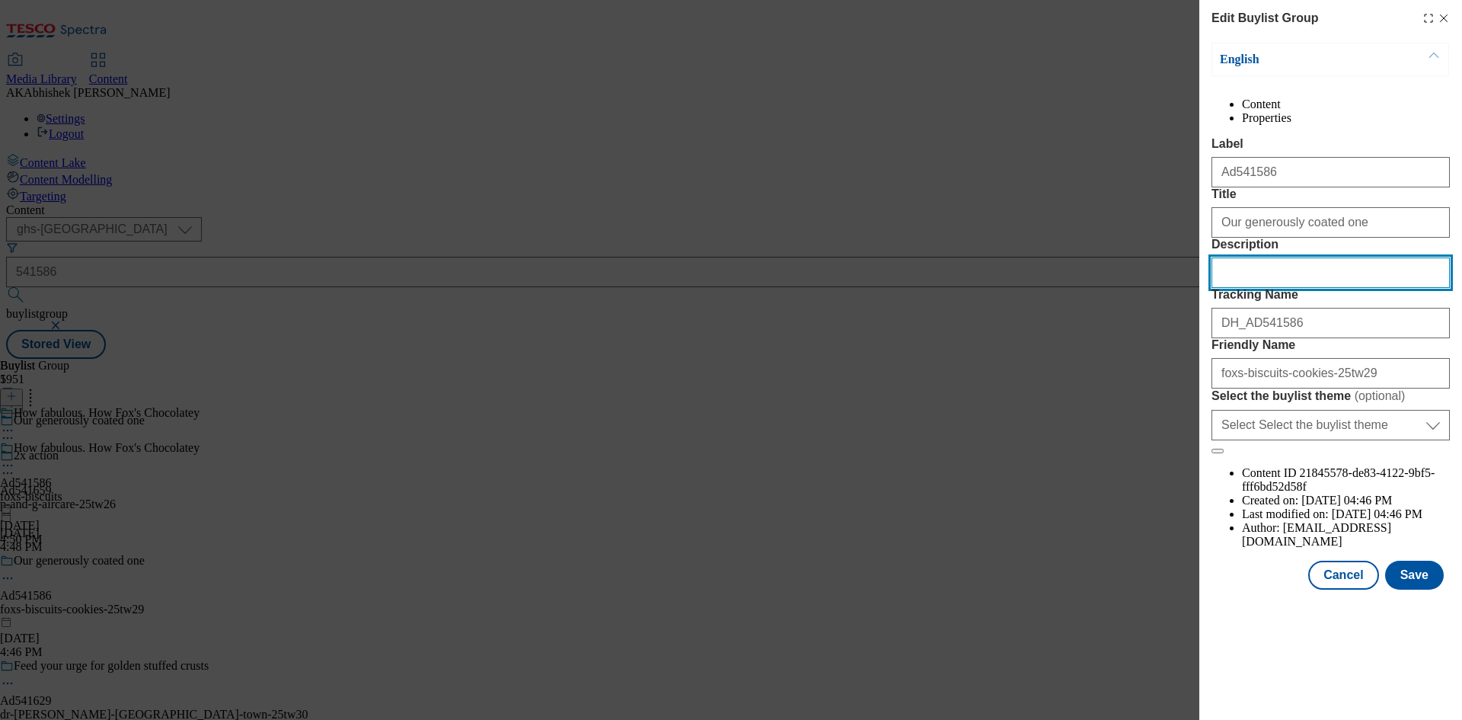
click at [1307, 288] on input "Description" at bounding box center [1330, 272] width 238 height 30
paste input "Fox's Half Coated Milk Chocolate Cookies 175G"
type input "Fox's Half Coated Milk Chocolate Cookies 175G"
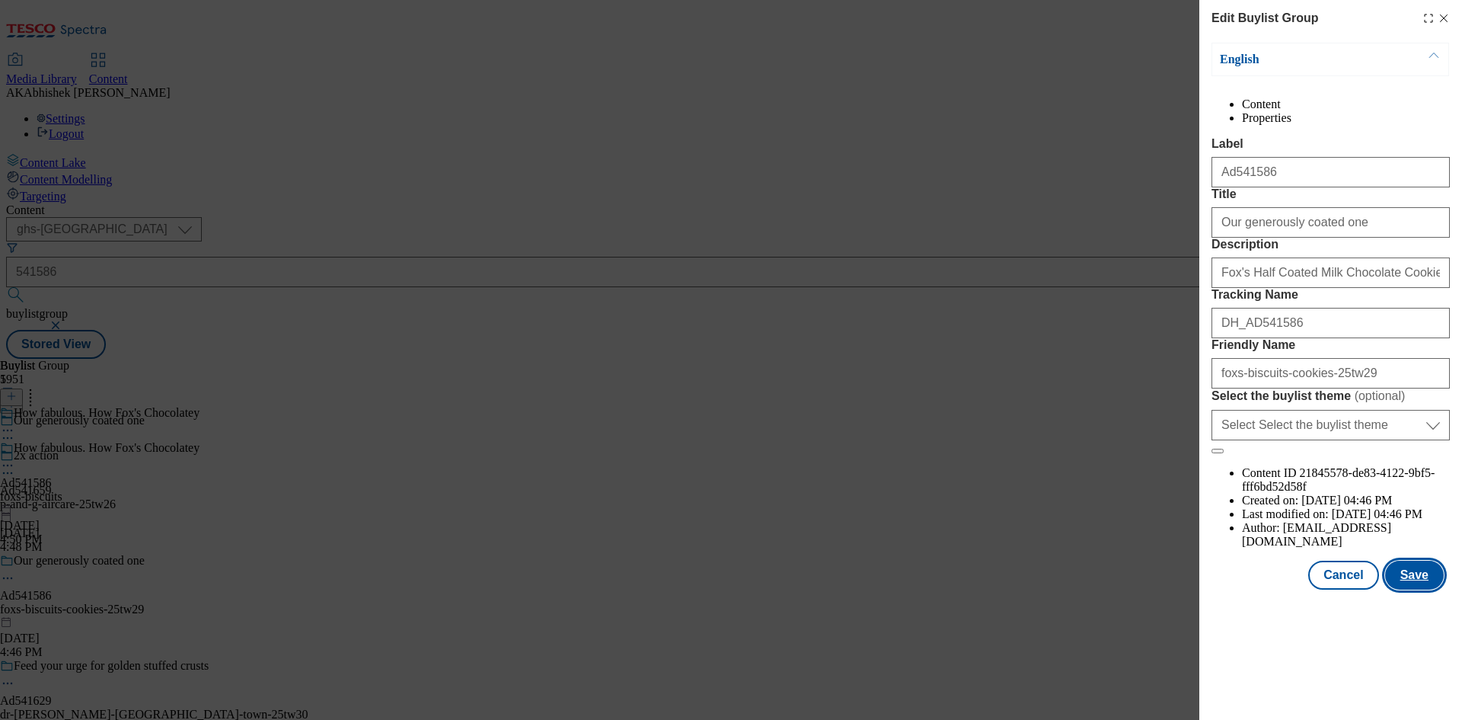
click at [1430, 589] on button "Save" at bounding box center [1414, 574] width 59 height 29
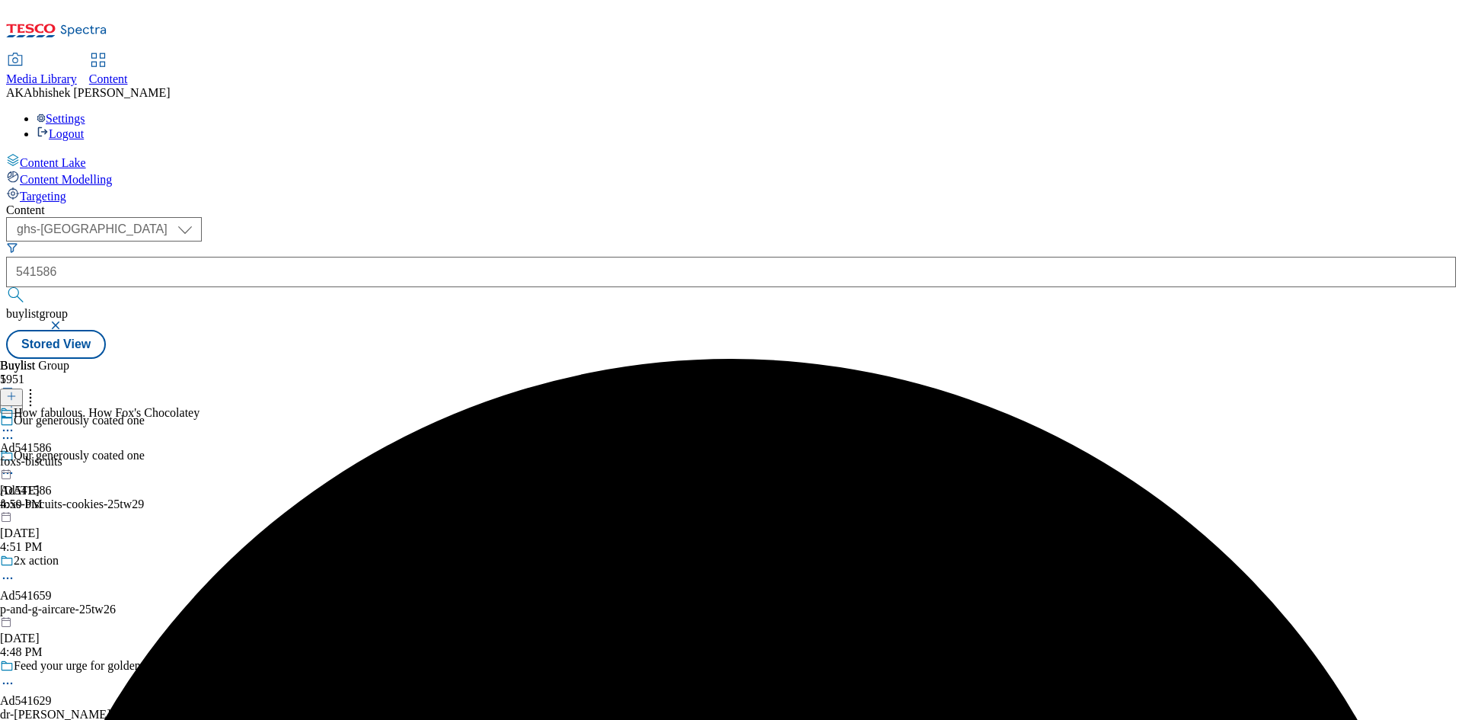
click at [15, 423] on icon at bounding box center [7, 430] width 15 height 15
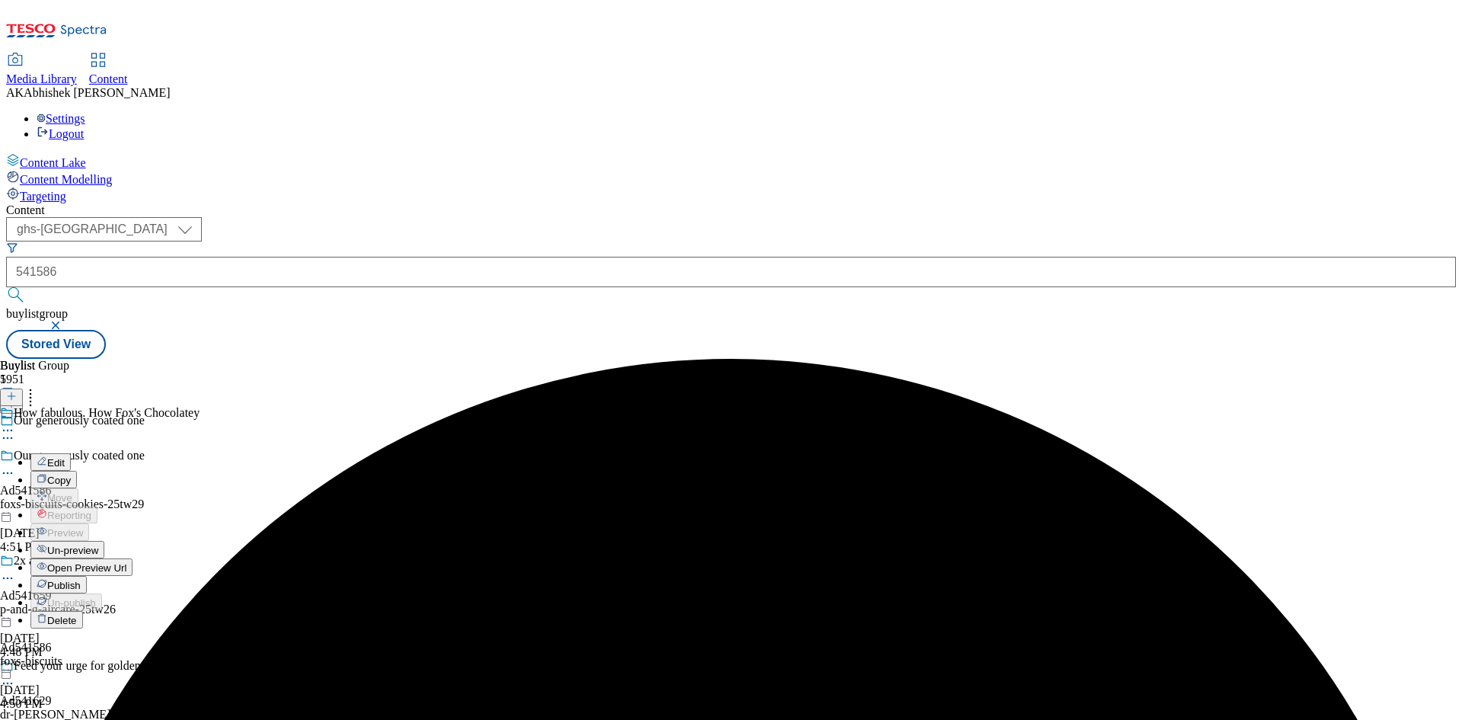
click at [65, 457] on span "Edit" at bounding box center [56, 462] width 18 height 11
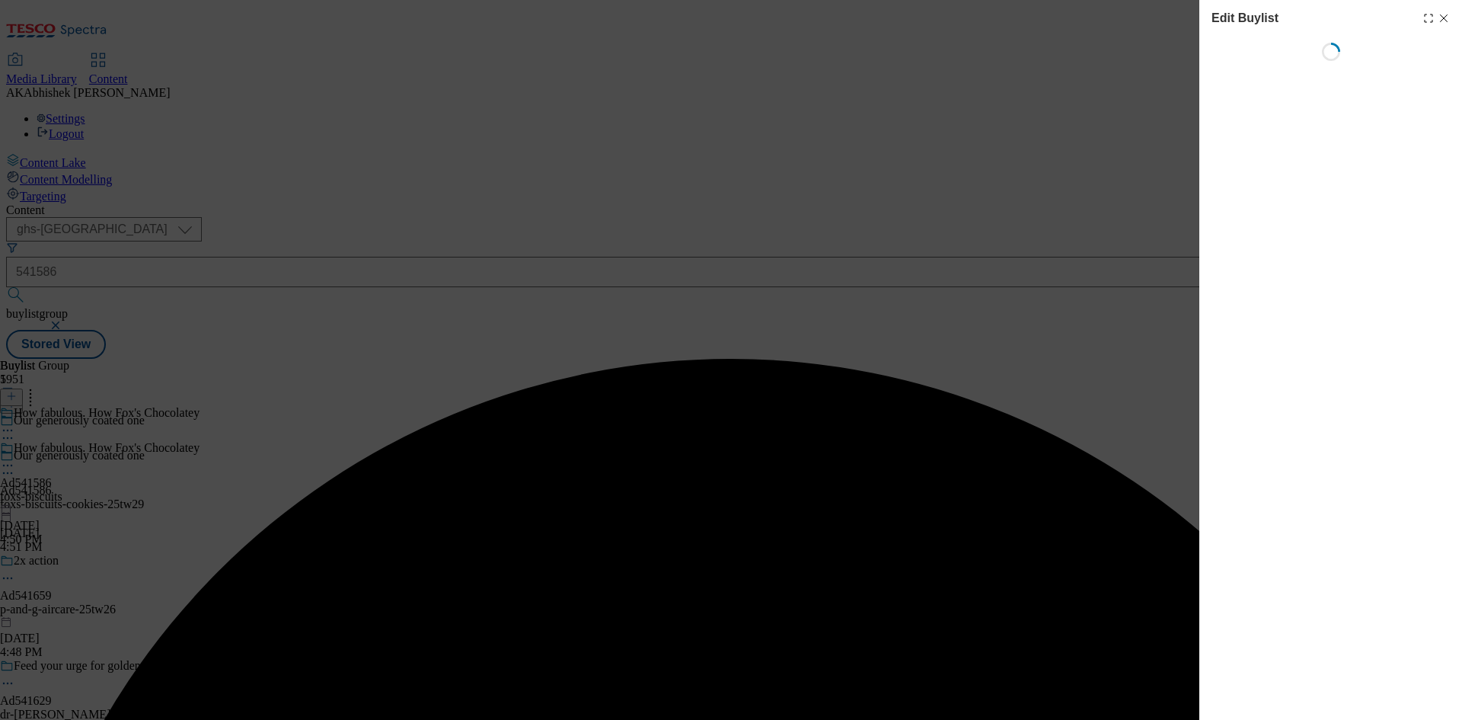
select select "tactical"
select select "supplier funded short term 1-3 weeks"
select select "dunnhumby"
select select "Banner"
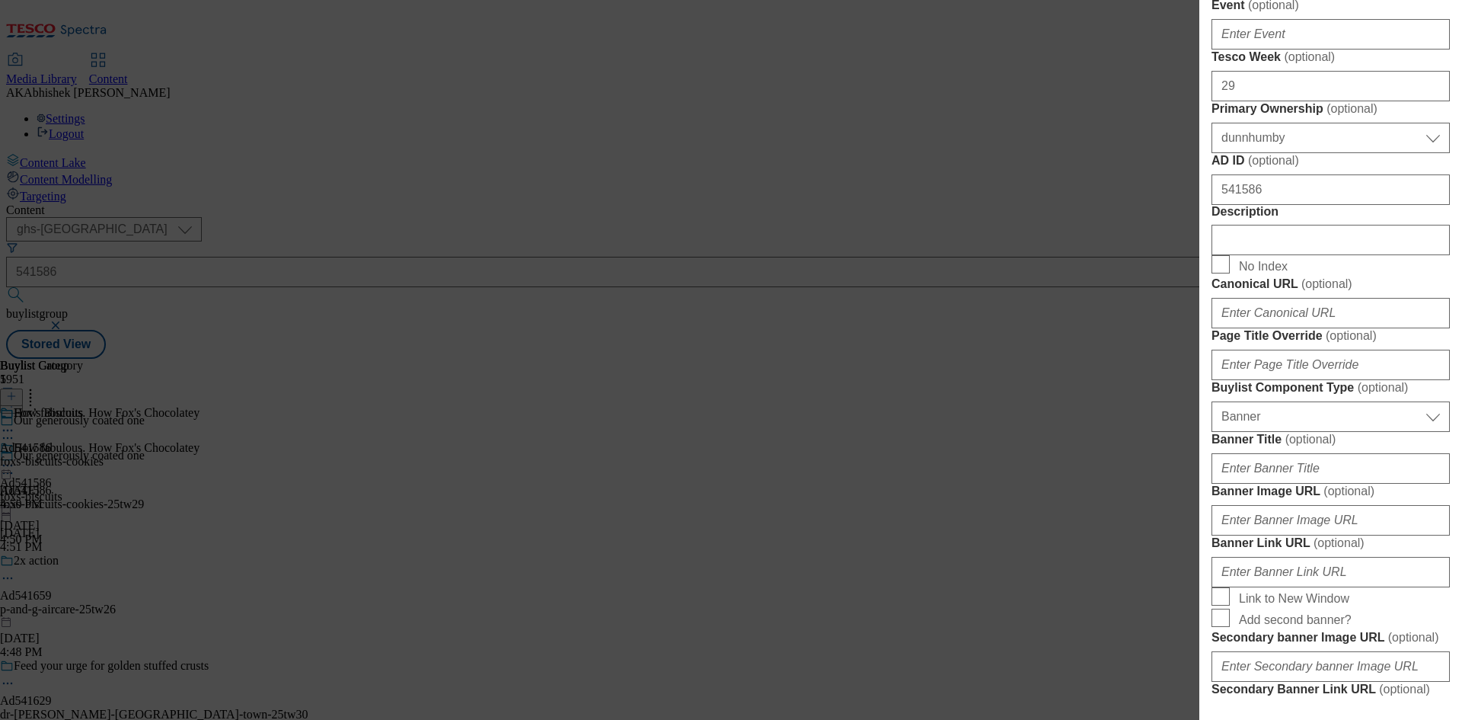
scroll to position [609, 0]
click at [1303, 254] on input "Description" at bounding box center [1330, 239] width 238 height 30
paste input "Fox's Half Coated Milk Chocolate Cookies 175G"
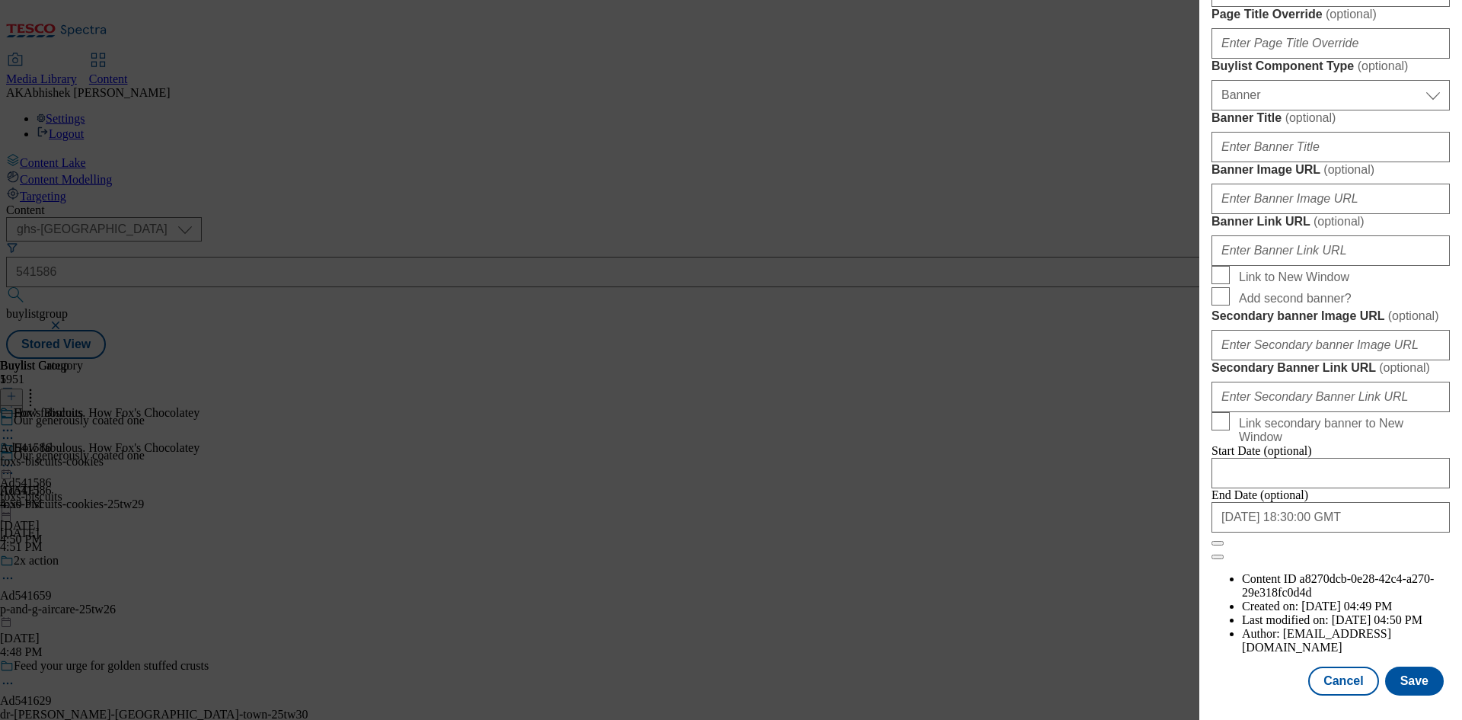
scroll to position [1496, 0]
type input "Fox's Half Coated Milk Chocolate Cookies 175G"
click at [1401, 676] on button "Save" at bounding box center [1414, 680] width 59 height 29
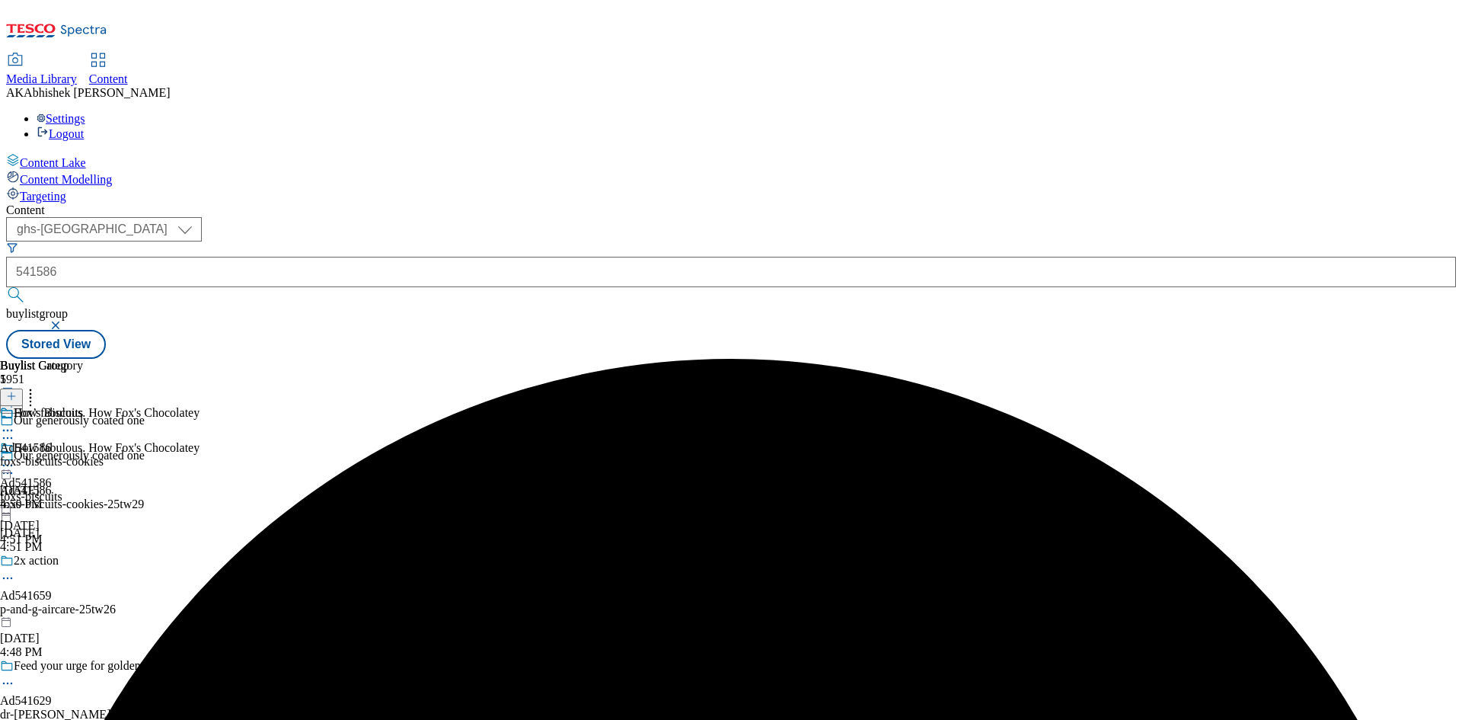
click at [15, 423] on icon at bounding box center [7, 430] width 15 height 15
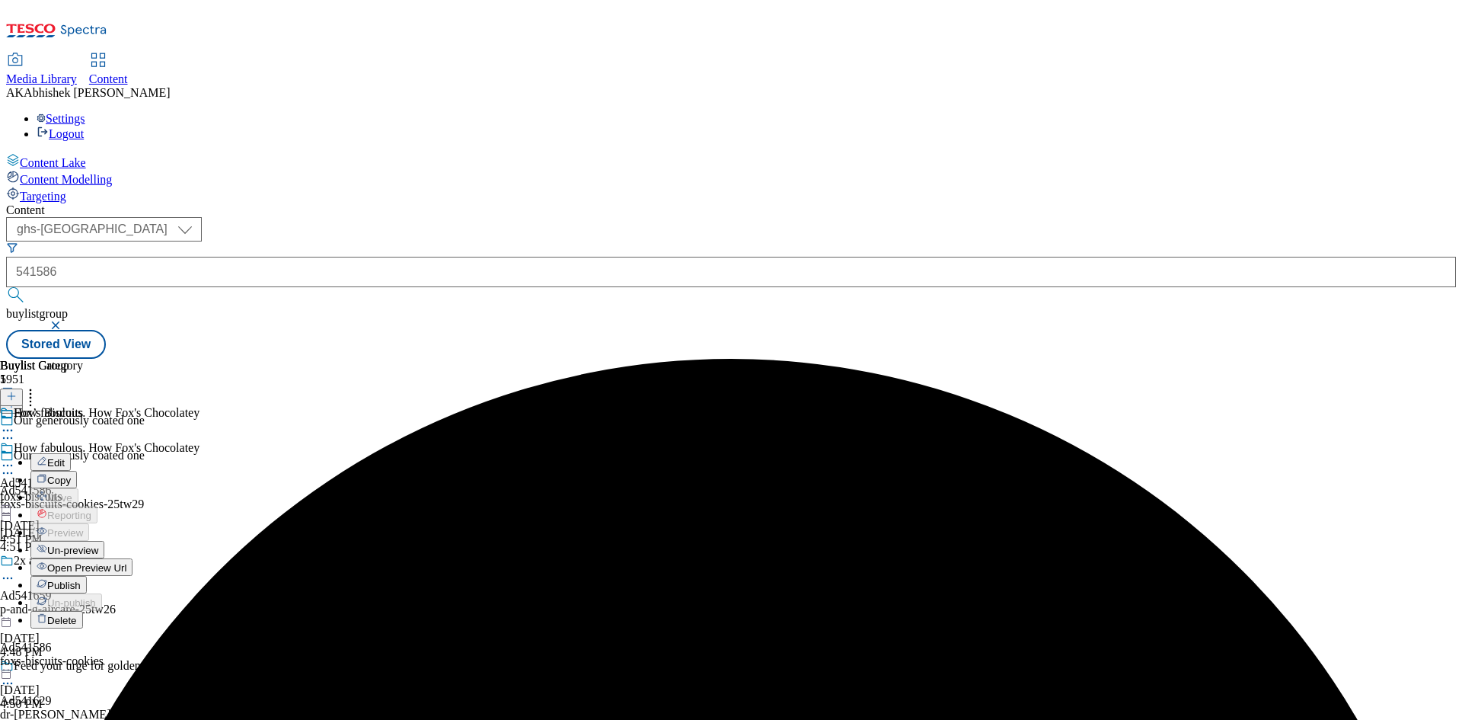
click at [65, 457] on span "Edit" at bounding box center [56, 462] width 18 height 11
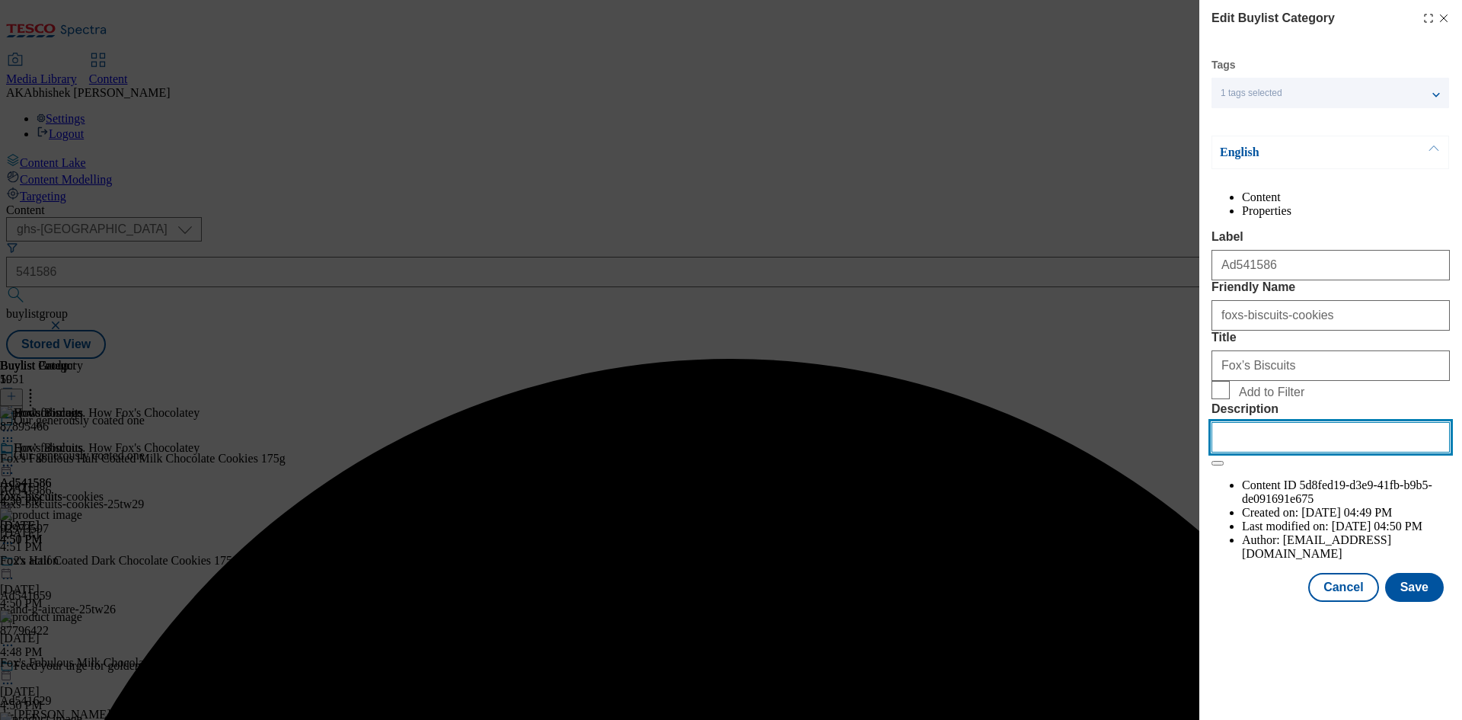
click at [1353, 452] on input "Description" at bounding box center [1330, 437] width 238 height 30
paste input "Fox's Half Coated Milk Chocolate Cookies 175G"
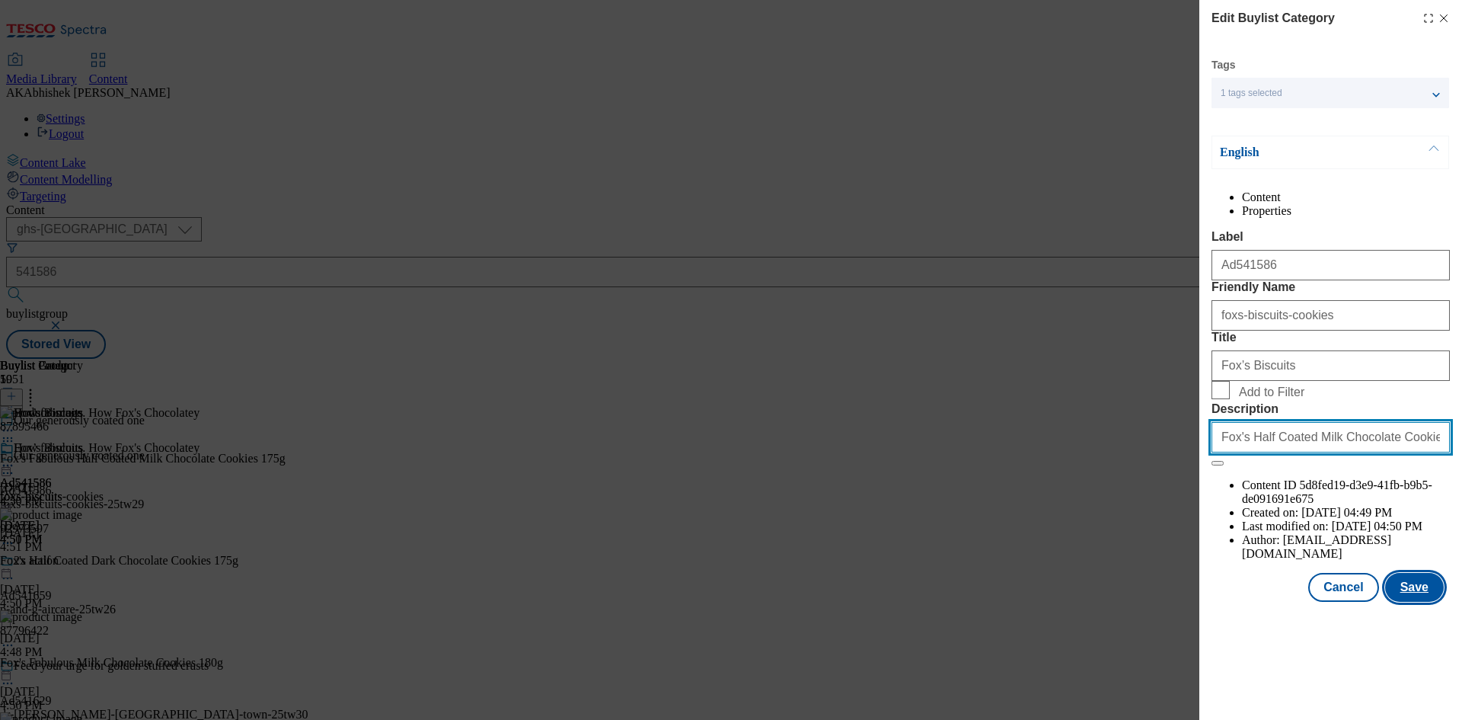
type input "Fox's Half Coated Milk Chocolate Cookies 175G"
click at [1433, 602] on button "Save" at bounding box center [1414, 587] width 59 height 29
